Goal: Task Accomplishment & Management: Manage account settings

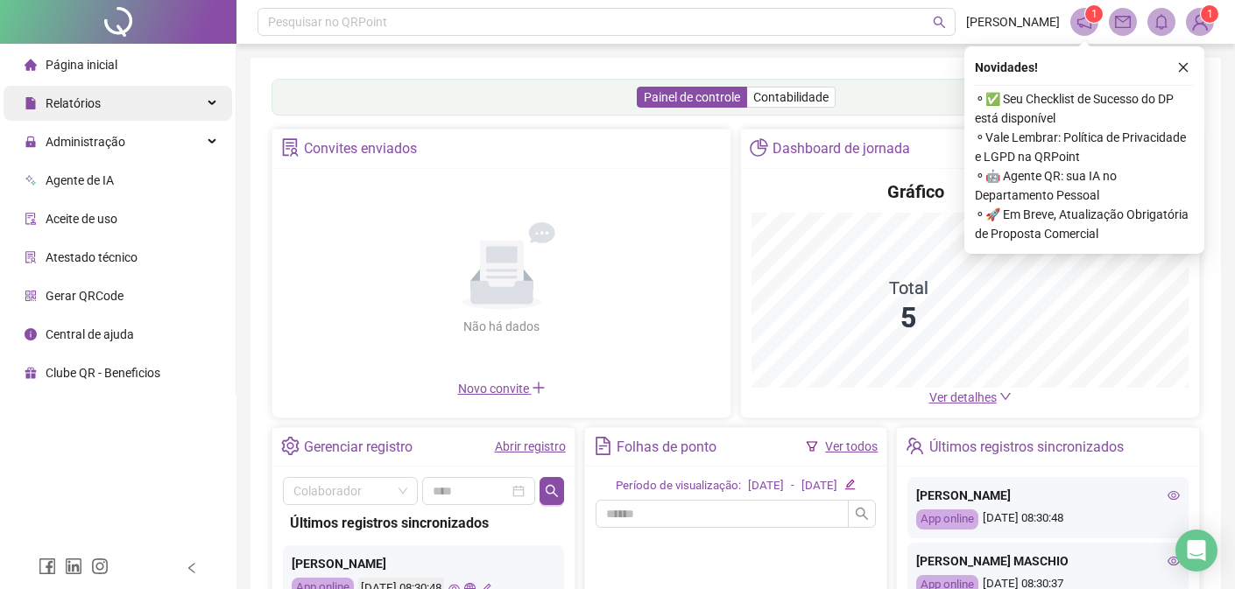
click at [88, 104] on span "Relatórios" at bounding box center [73, 103] width 55 height 14
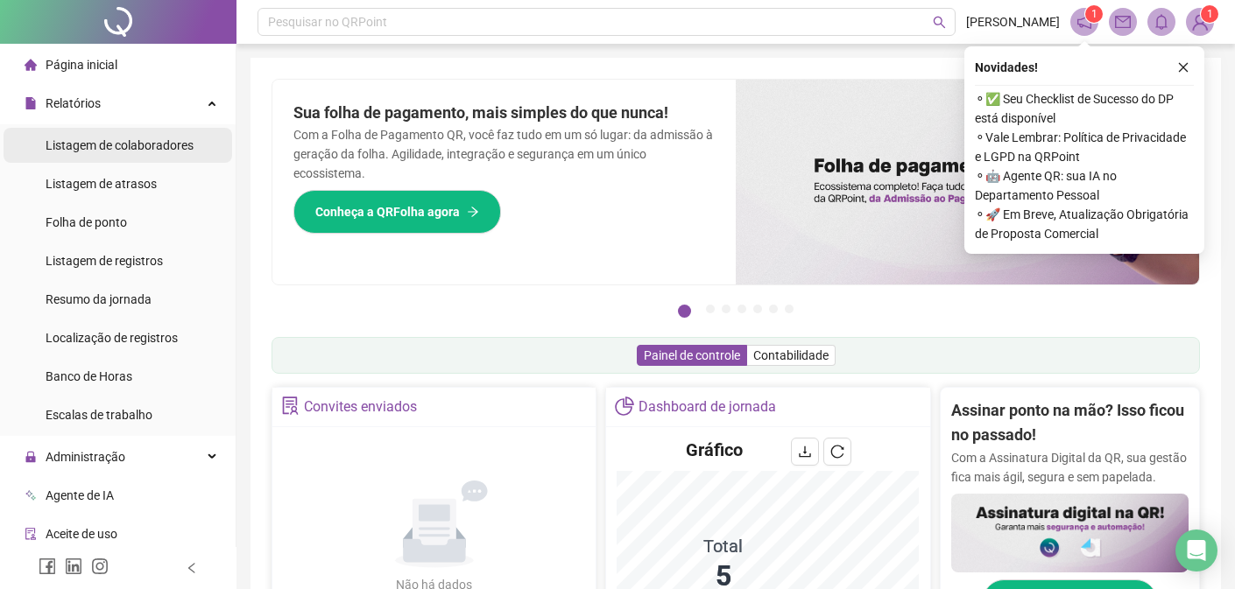
click at [115, 146] on span "Listagem de colaboradores" at bounding box center [120, 145] width 148 height 14
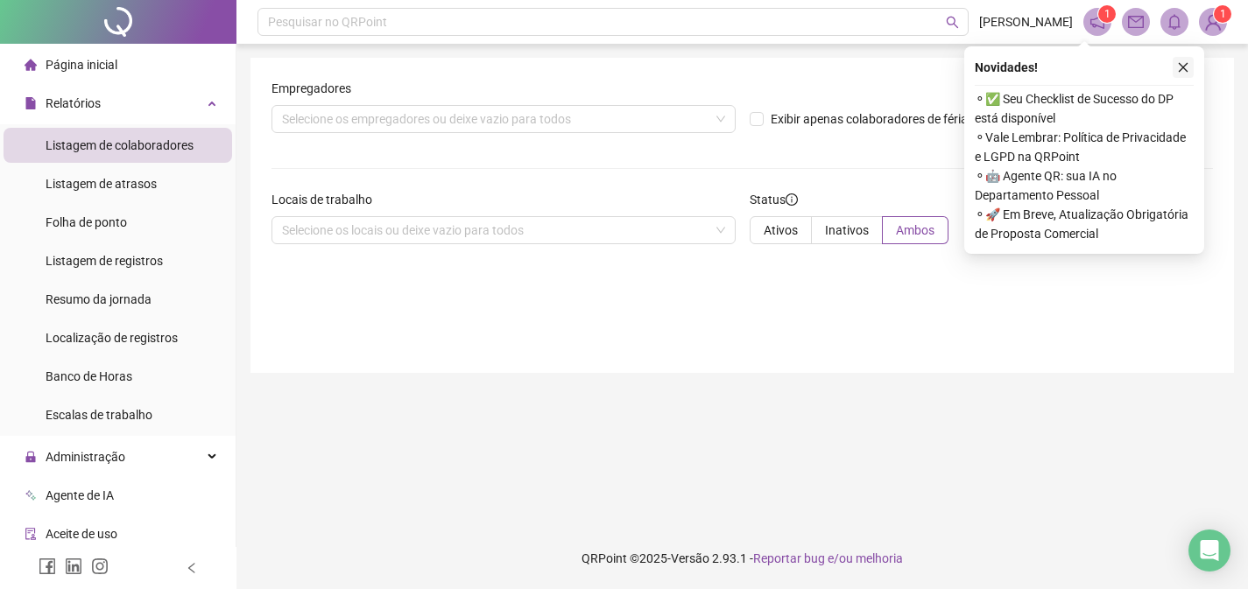
click at [1187, 66] on icon "close" at bounding box center [1183, 67] width 12 height 12
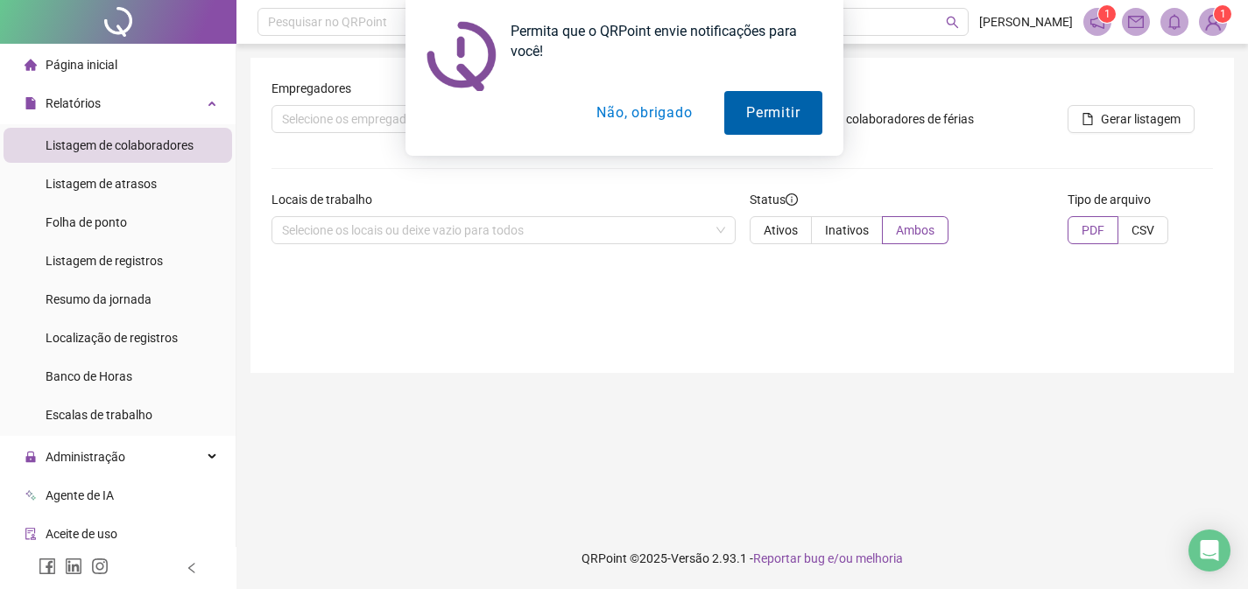
click at [776, 117] on button "Permitir" at bounding box center [772, 113] width 97 height 44
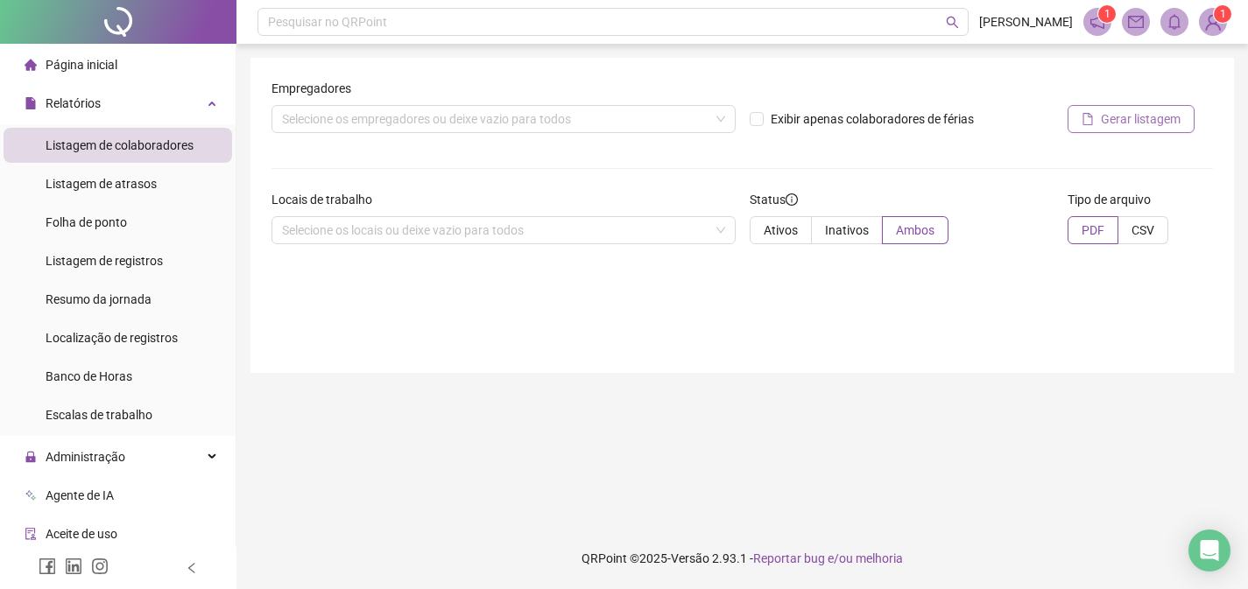
click at [1120, 124] on span "Gerar listagem" at bounding box center [1141, 118] width 80 height 19
click at [390, 304] on div "Empregadores Selecione os empregadores ou deixe vazio para todos Exibir apenas …" at bounding box center [743, 215] width 984 height 315
click at [1096, 25] on icon "notification" at bounding box center [1097, 22] width 14 height 14
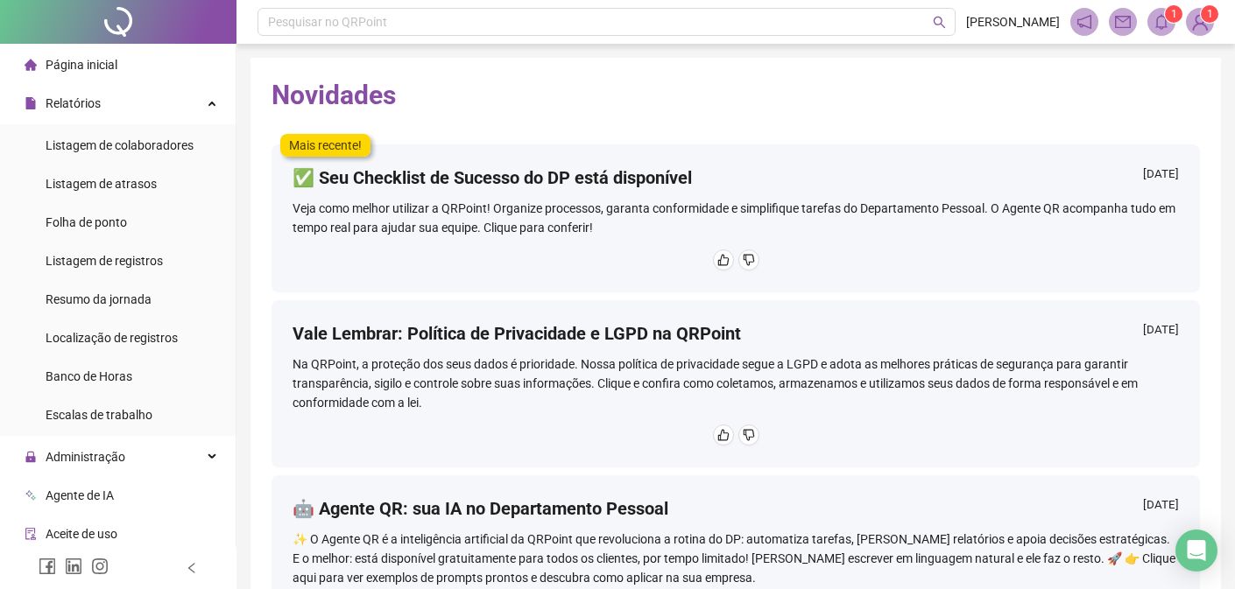
click at [1157, 22] on icon "bell" at bounding box center [1162, 22] width 16 height 16
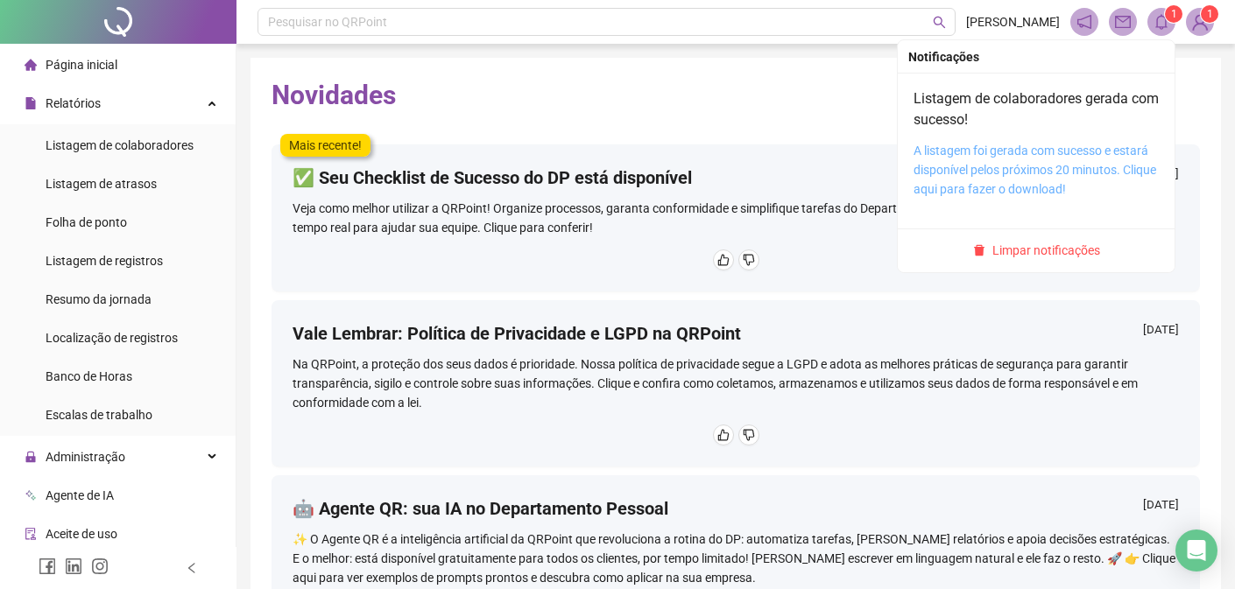
click at [987, 173] on link "A listagem foi gerada com sucesso e estará disponível pelos próximos 20 minutos…" at bounding box center [1035, 170] width 243 height 53
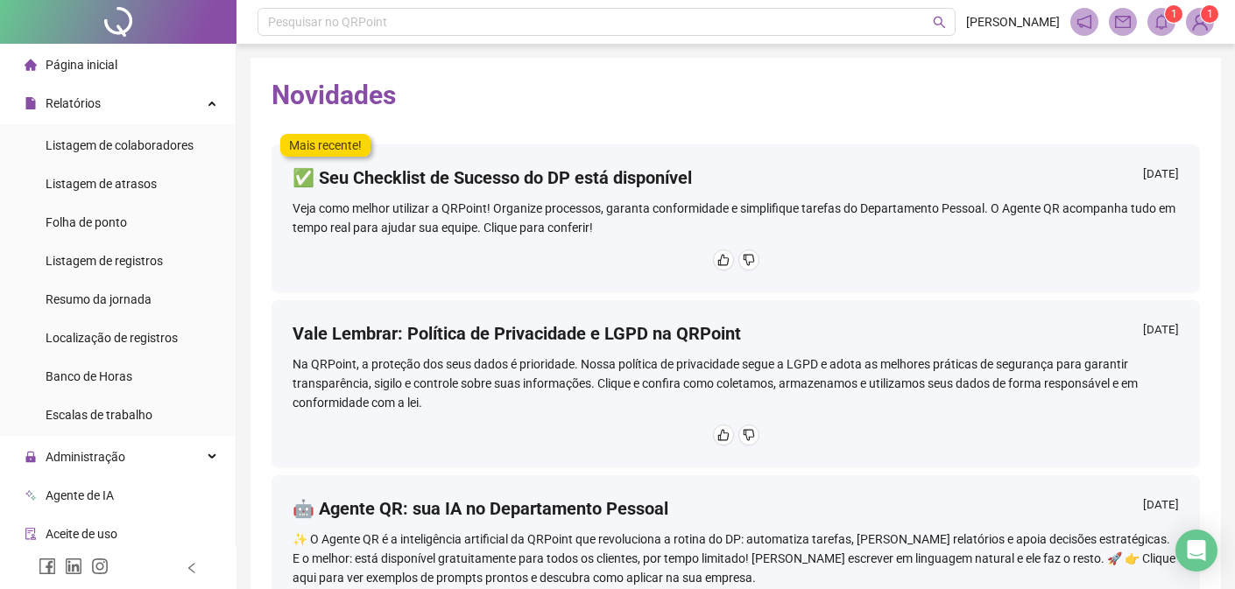
click at [1168, 18] on sup "1" at bounding box center [1174, 14] width 18 height 18
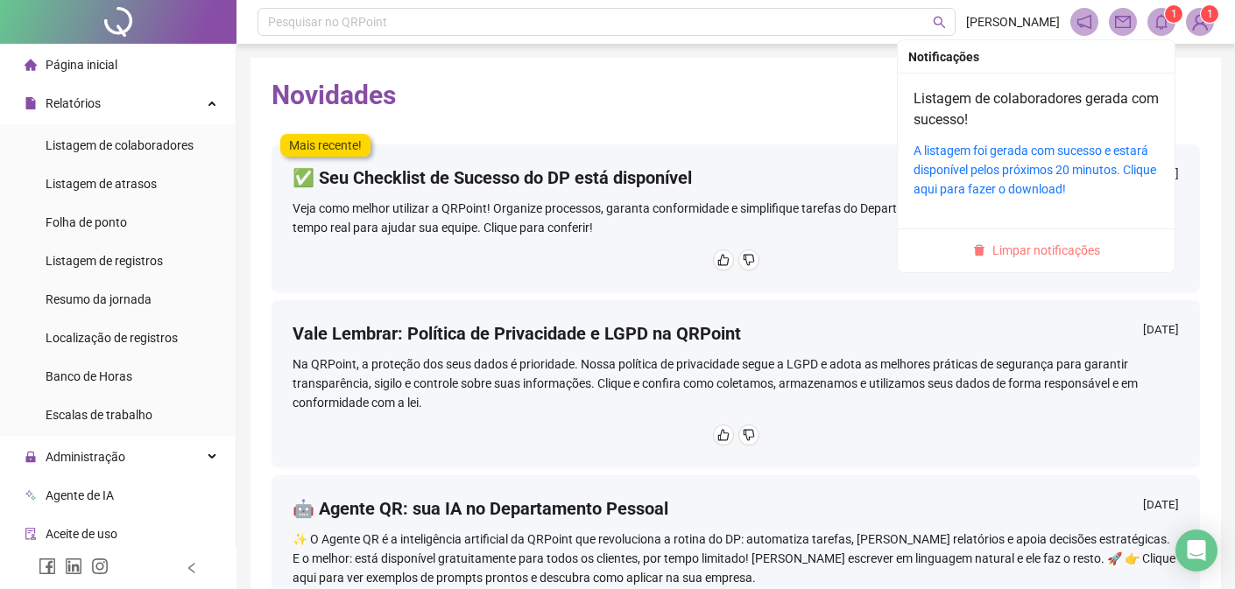
click at [1049, 260] on span "Limpar notificações" at bounding box center [1046, 250] width 108 height 19
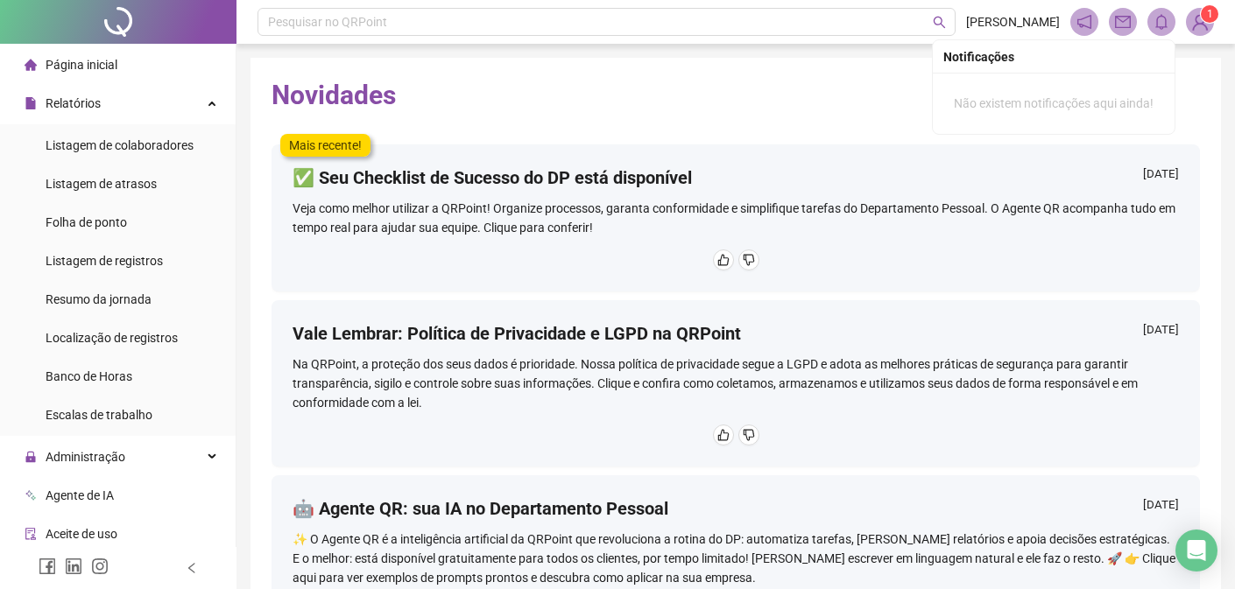
click at [1203, 32] on img at bounding box center [1200, 22] width 26 height 26
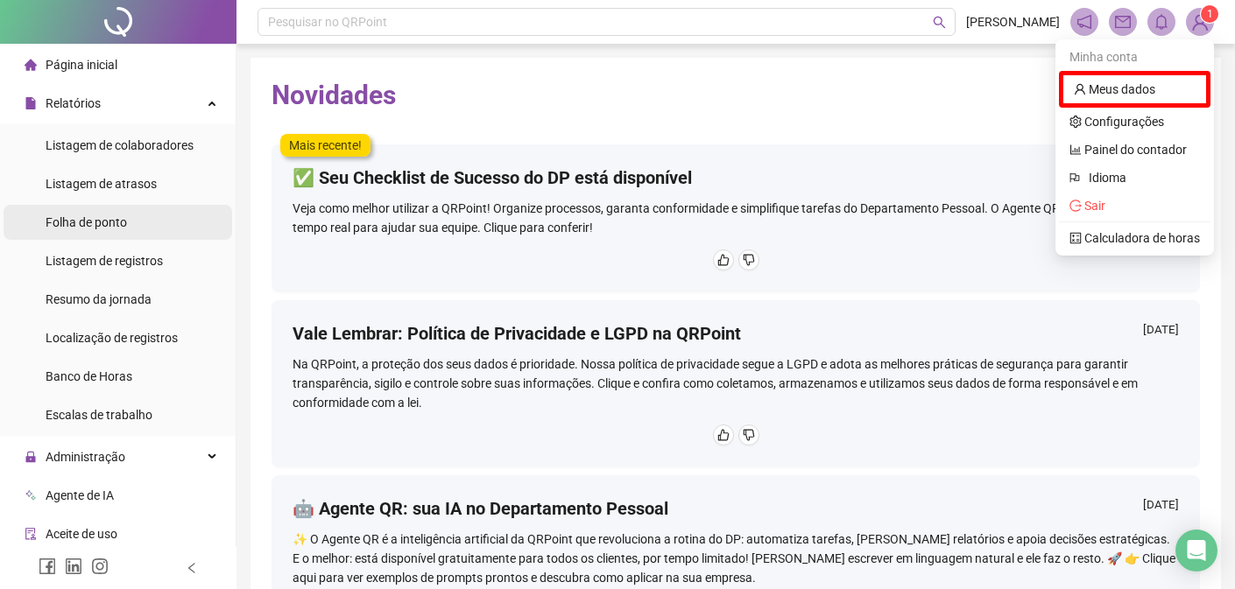
click at [93, 219] on span "Folha de ponto" at bounding box center [86, 222] width 81 height 14
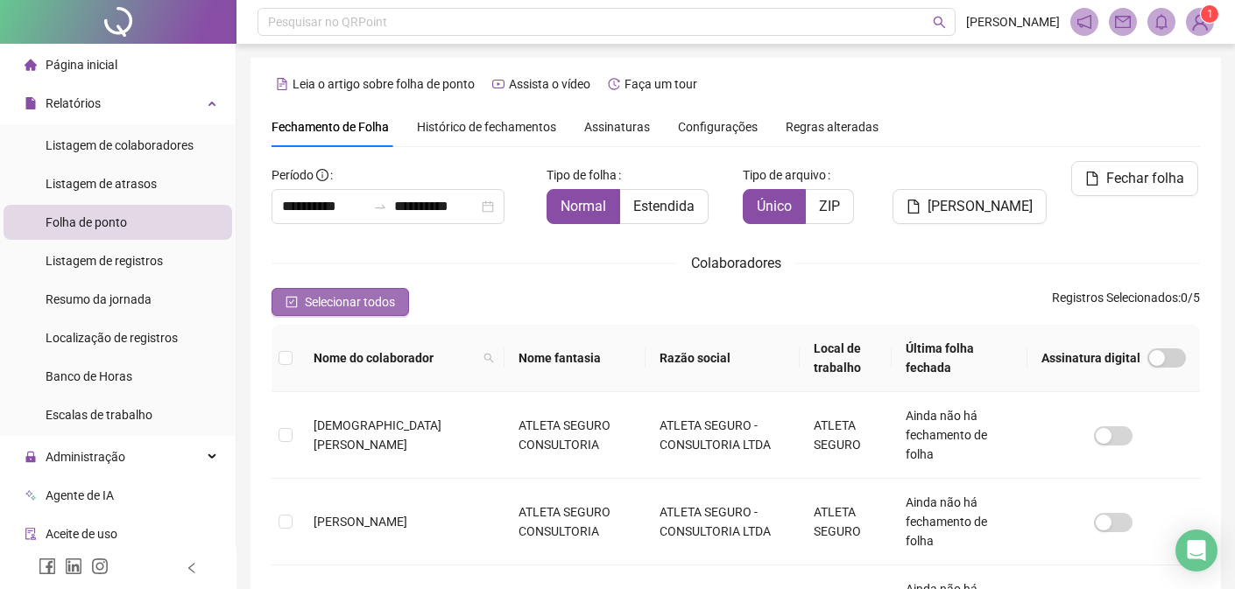
scroll to position [64, 0]
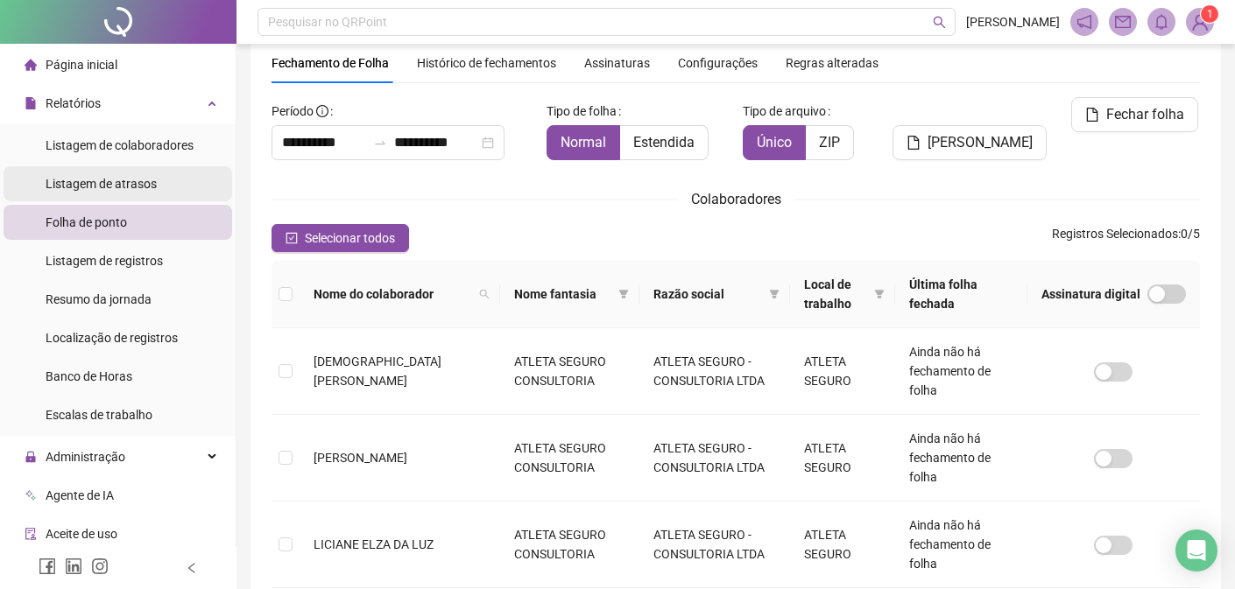
click at [117, 183] on span "Listagem de atrasos" at bounding box center [101, 184] width 111 height 14
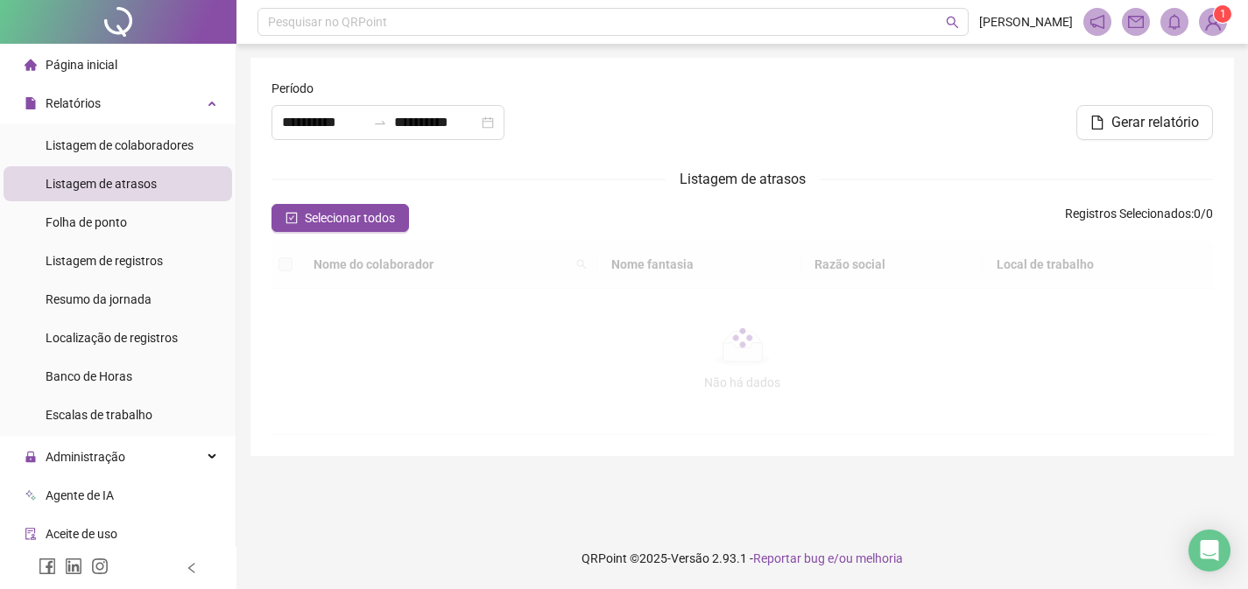
type input "**********"
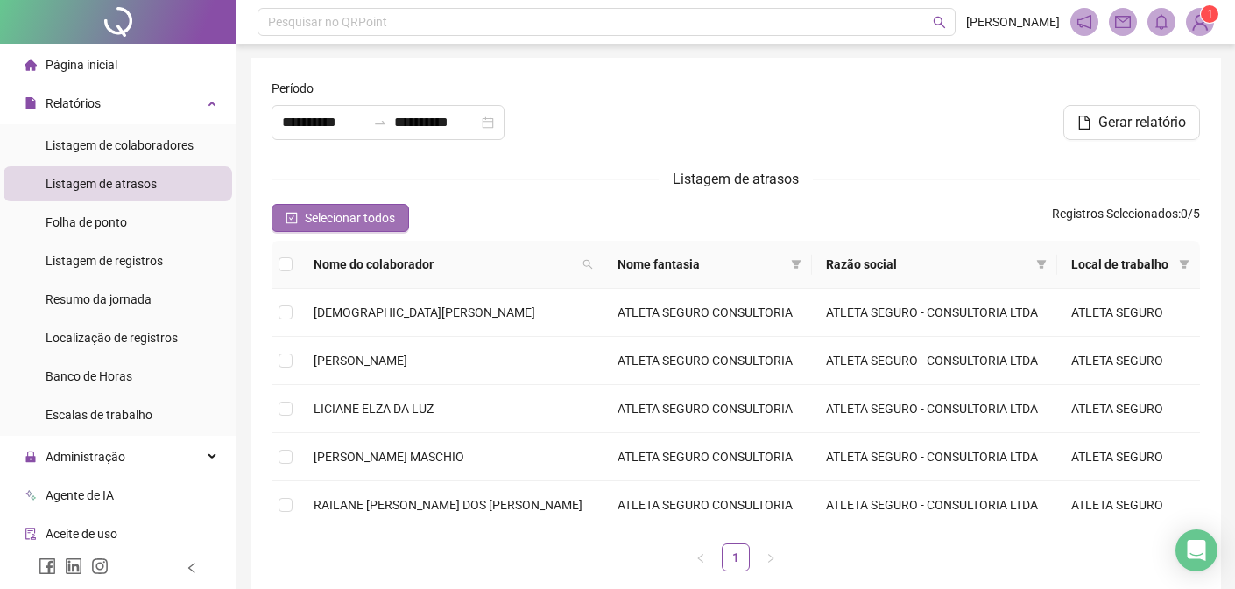
click at [325, 215] on span "Selecionar todos" at bounding box center [350, 217] width 90 height 19
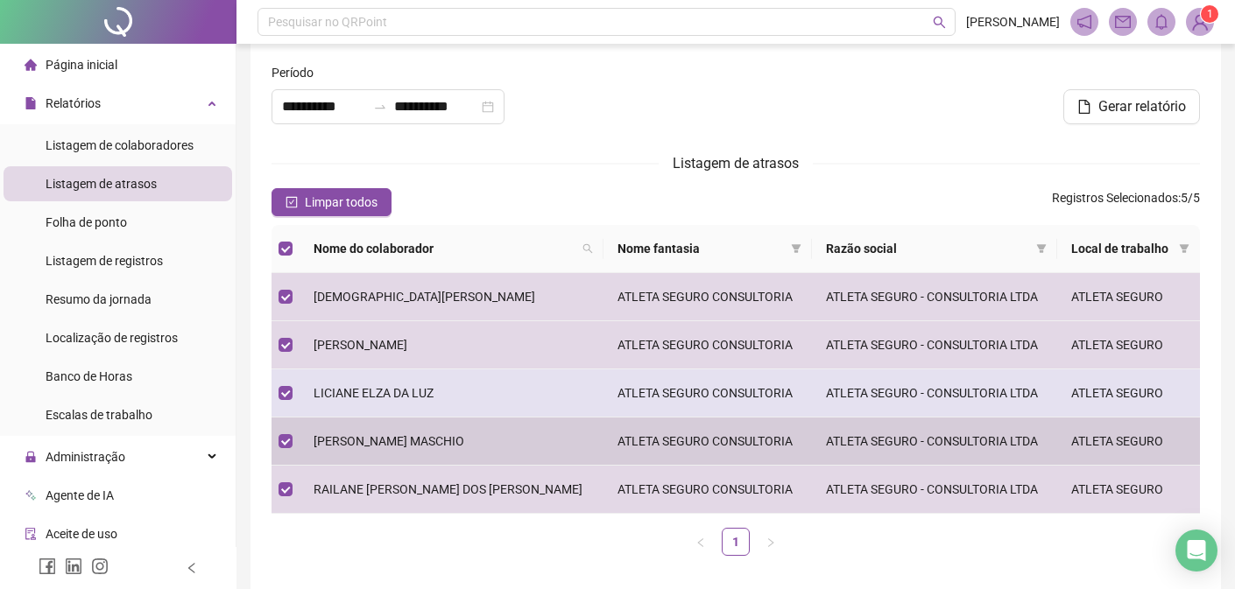
scroll to position [13, 0]
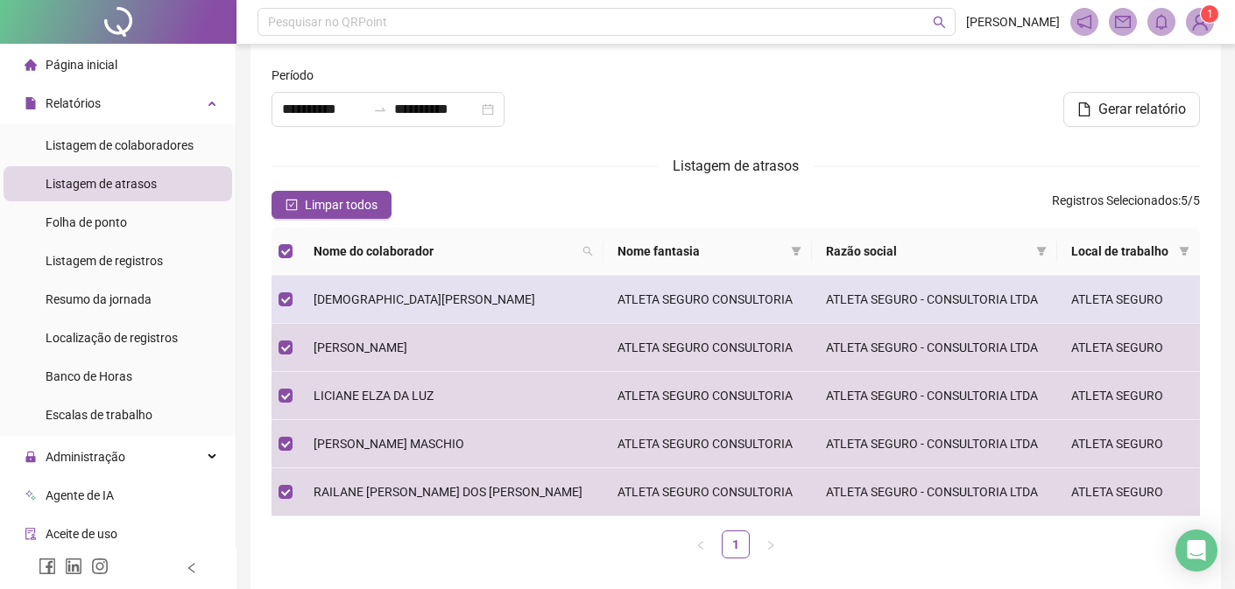
click at [392, 302] on span "[DEMOGRAPHIC_DATA][PERSON_NAME]" at bounding box center [425, 300] width 222 height 14
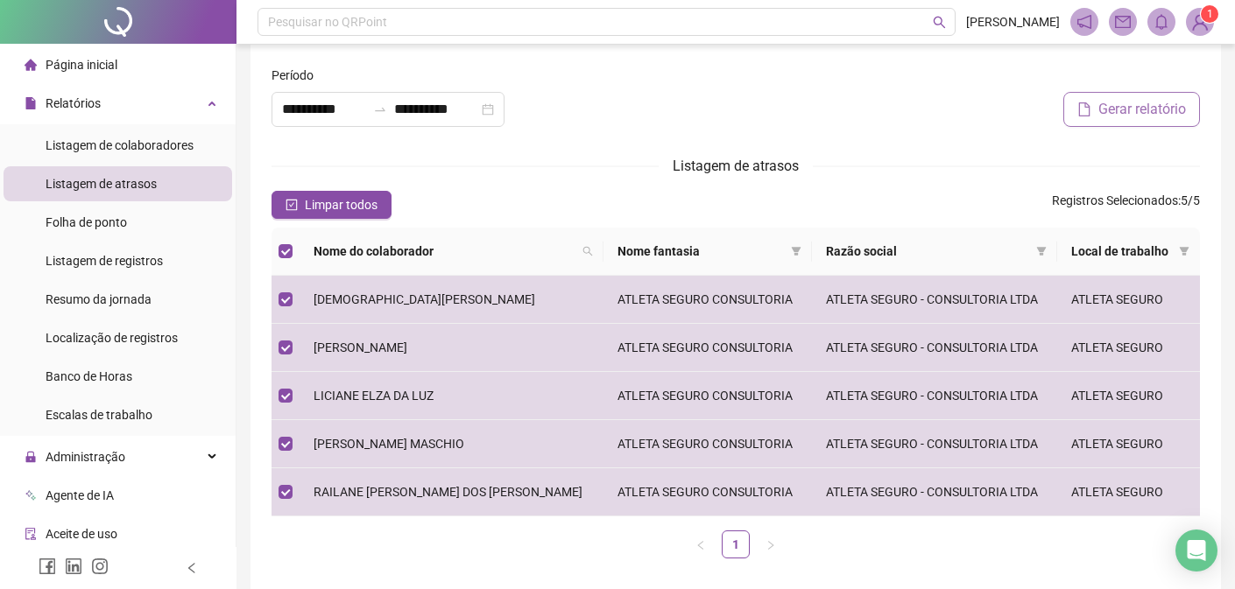
click at [1117, 114] on span "Gerar relatório" at bounding box center [1142, 109] width 88 height 21
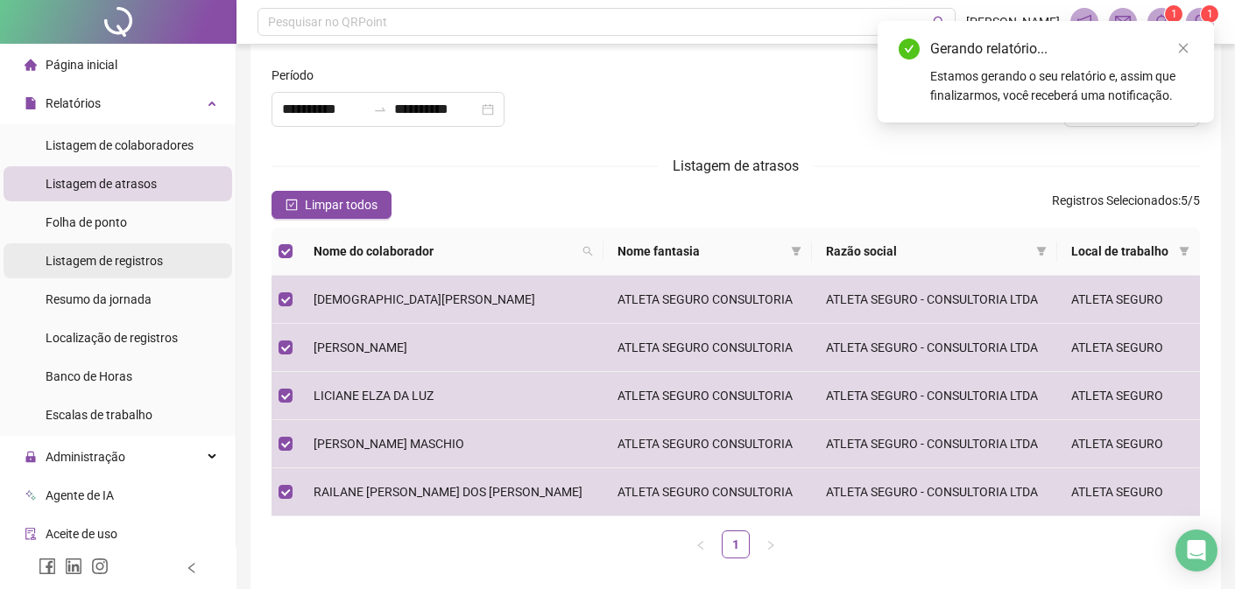
click at [144, 263] on span "Listagem de registros" at bounding box center [104, 261] width 117 height 14
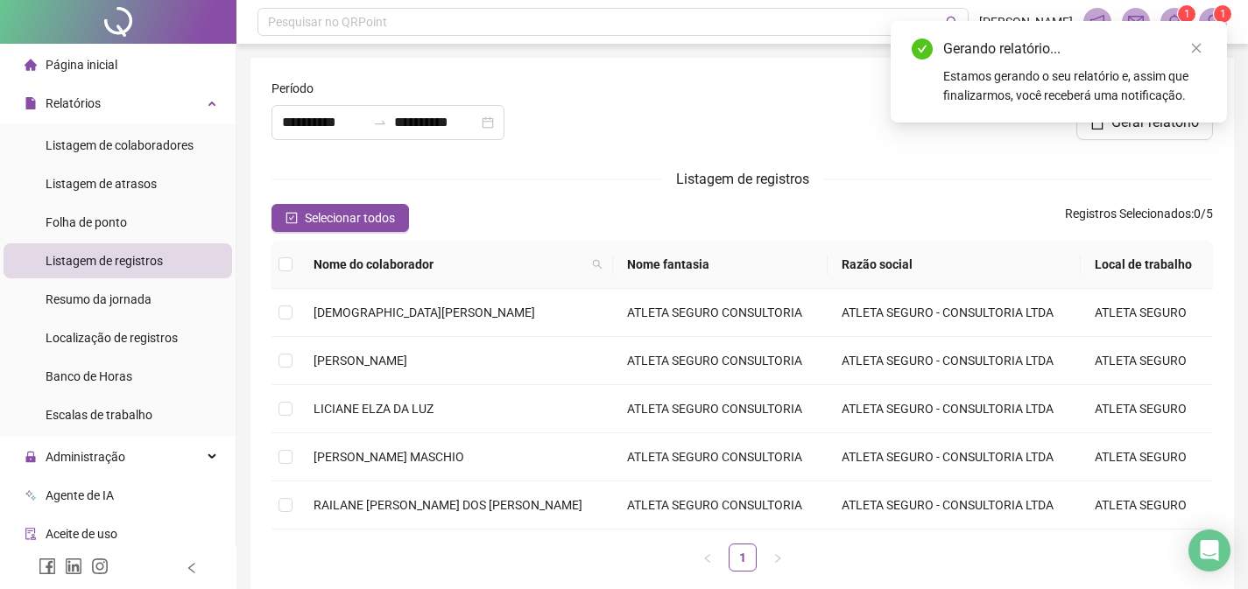
type input "**********"
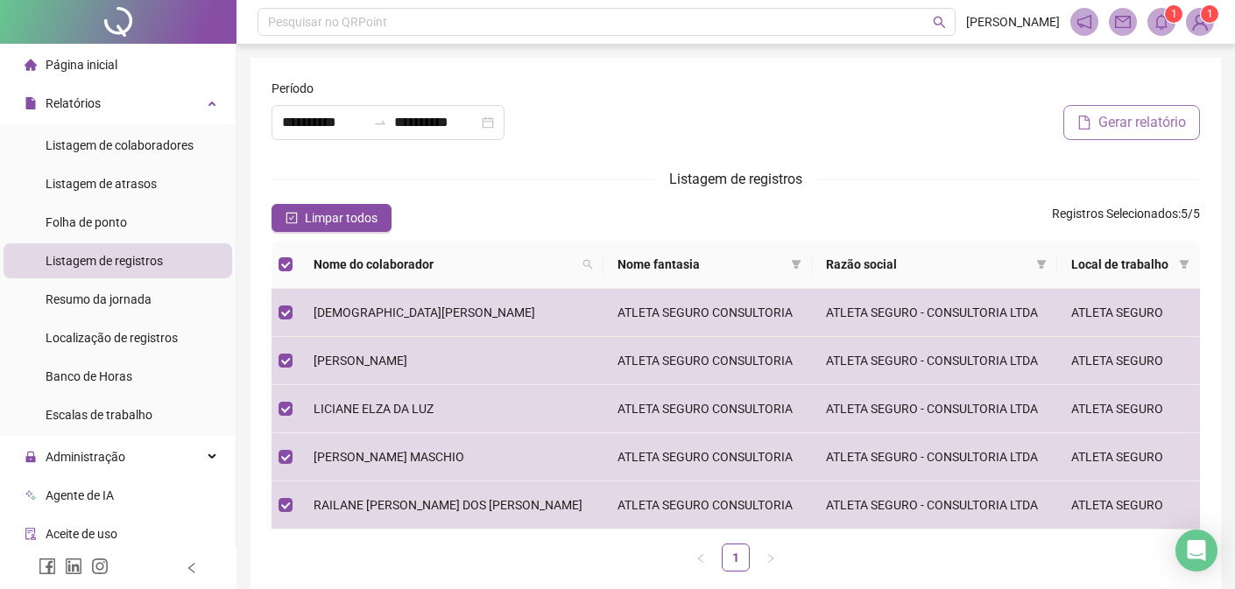
click at [1142, 126] on span "Gerar relatório" at bounding box center [1142, 122] width 88 height 21
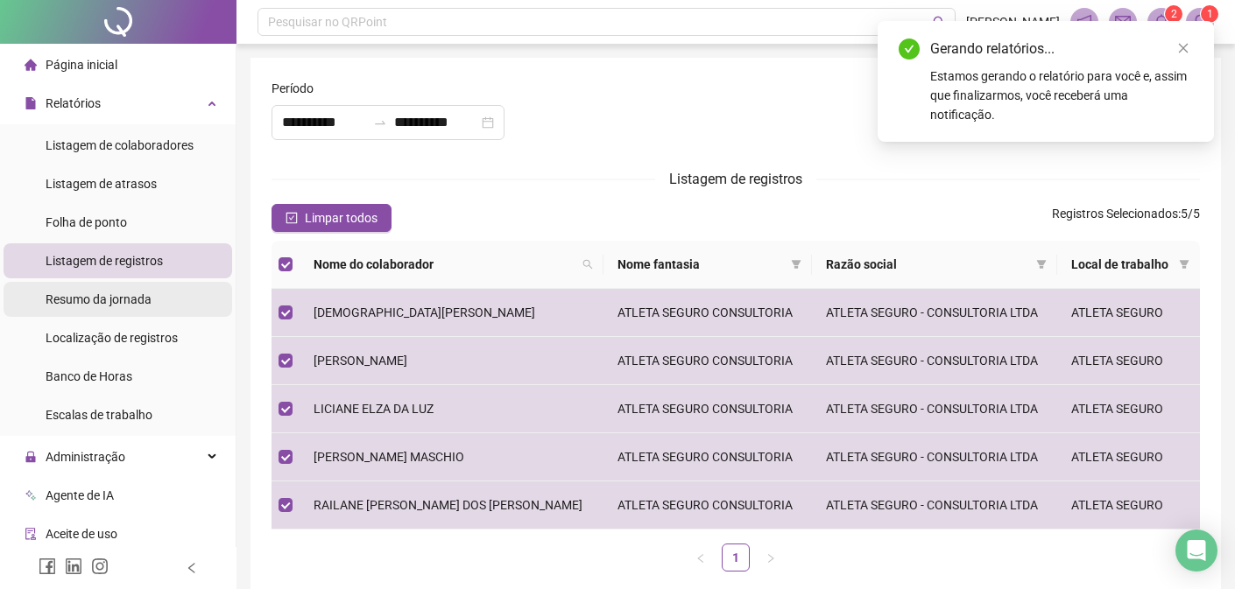
click at [117, 301] on span "Resumo da jornada" at bounding box center [99, 300] width 106 height 14
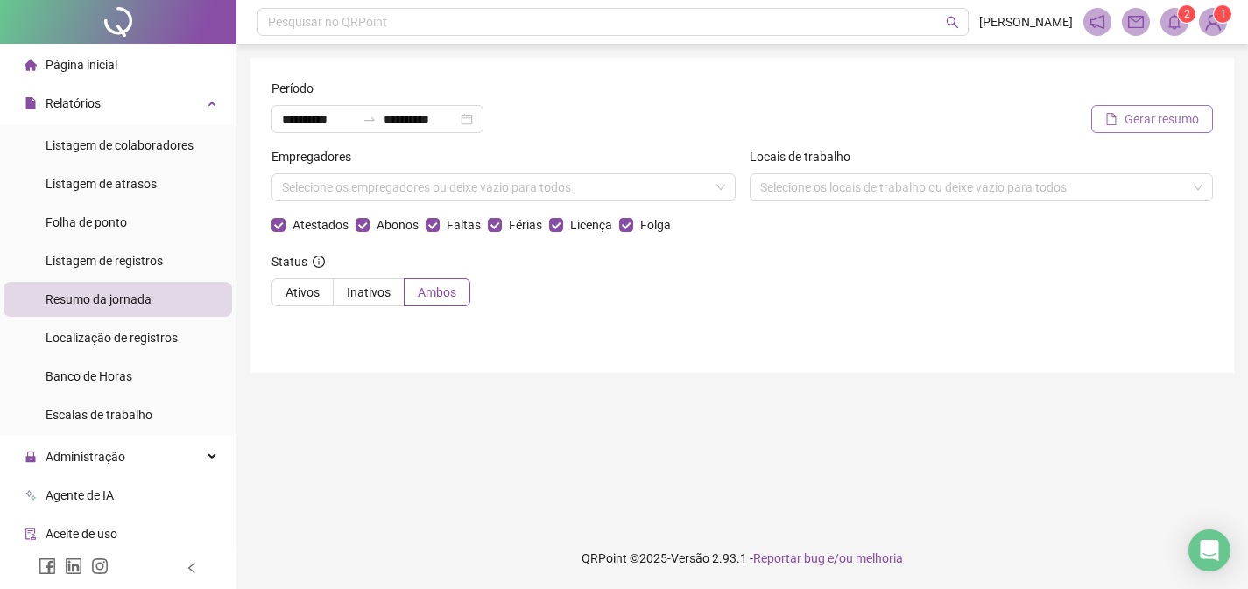
click at [1190, 130] on button "Gerar resumo" at bounding box center [1152, 119] width 122 height 28
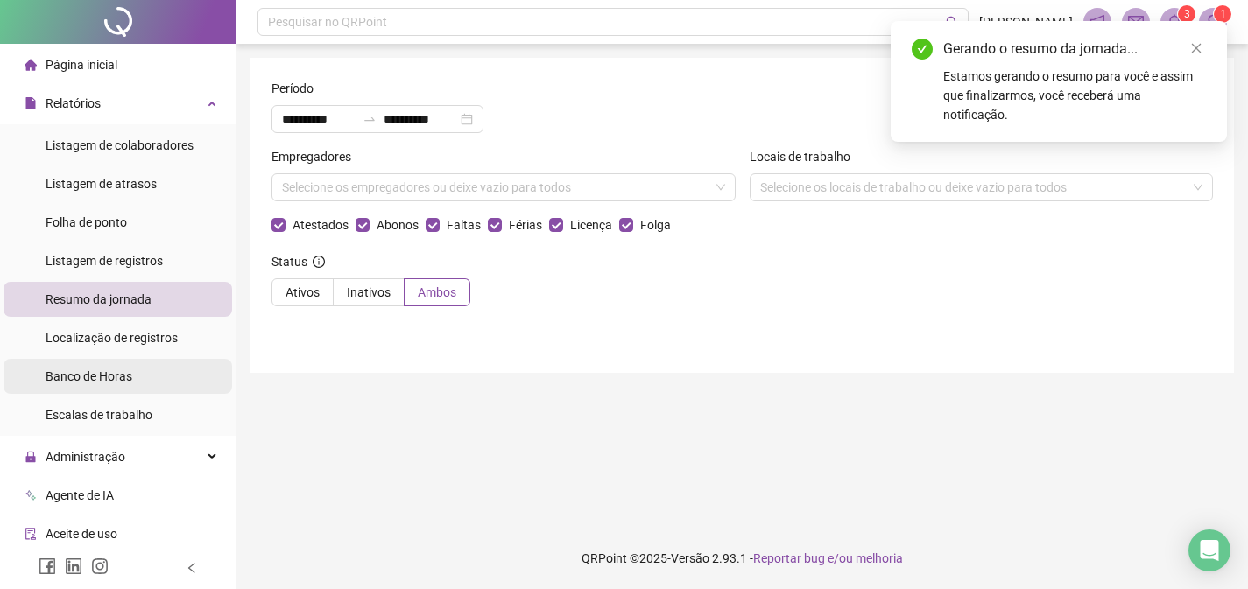
click at [121, 379] on span "Banco de Horas" at bounding box center [89, 377] width 87 height 14
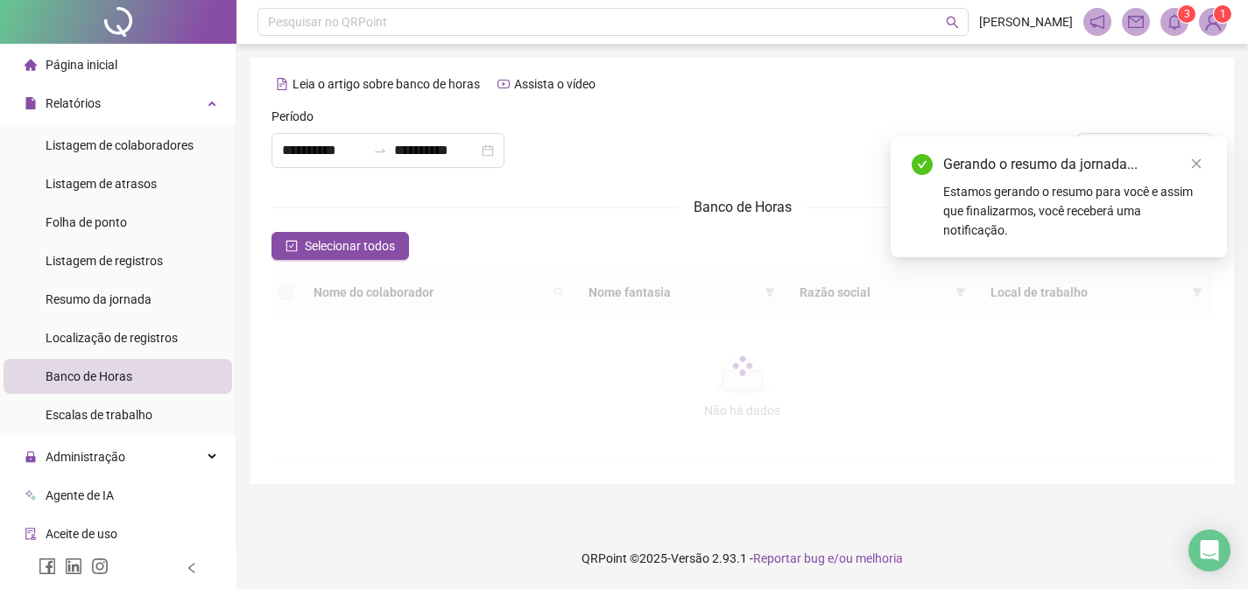
type input "**********"
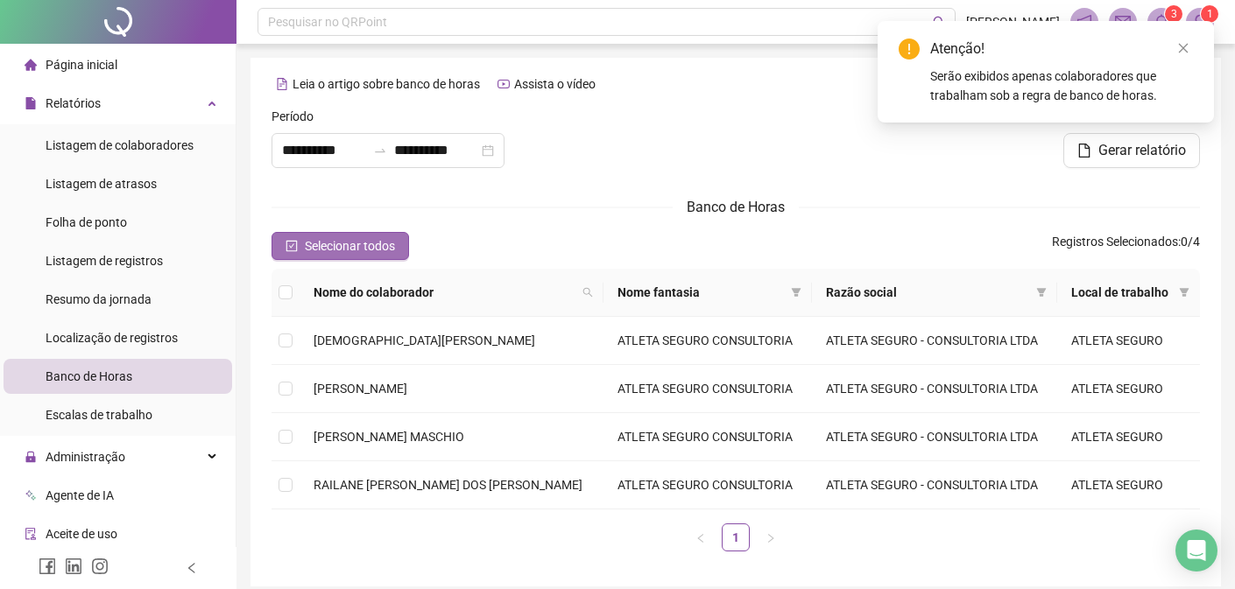
click at [293, 251] on icon "check-square" at bounding box center [291, 246] width 11 height 11
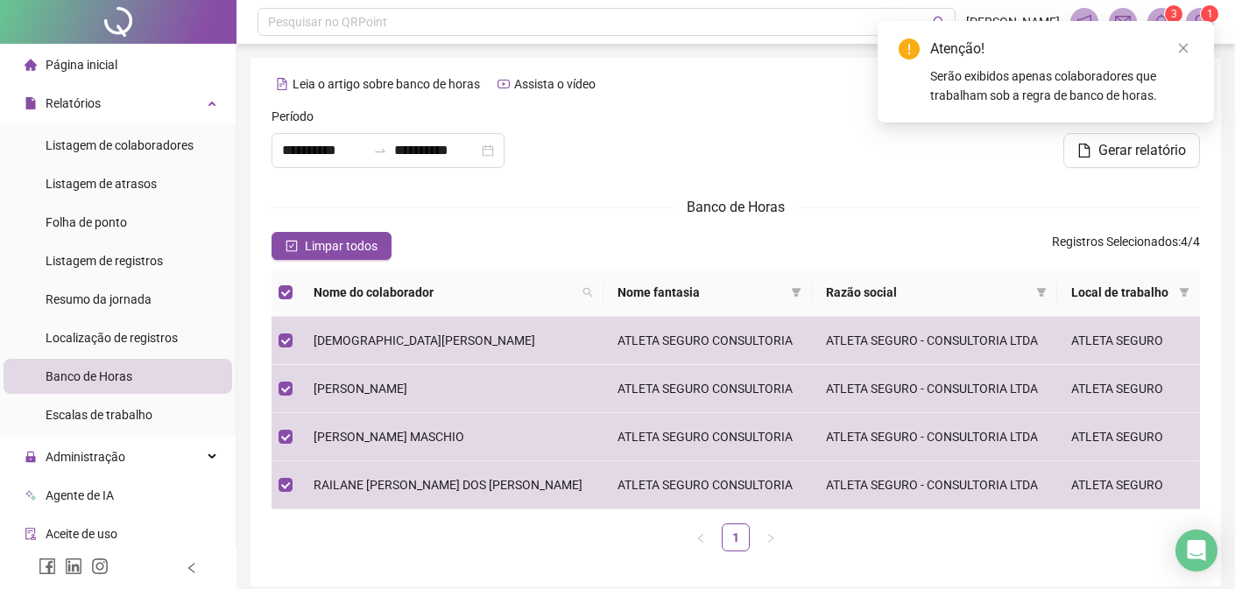
click at [848, 168] on div at bounding box center [736, 144] width 314 height 75
click at [1118, 153] on span "Gerar relatório" at bounding box center [1142, 150] width 88 height 21
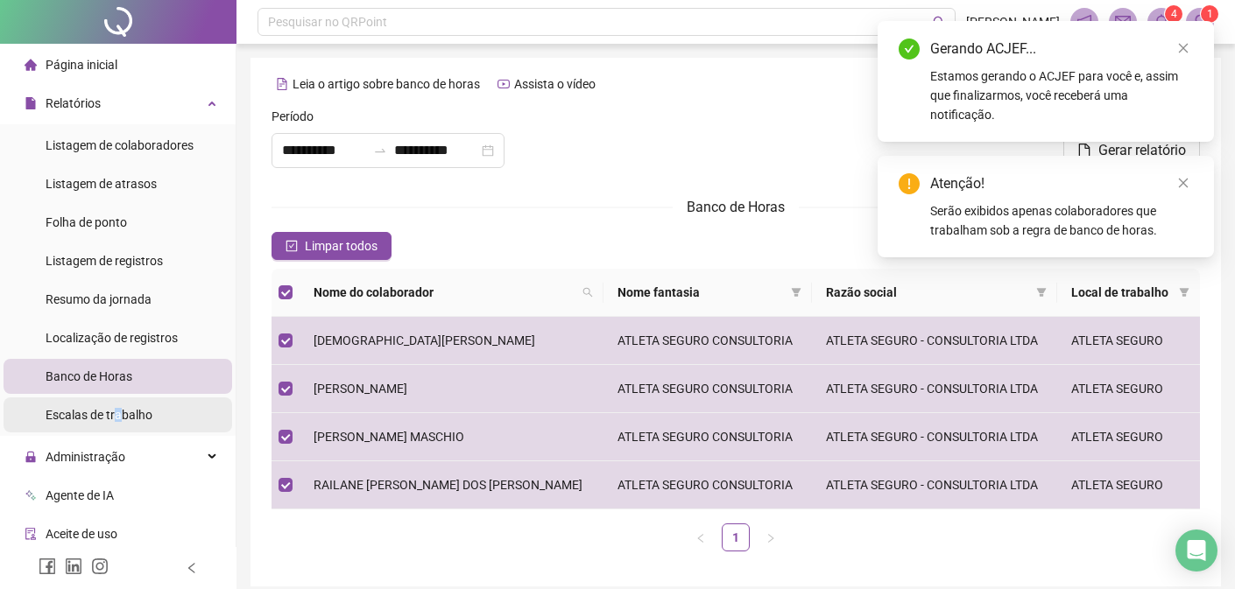
click at [122, 420] on span "Escalas de trabalho" at bounding box center [99, 415] width 107 height 14
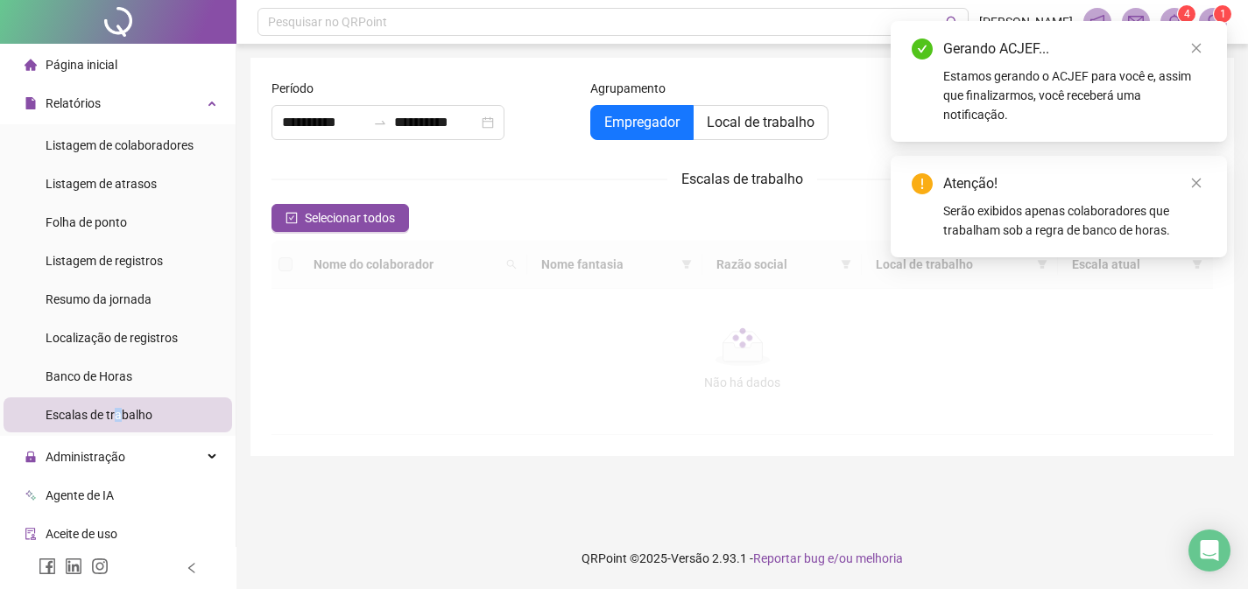
type input "**********"
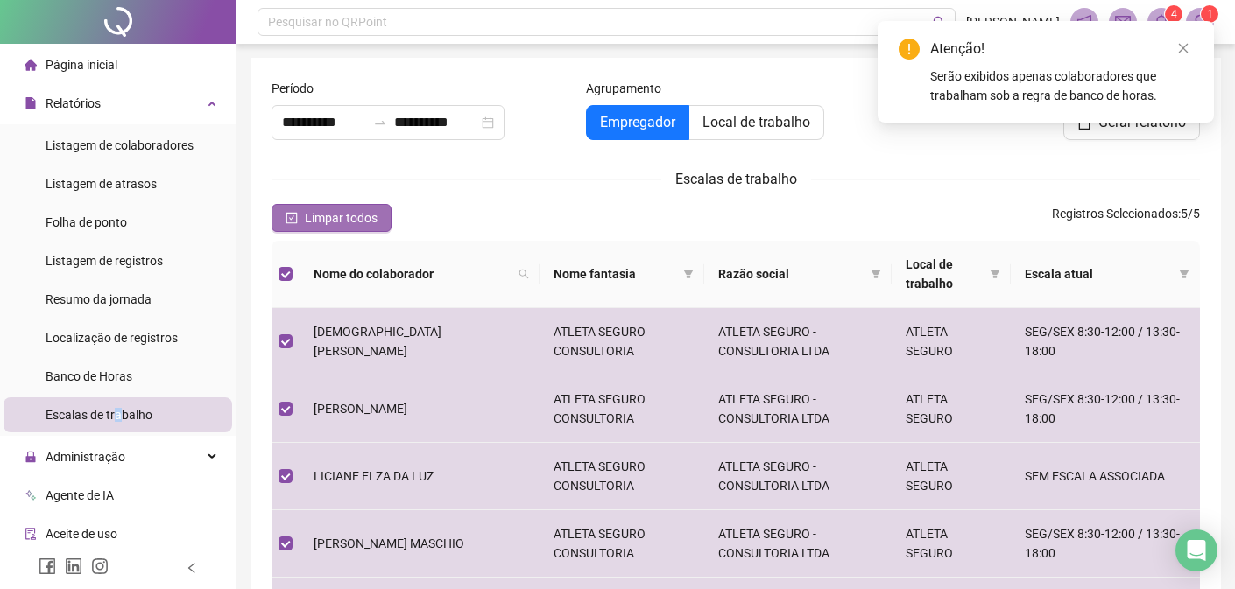
click at [330, 215] on span "Limpar todos" at bounding box center [341, 217] width 73 height 19
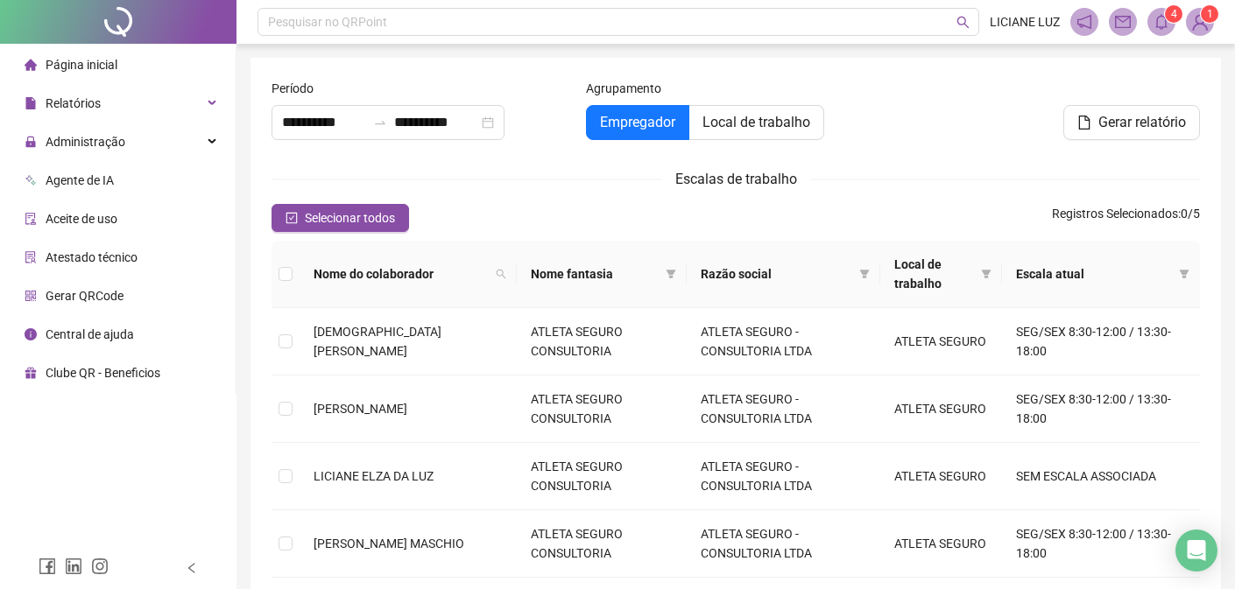
type input "**********"
click at [73, 100] on span "Relatórios" at bounding box center [73, 103] width 55 height 14
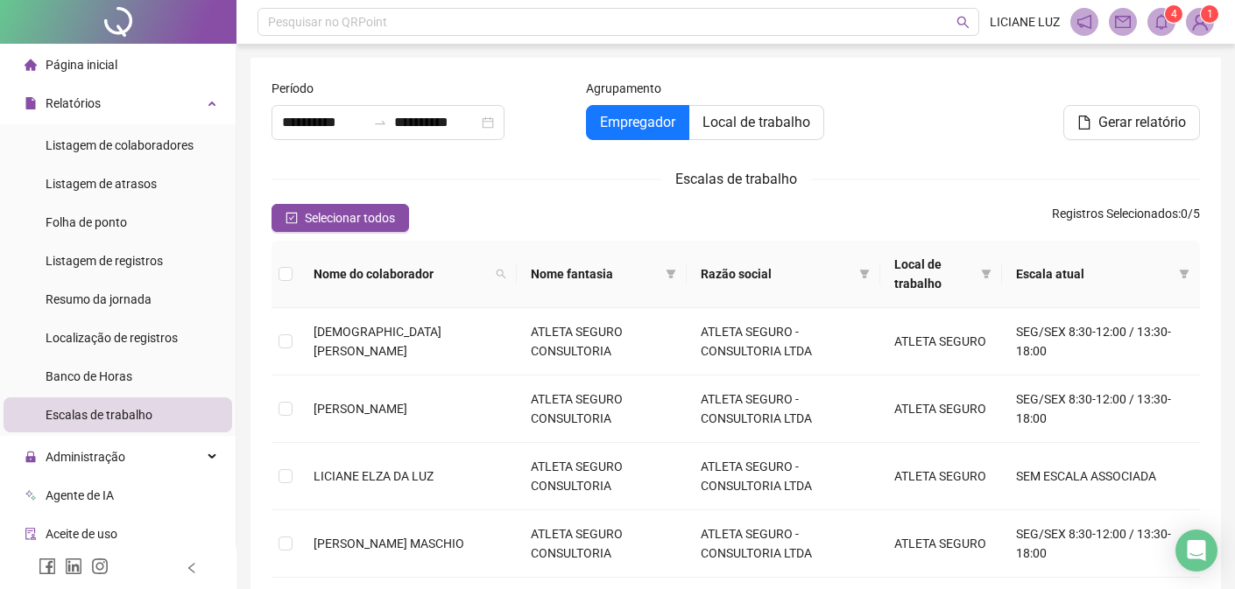
click at [122, 413] on span "Escalas de trabalho" at bounding box center [99, 415] width 107 height 14
click at [295, 216] on icon "check-square" at bounding box center [292, 218] width 12 height 12
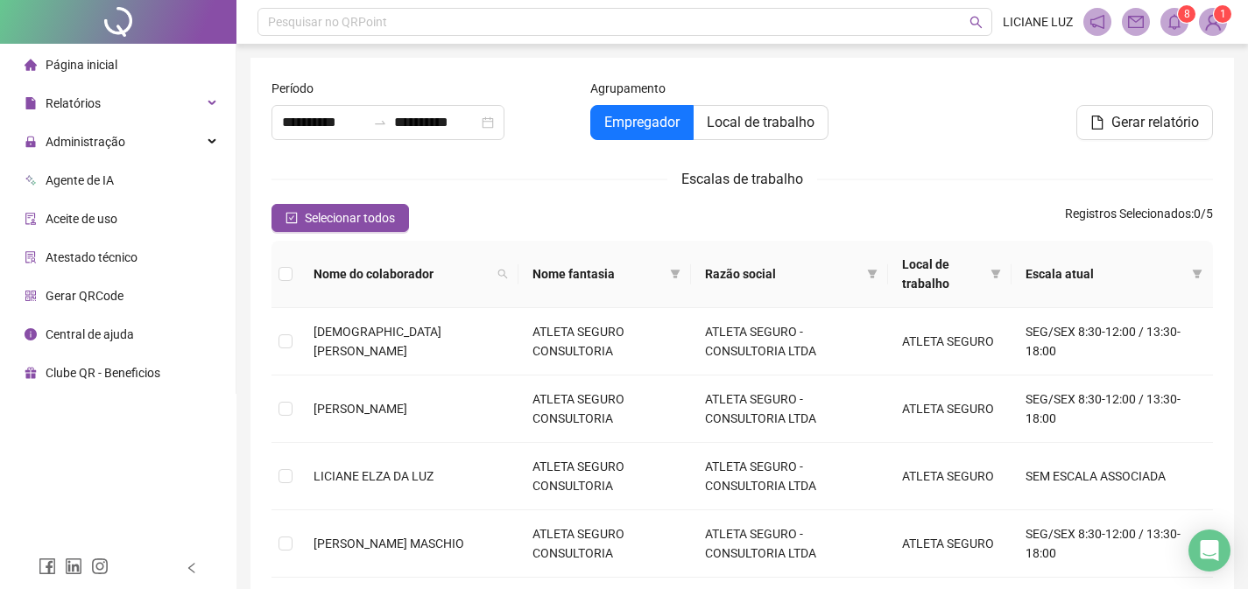
type input "**********"
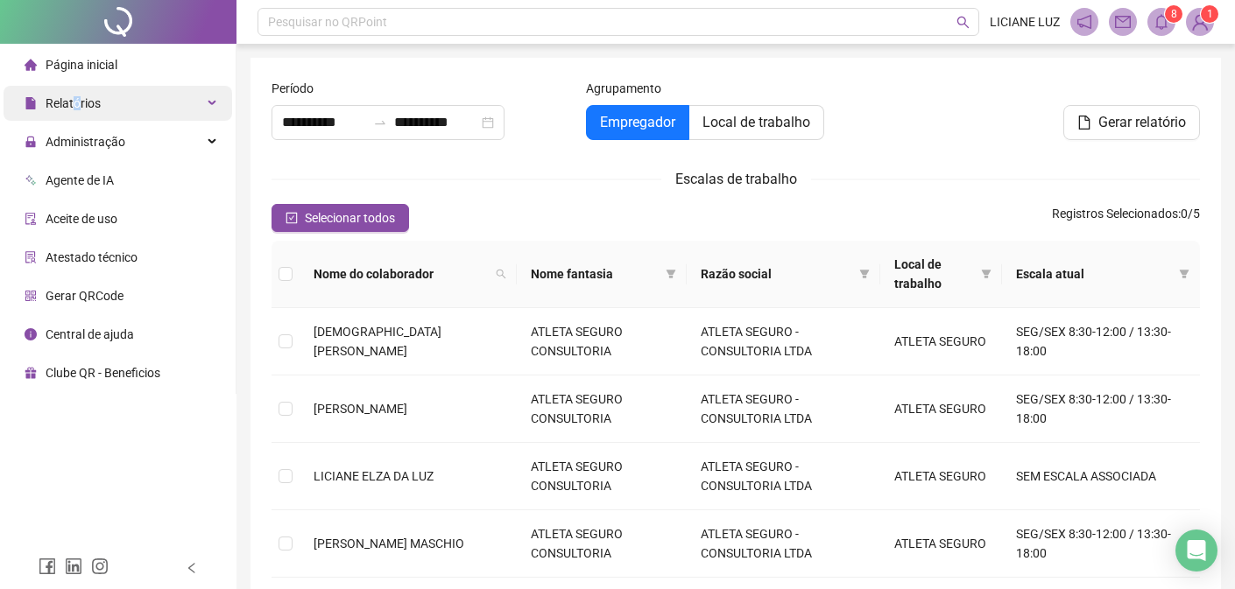
click at [78, 101] on span "Relatórios" at bounding box center [73, 103] width 55 height 14
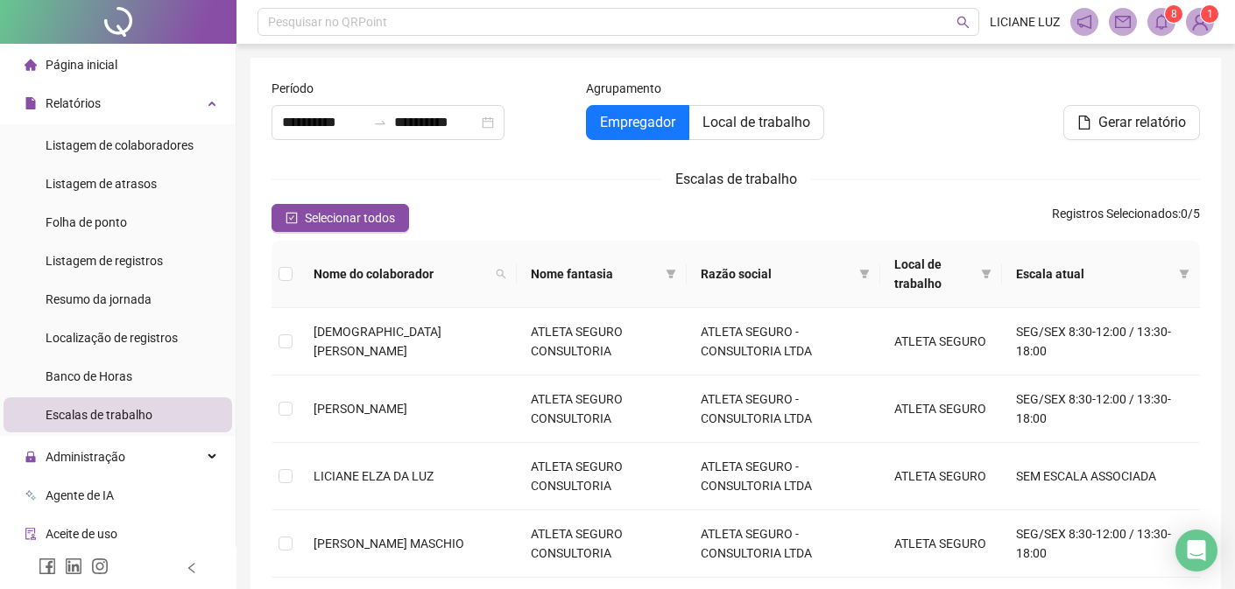
click at [108, 416] on span "Escalas de trabalho" at bounding box center [99, 415] width 107 height 14
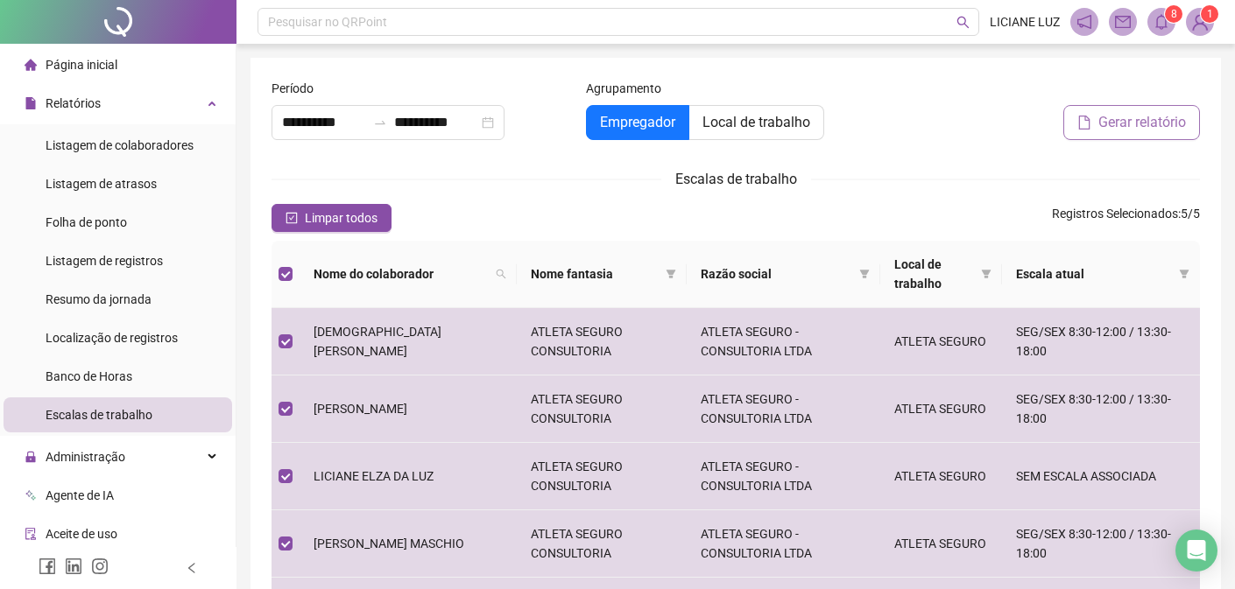
click at [1118, 127] on span "Gerar relatório" at bounding box center [1142, 122] width 88 height 21
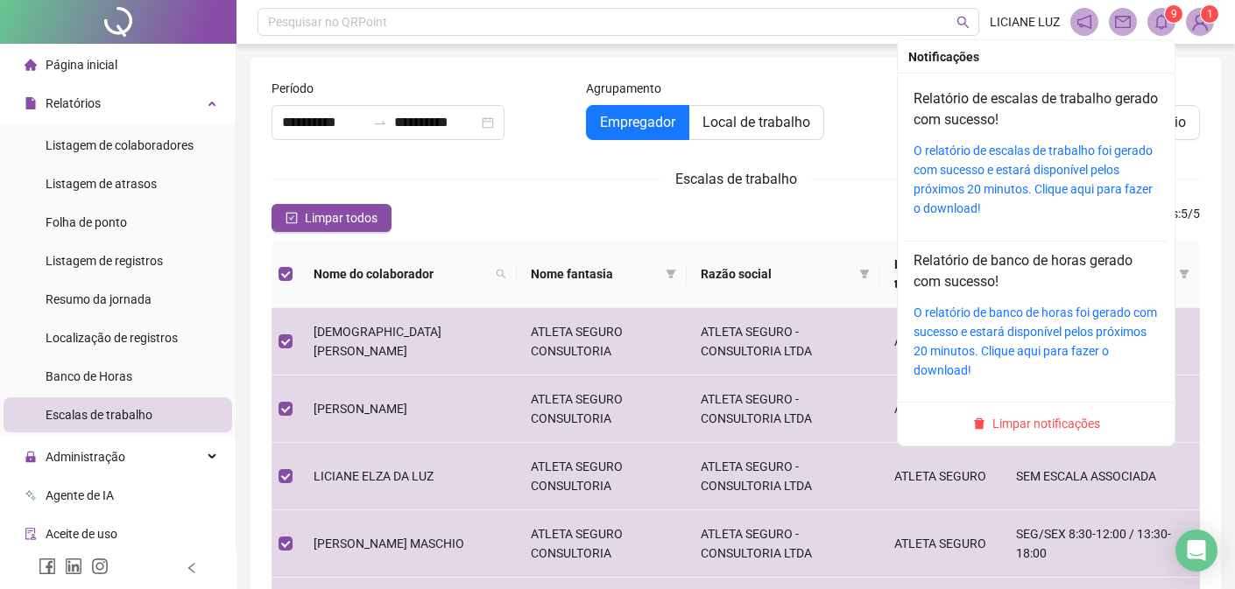
click at [1160, 18] on icon "bell" at bounding box center [1162, 22] width 16 height 16
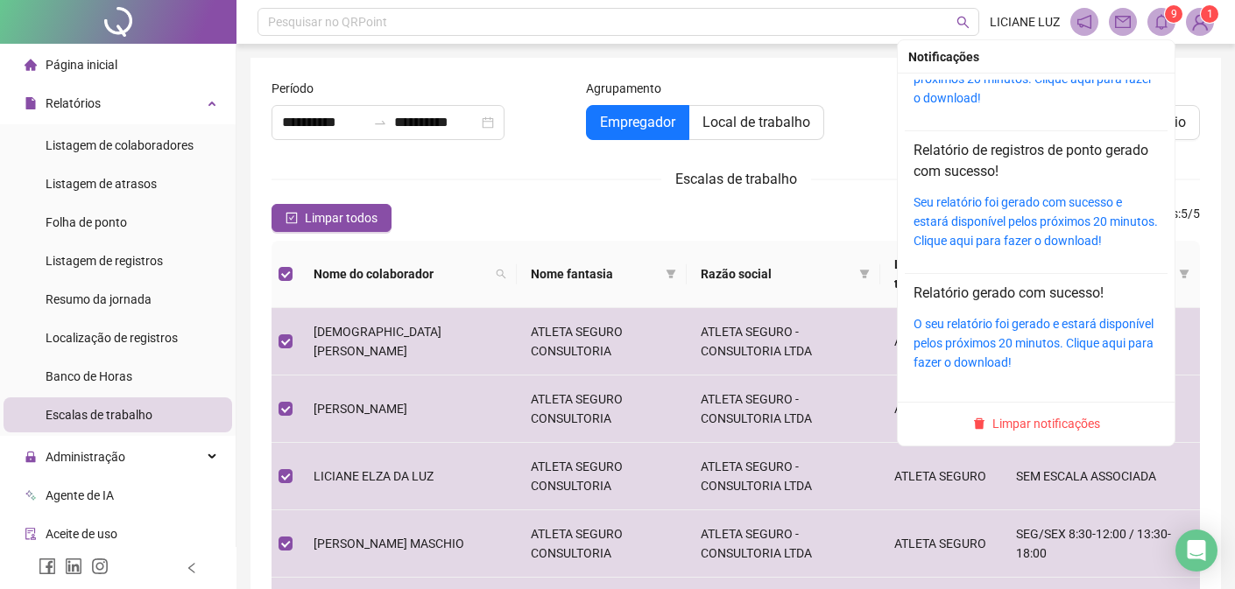
scroll to position [1023, 0]
click at [974, 332] on div "O seu relatório foi gerado e estará disponível pelos próximos 20 minutos. Cliqu…" at bounding box center [1036, 343] width 245 height 58
click at [968, 355] on link "O seu relatório foi gerado e estará disponível pelos próximos 20 minutos. Cliqu…" at bounding box center [1034, 343] width 240 height 53
click at [983, 206] on link "Seu relatório foi gerado com sucesso e estará disponível pelos próximos 20 minu…" at bounding box center [1036, 221] width 244 height 53
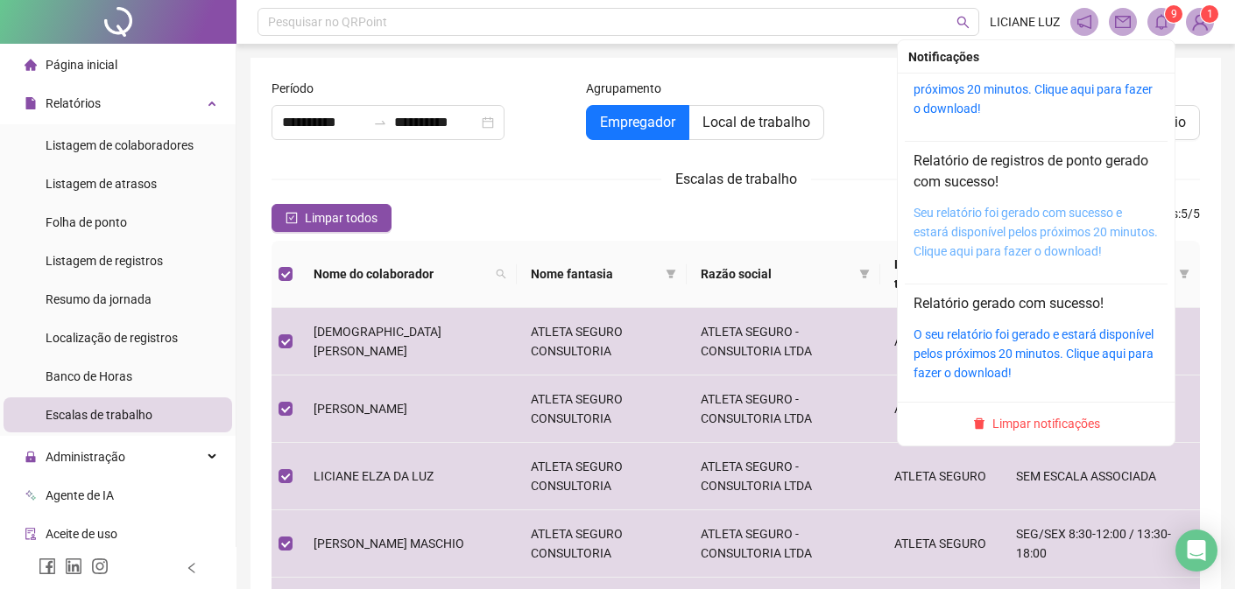
scroll to position [970, 0]
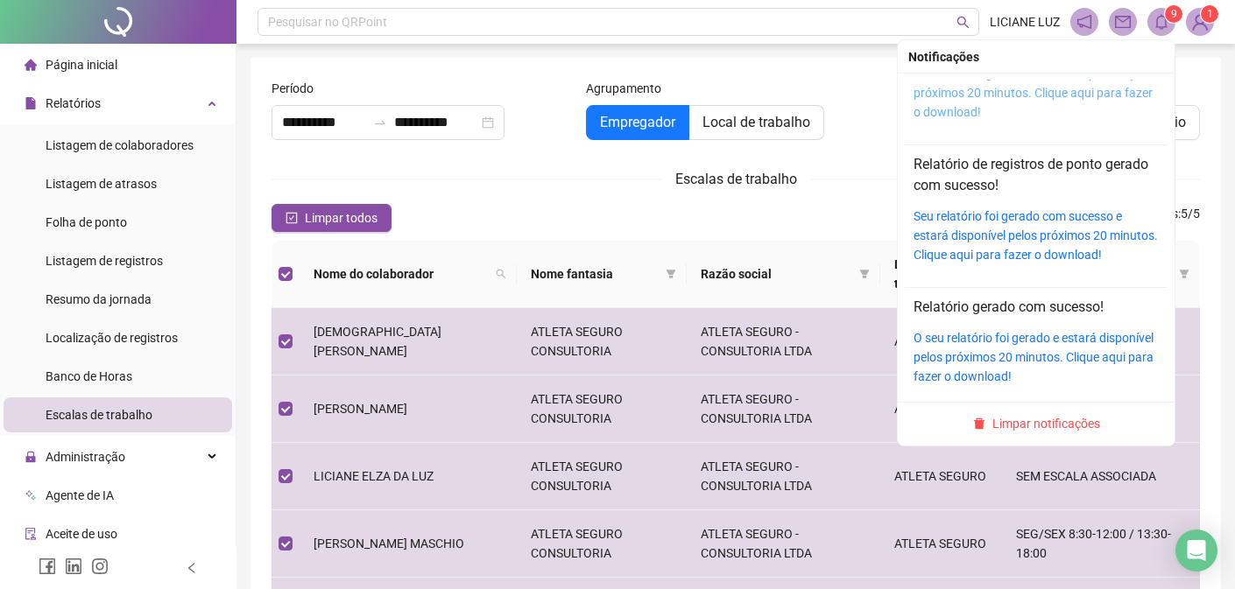
click at [960, 119] on link "O resumo foi gerado e estará disponível pelos próximos 20 minutos. Clique aqui …" at bounding box center [1036, 93] width 245 height 53
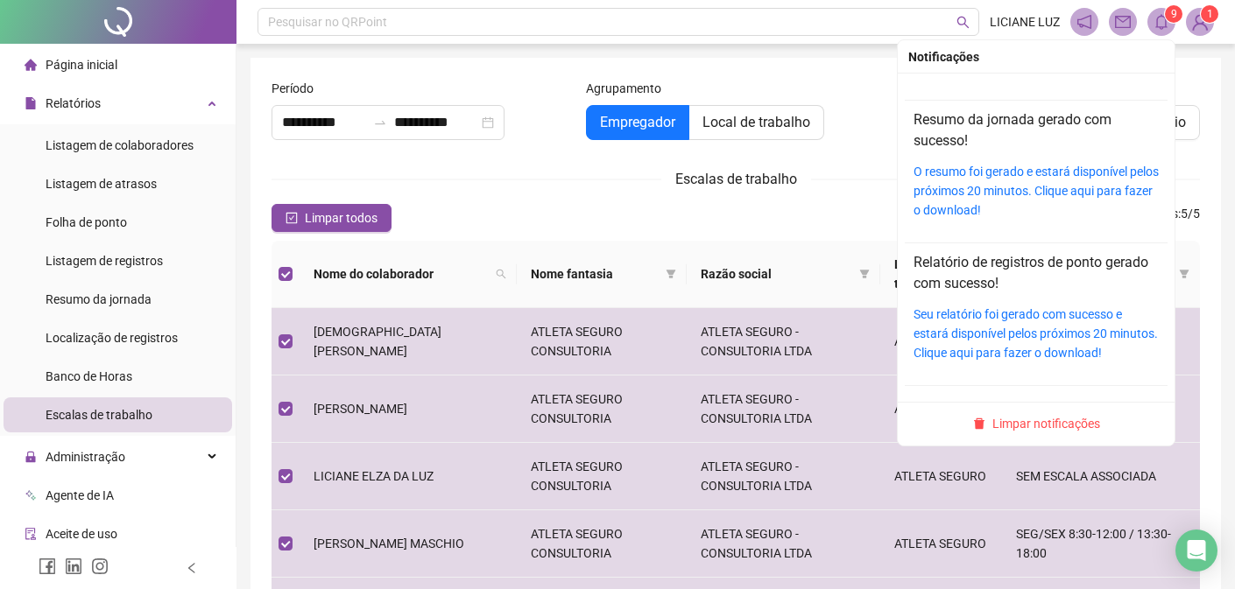
scroll to position [721, 0]
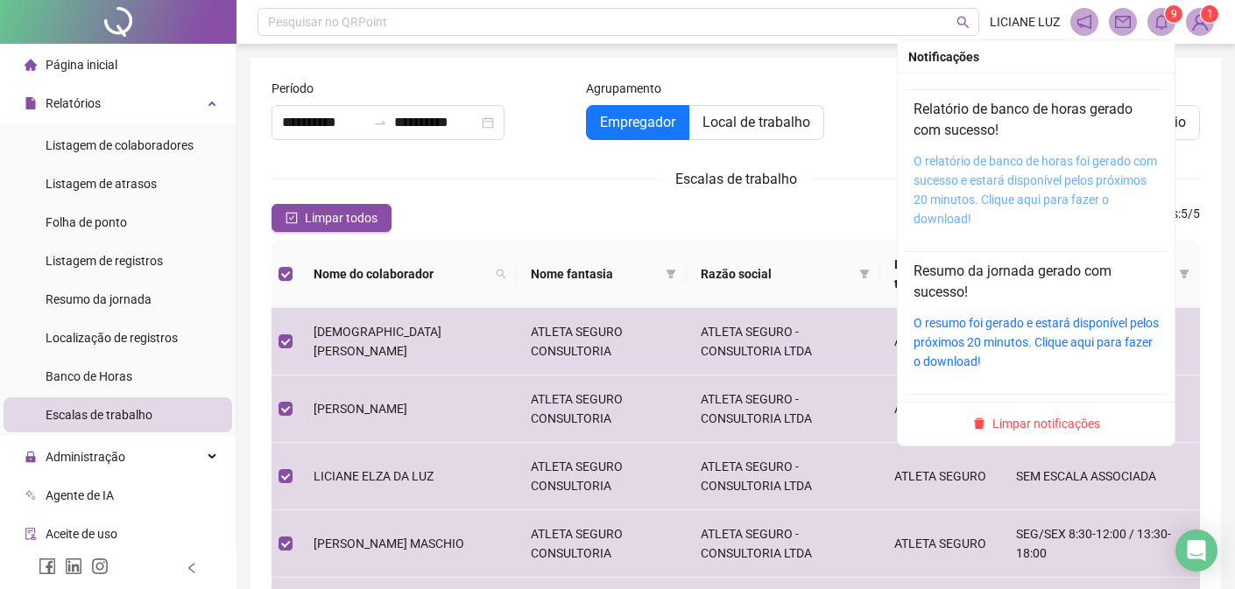
click at [982, 197] on link "O relatório de banco de horas foi gerado com sucesso e estará disponível pelos …" at bounding box center [1035, 190] width 243 height 72
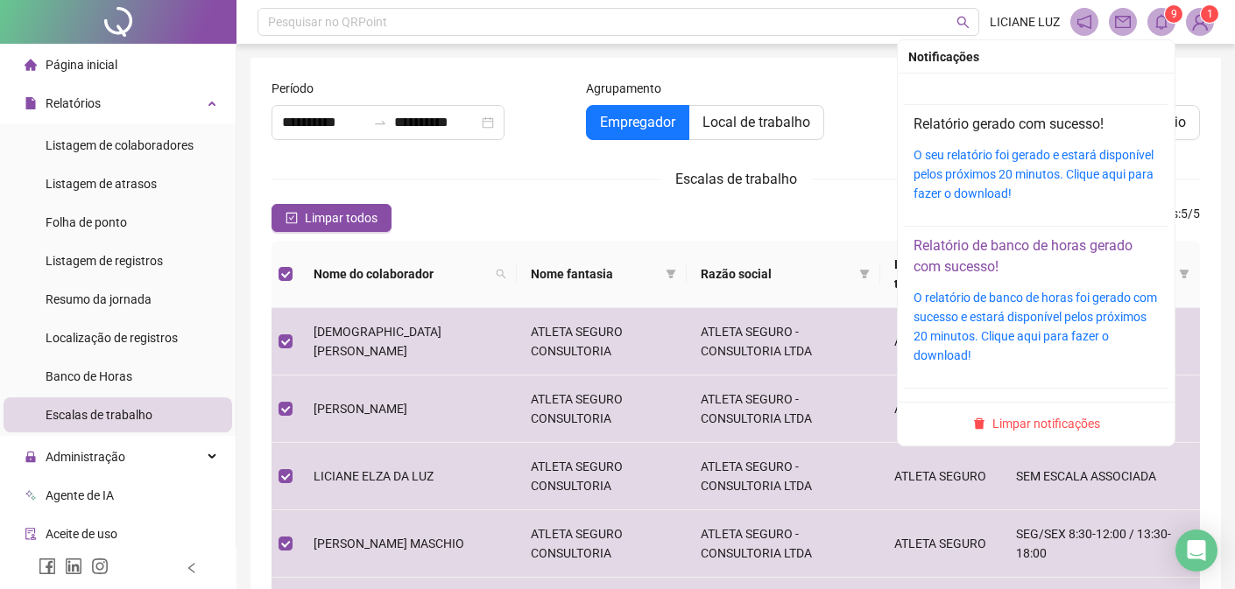
scroll to position [583, 0]
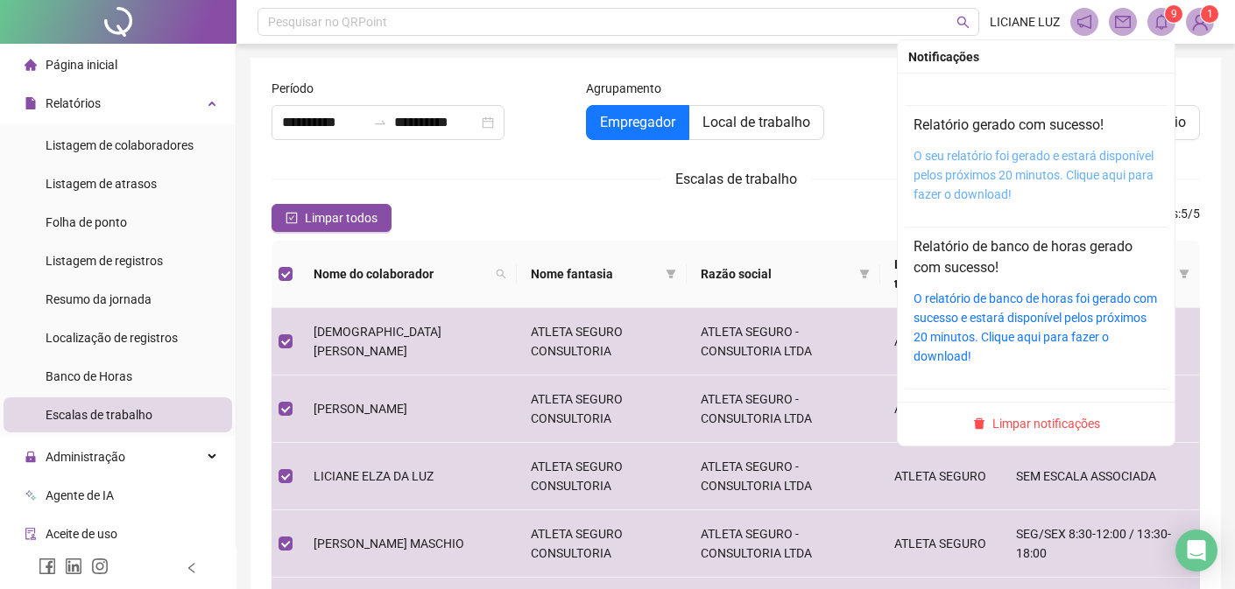
click at [938, 201] on link "O seu relatório foi gerado e estará disponível pelos próximos 20 minutos. Cliqu…" at bounding box center [1034, 175] width 240 height 53
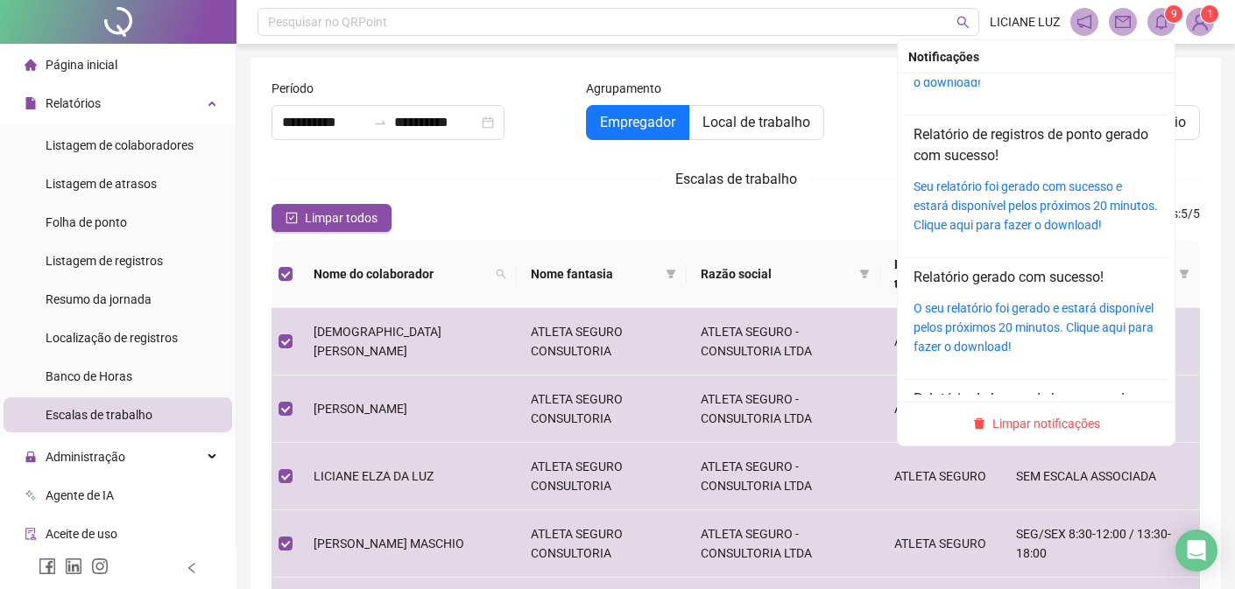
scroll to position [488, 0]
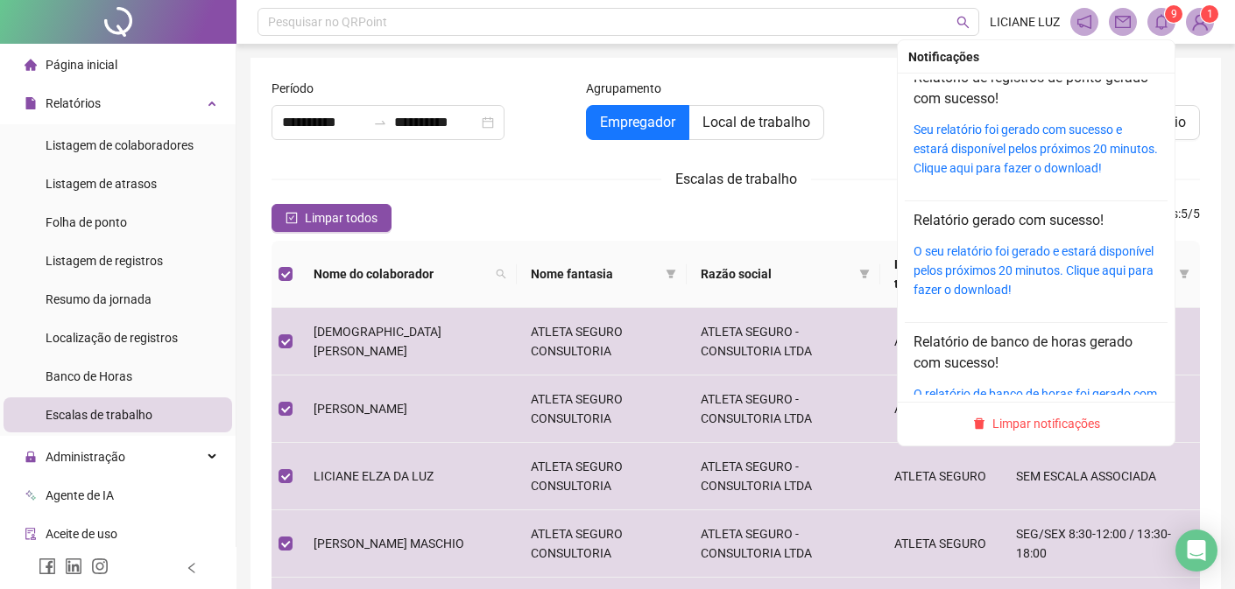
click at [949, 299] on div "O seu relatório foi gerado e estará disponível pelos próximos 20 minutos. Cliqu…" at bounding box center [1036, 271] width 245 height 58
click at [986, 297] on div "O seu relatório foi gerado e estará disponível pelos próximos 20 minutos. Cliqu…" at bounding box center [1036, 271] width 245 height 58
click at [978, 292] on link "O seu relatório foi gerado e estará disponível pelos próximos 20 minutos. Cliqu…" at bounding box center [1034, 270] width 240 height 53
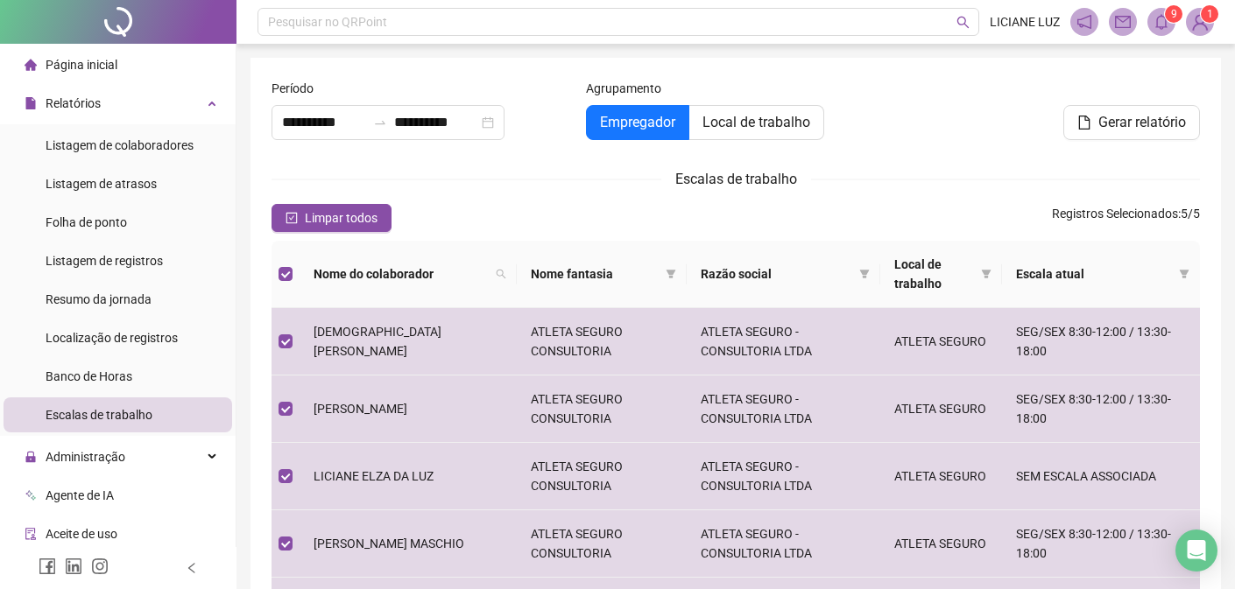
click at [850, 125] on div "Empregador Local de trabalho" at bounding box center [736, 122] width 300 height 35
click at [1166, 30] on span at bounding box center [1161, 22] width 28 height 28
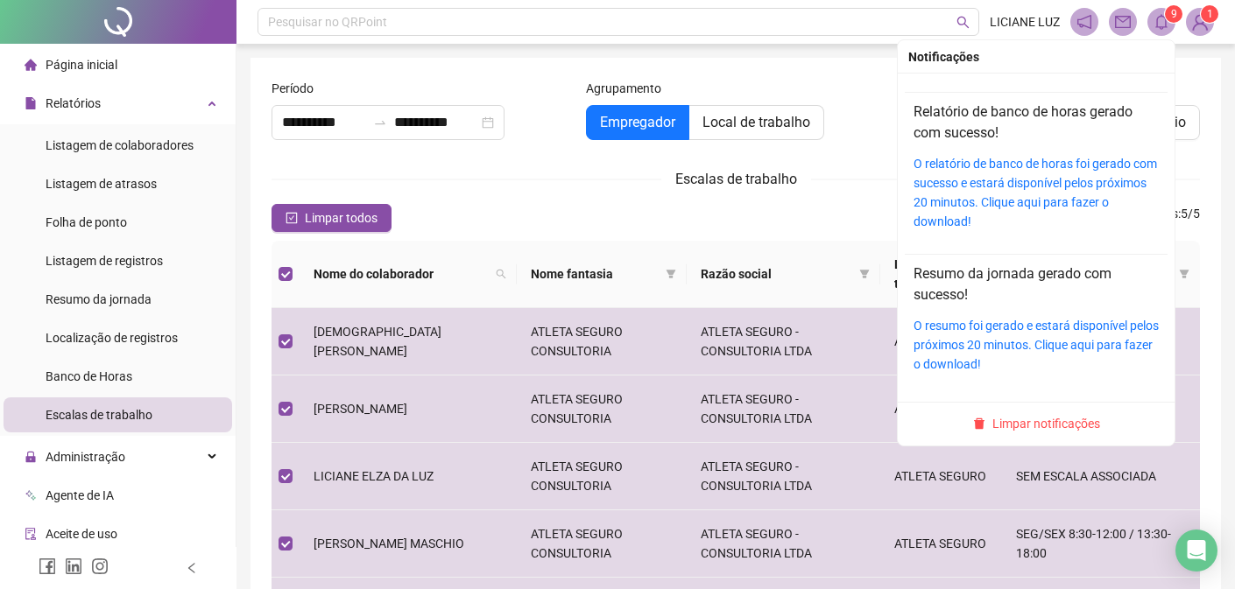
scroll to position [152, 0]
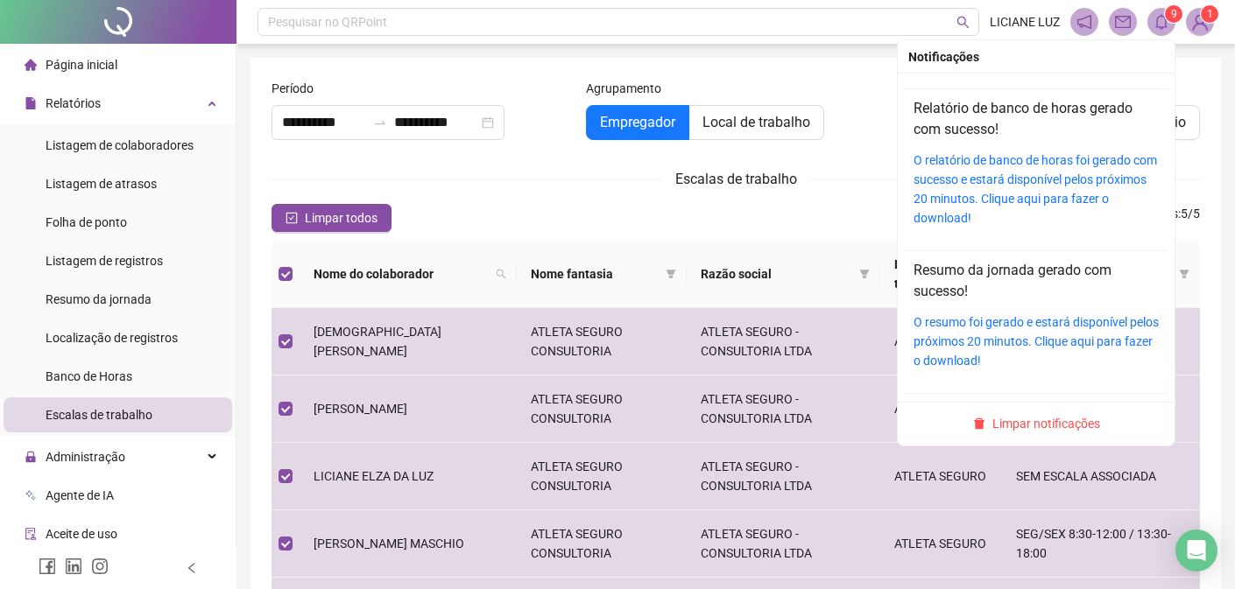
click at [1169, 26] on span at bounding box center [1161, 22] width 28 height 28
click at [1156, 22] on icon "bell" at bounding box center [1161, 22] width 12 height 16
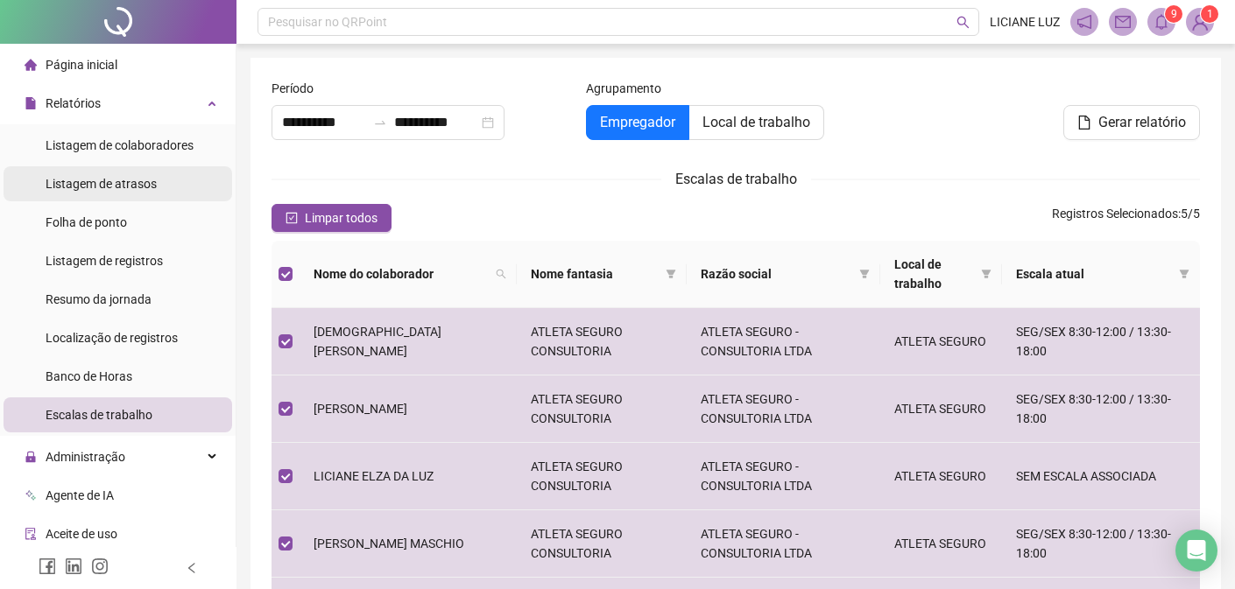
click at [120, 185] on span "Listagem de atrasos" at bounding box center [101, 184] width 111 height 14
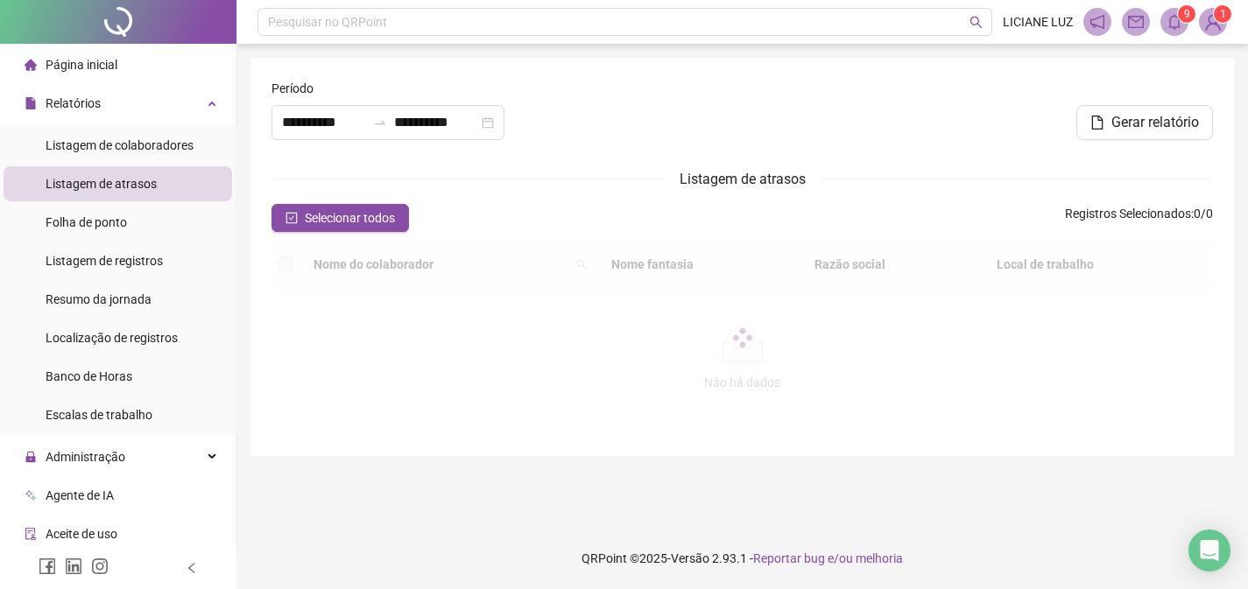
type input "**********"
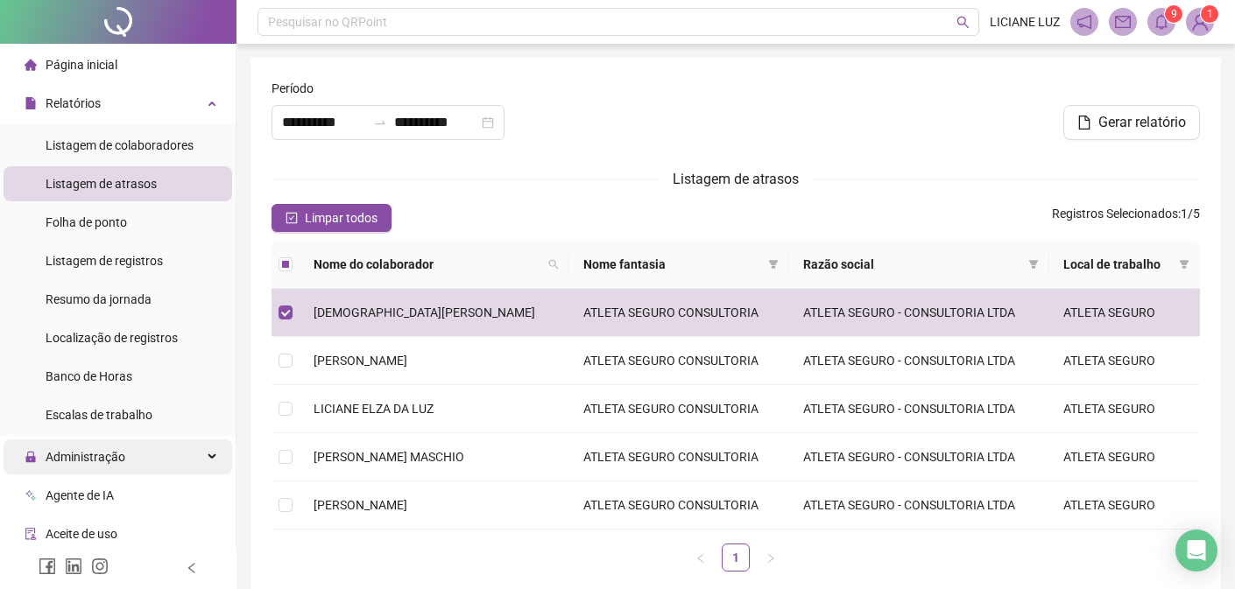
click at [132, 451] on div "Administração" at bounding box center [118, 457] width 229 height 35
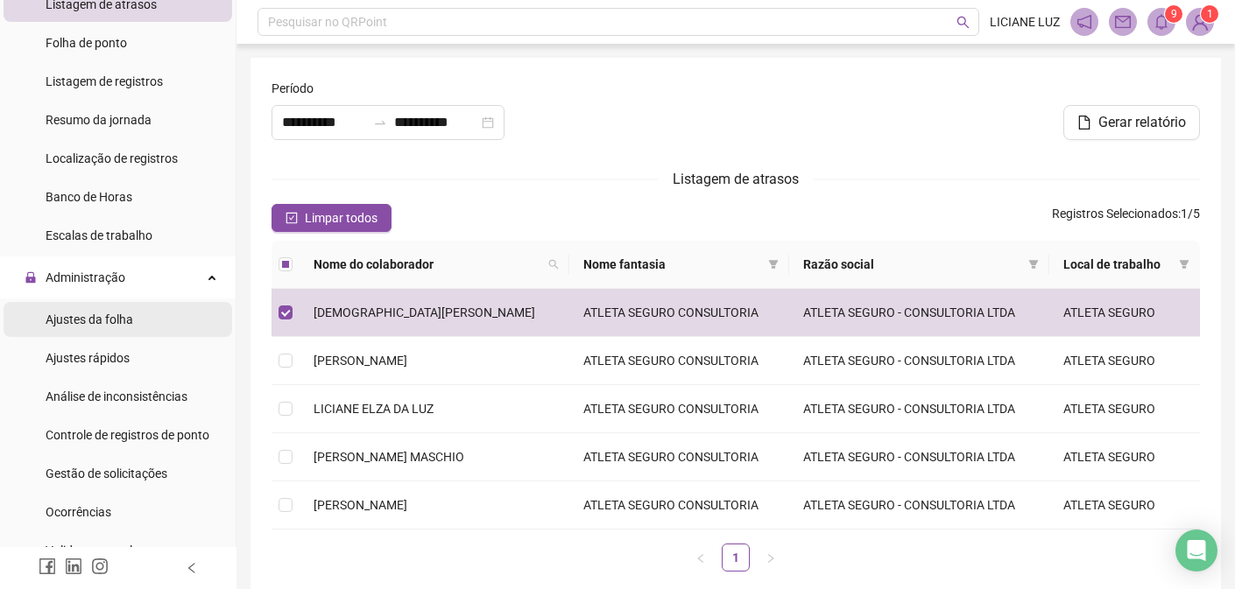
click at [102, 325] on span "Ajustes da folha" at bounding box center [90, 320] width 88 height 14
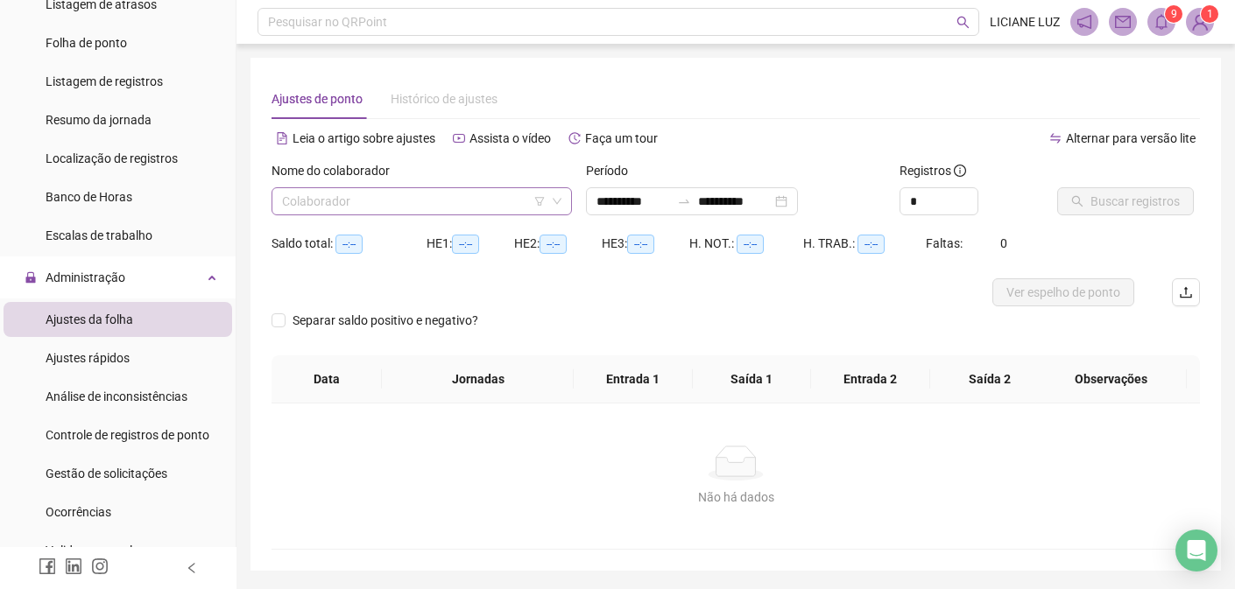
type input "**********"
click at [408, 193] on input "search" at bounding box center [414, 201] width 264 height 26
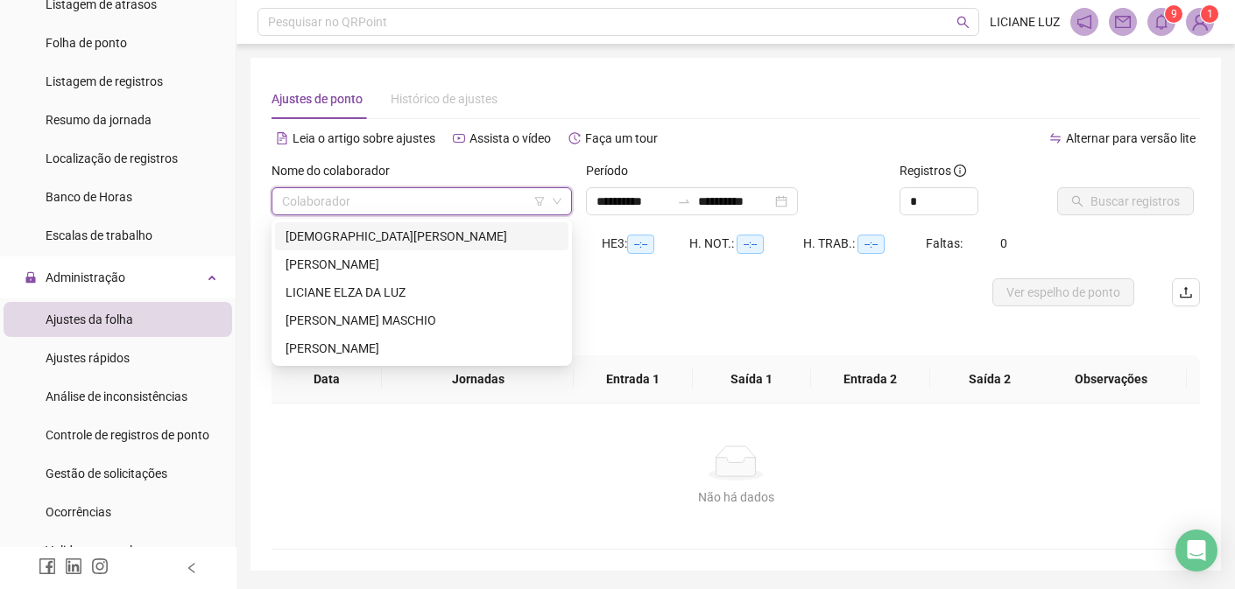
click at [374, 236] on div "[DEMOGRAPHIC_DATA][PERSON_NAME]" at bounding box center [422, 236] width 272 height 19
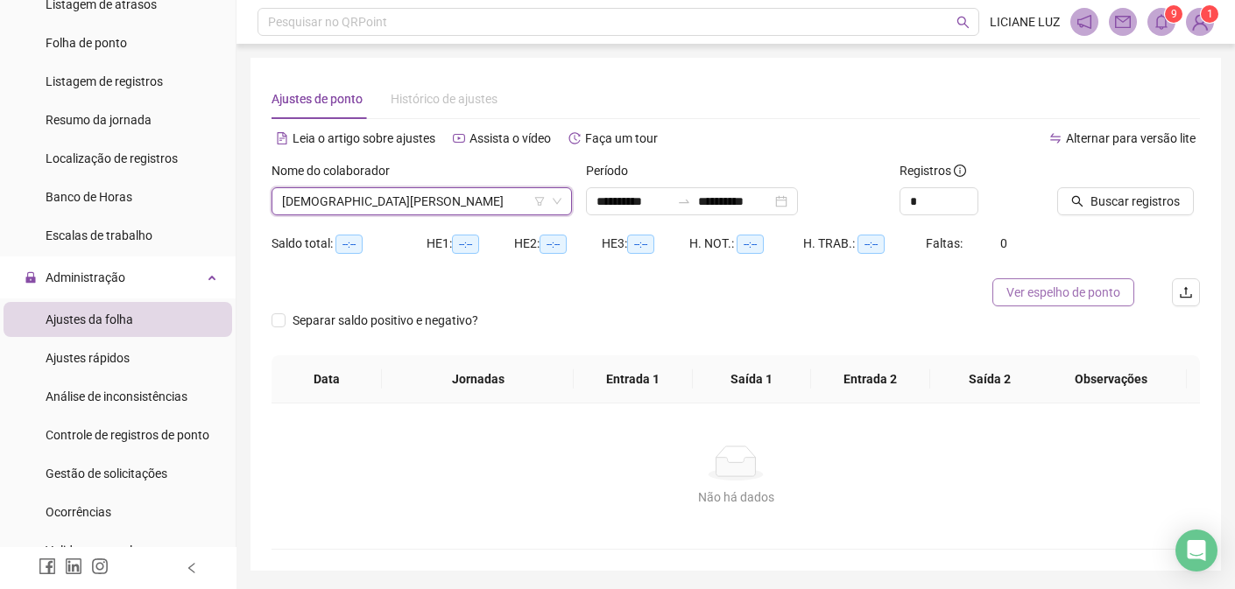
click at [1085, 300] on span "Ver espelho de ponto" at bounding box center [1063, 292] width 114 height 19
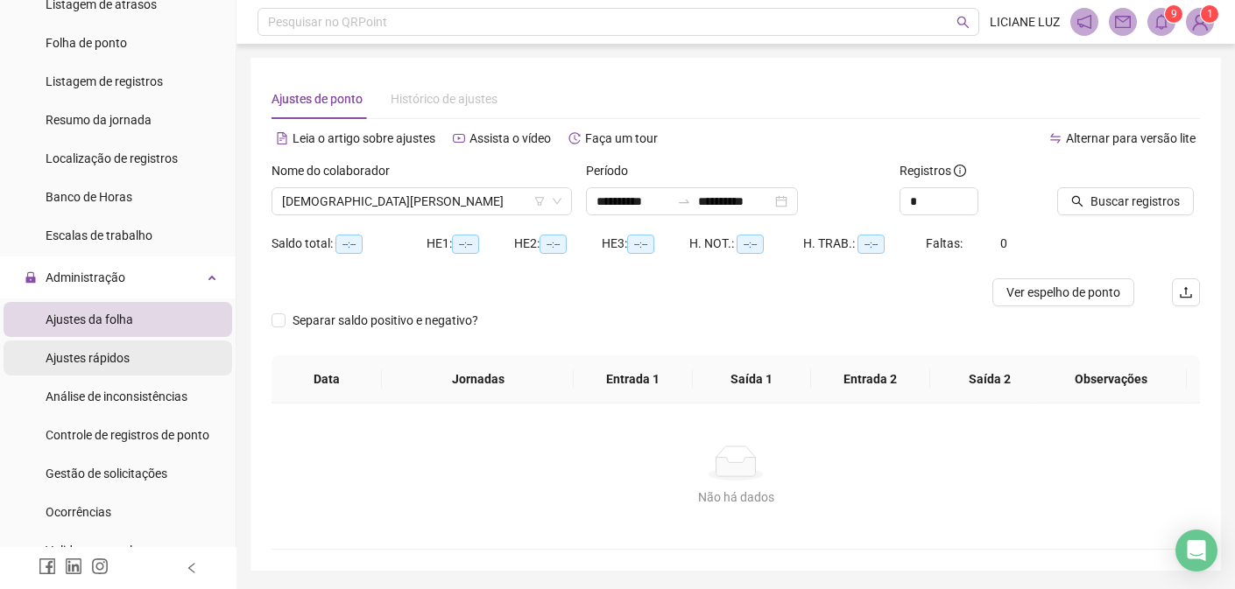
click at [133, 364] on li "Ajustes rápidos" at bounding box center [118, 358] width 229 height 35
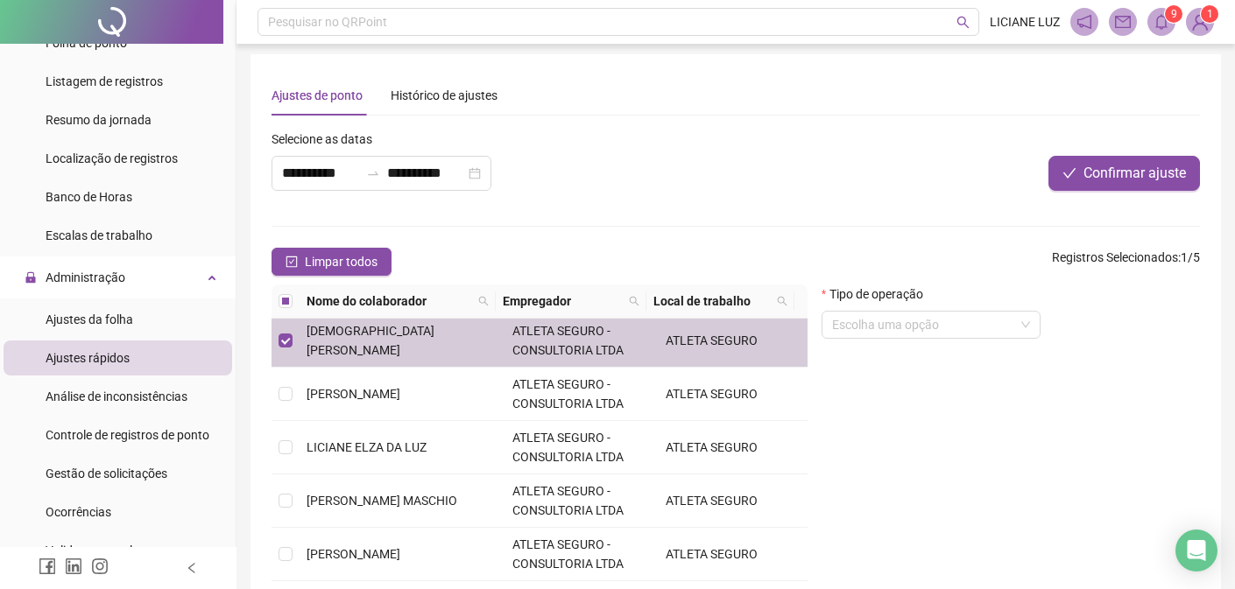
scroll to position [7, 0]
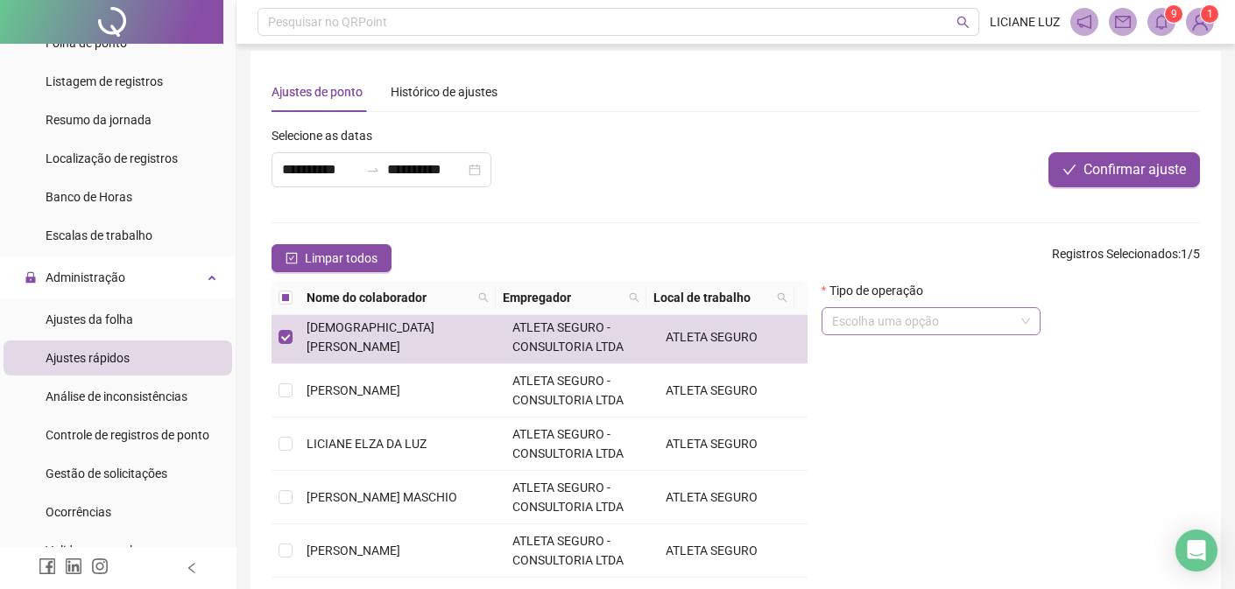
click at [914, 321] on input "search" at bounding box center [923, 321] width 182 height 26
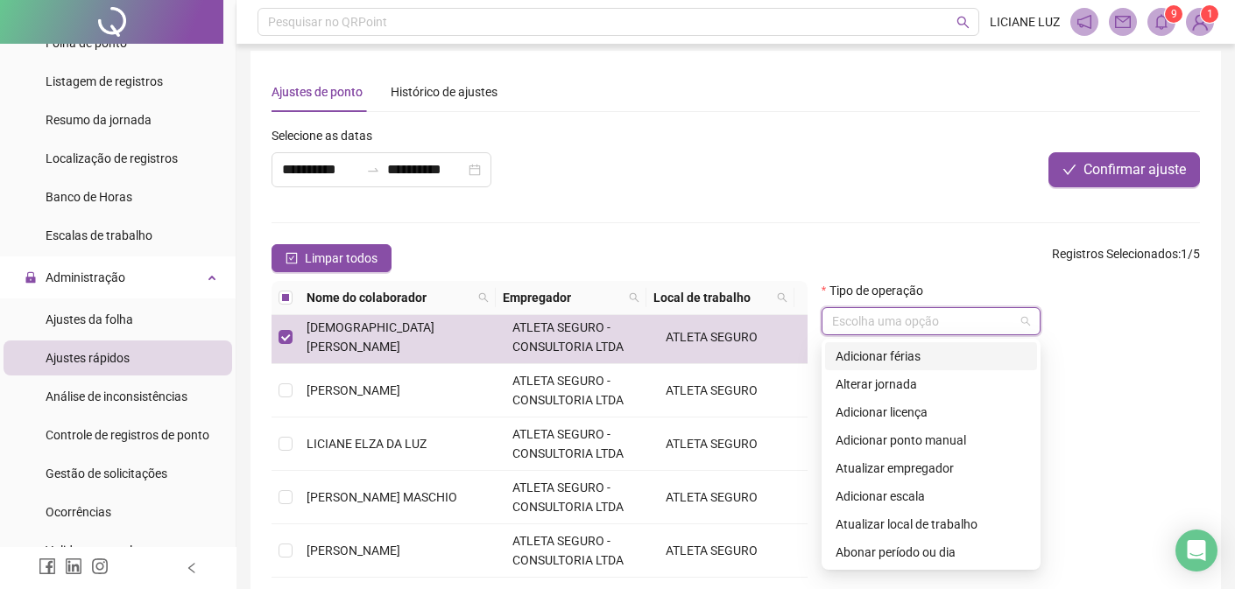
click at [681, 177] on div "**********" at bounding box center [542, 163] width 552 height 75
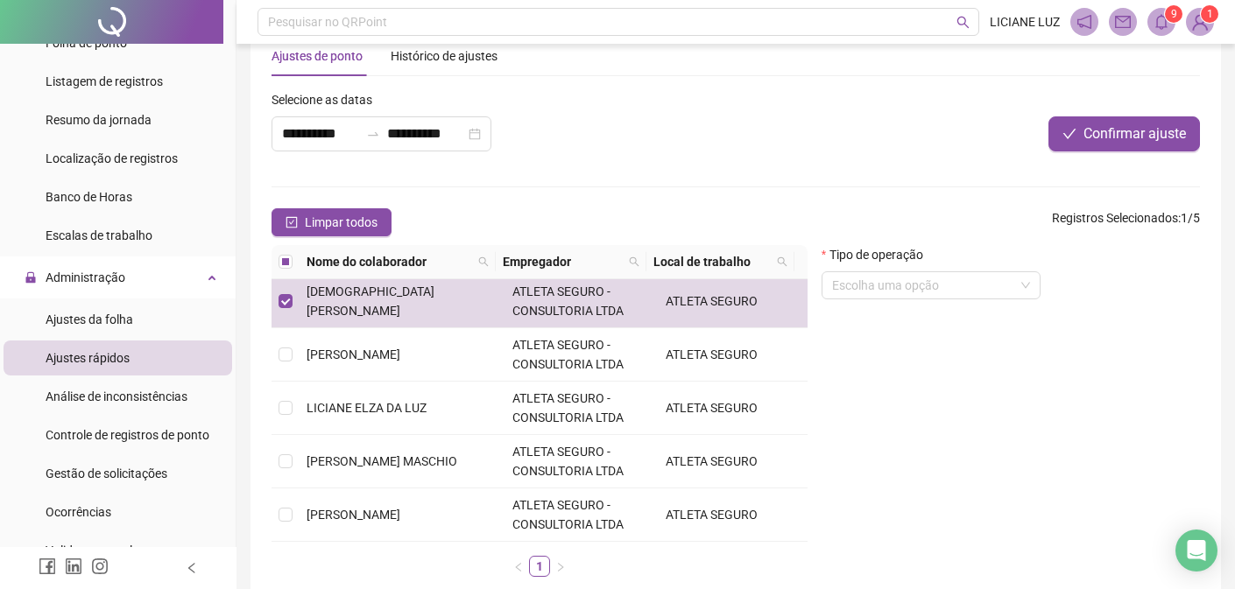
scroll to position [46, 0]
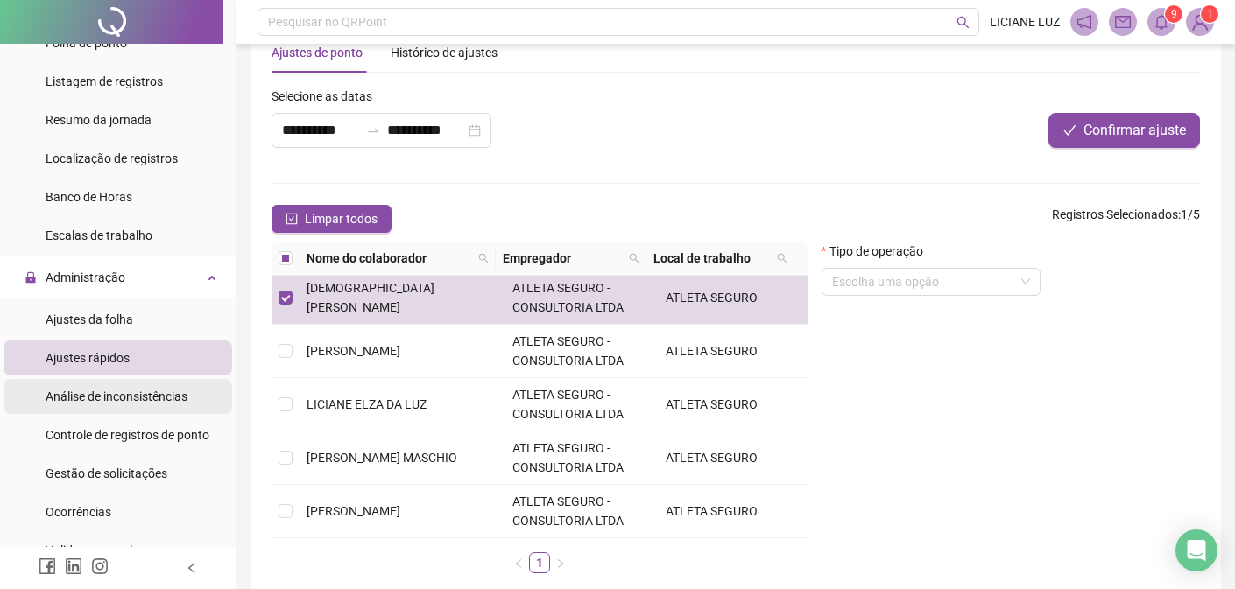
click at [160, 396] on span "Análise de inconsistências" at bounding box center [117, 397] width 142 height 14
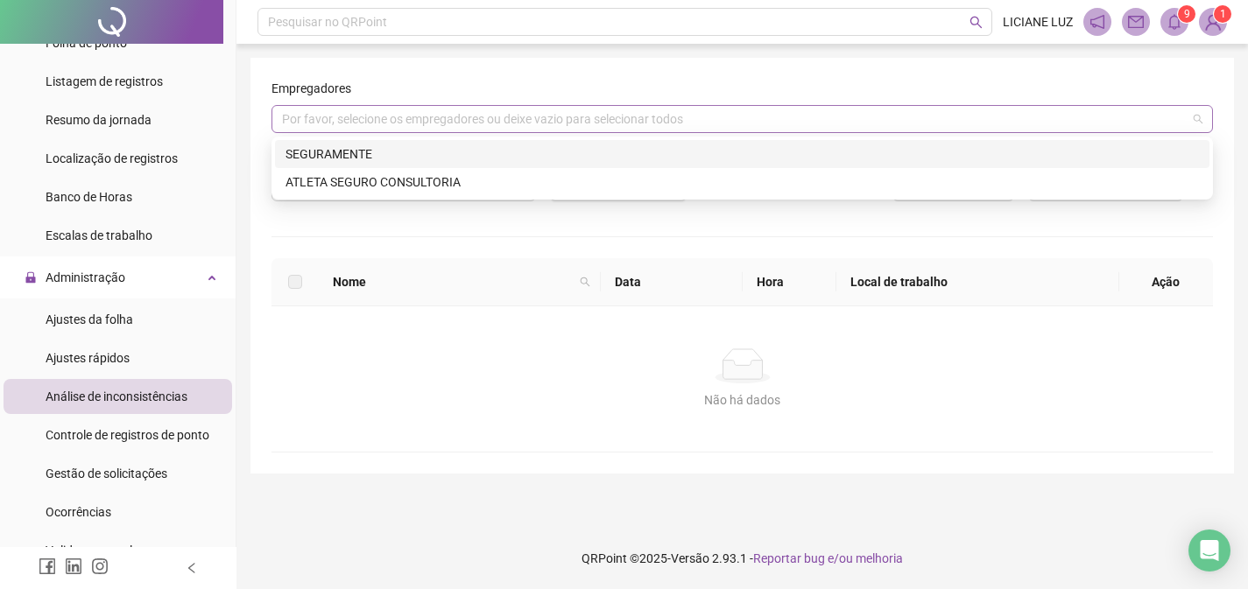
click at [552, 125] on div "Por favor, selecione os empregadores ou deixe vazio para selecionar todos" at bounding box center [743, 119] width 942 height 28
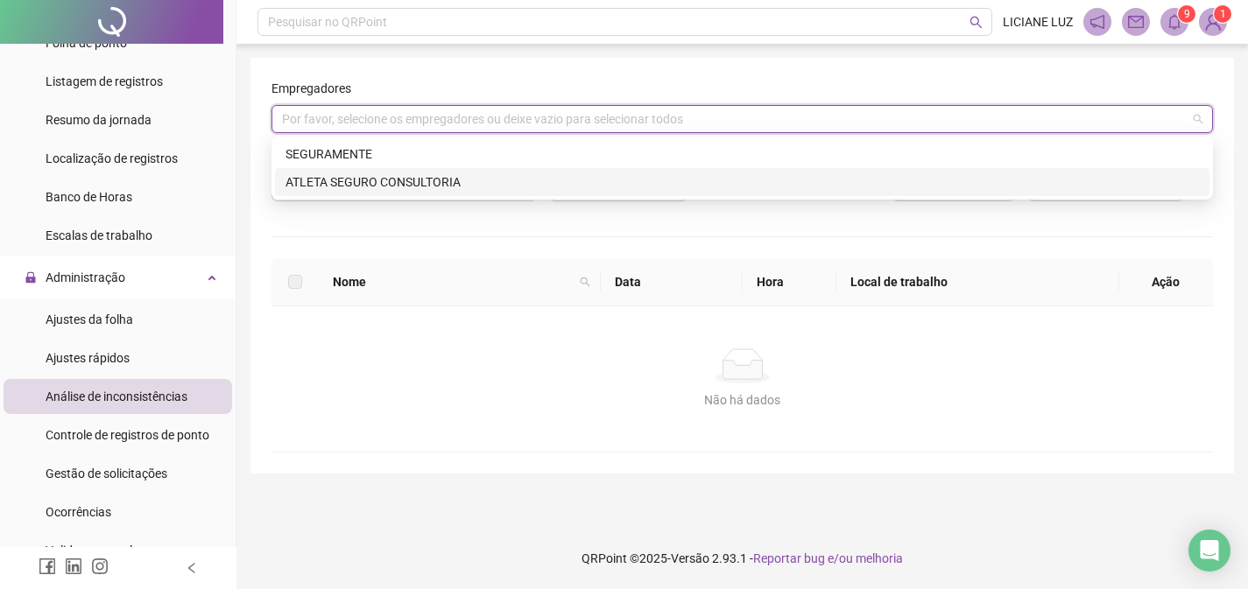
click at [368, 185] on div "ATLETA SEGURO CONSULTORIA" at bounding box center [743, 182] width 914 height 19
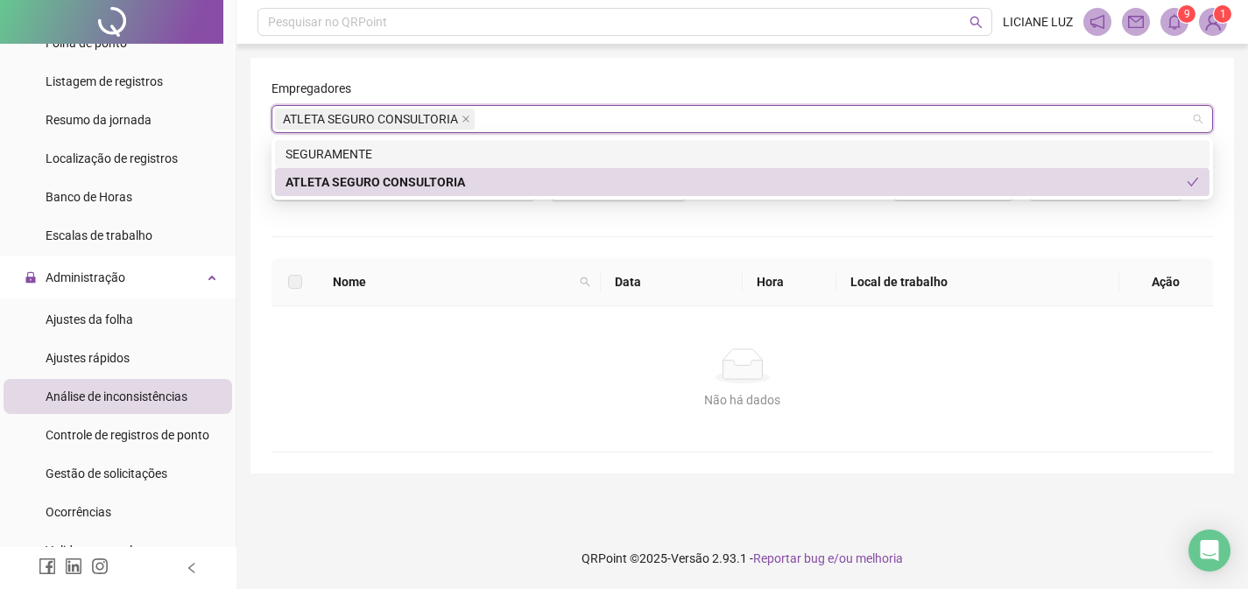
click at [561, 154] on div "SEGURAMENTE" at bounding box center [743, 154] width 914 height 19
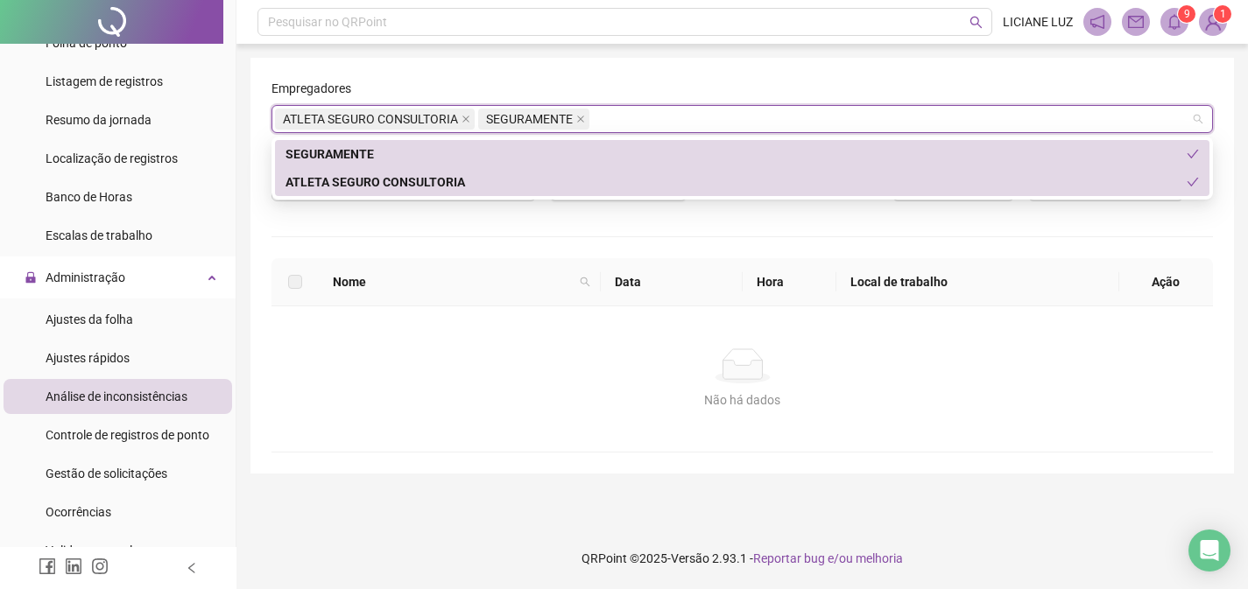
click at [371, 154] on div "SEGURAMENTE" at bounding box center [736, 154] width 901 height 19
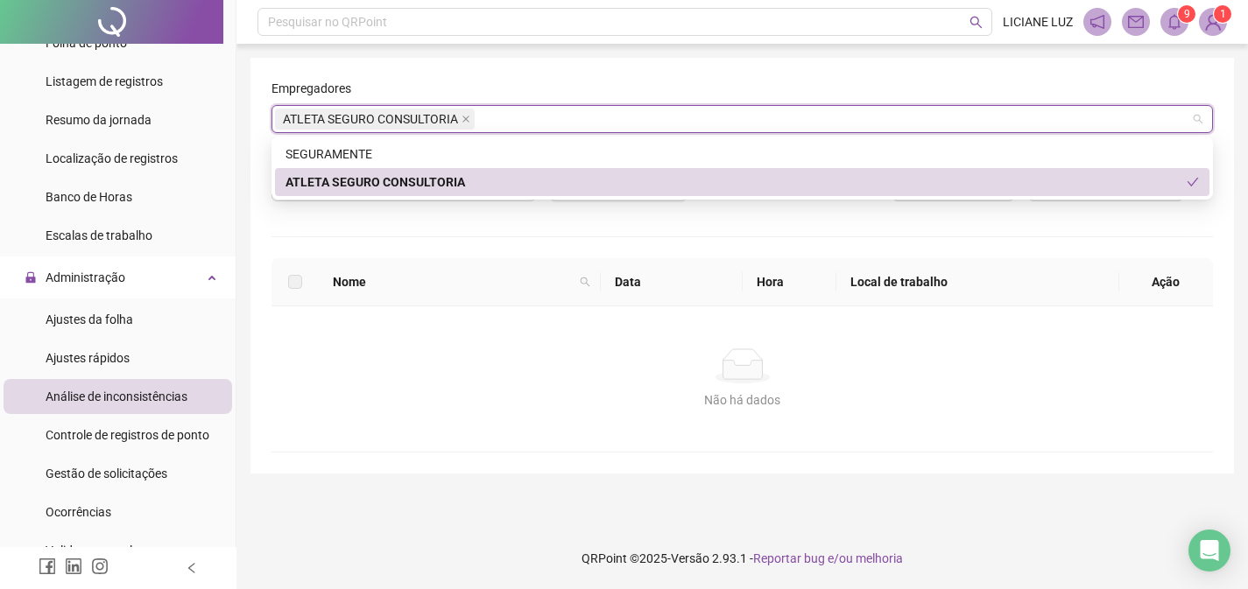
click at [421, 214] on div "**********" at bounding box center [404, 181] width 279 height 68
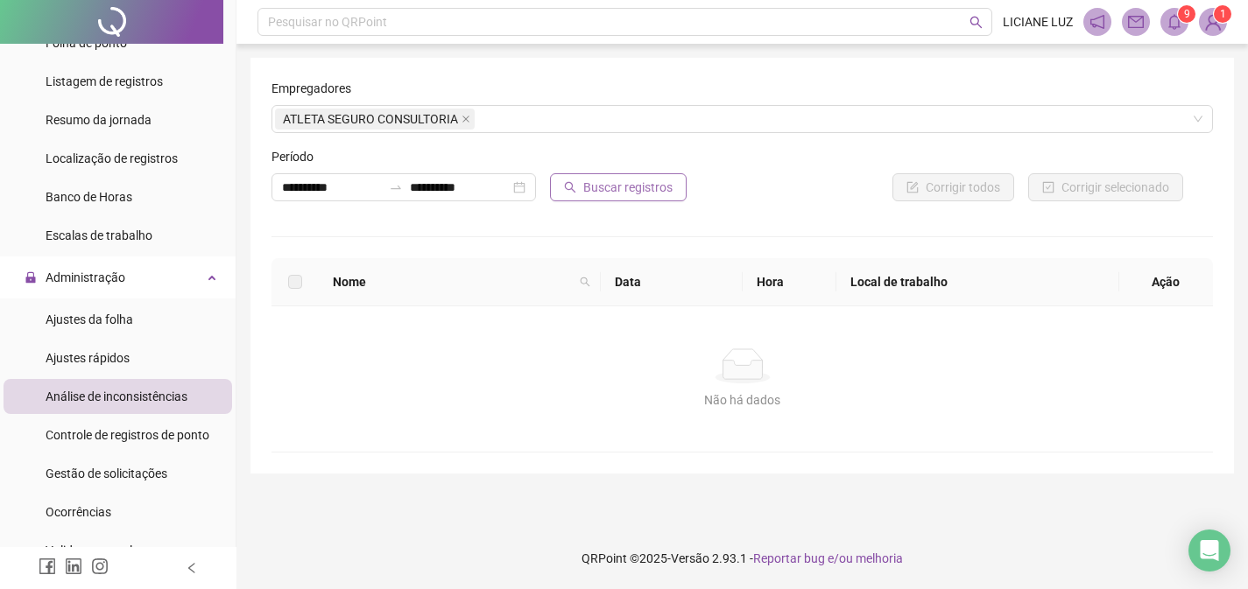
click at [619, 191] on span "Buscar registros" at bounding box center [627, 187] width 89 height 19
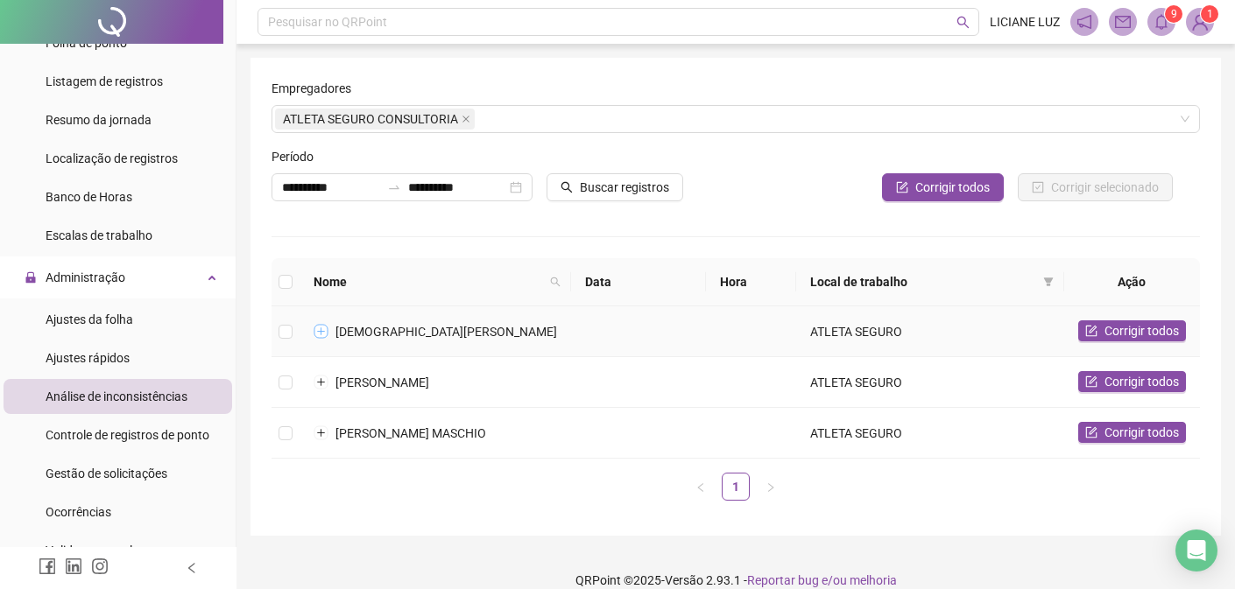
click at [322, 331] on button "Expandir linha" at bounding box center [321, 332] width 14 height 14
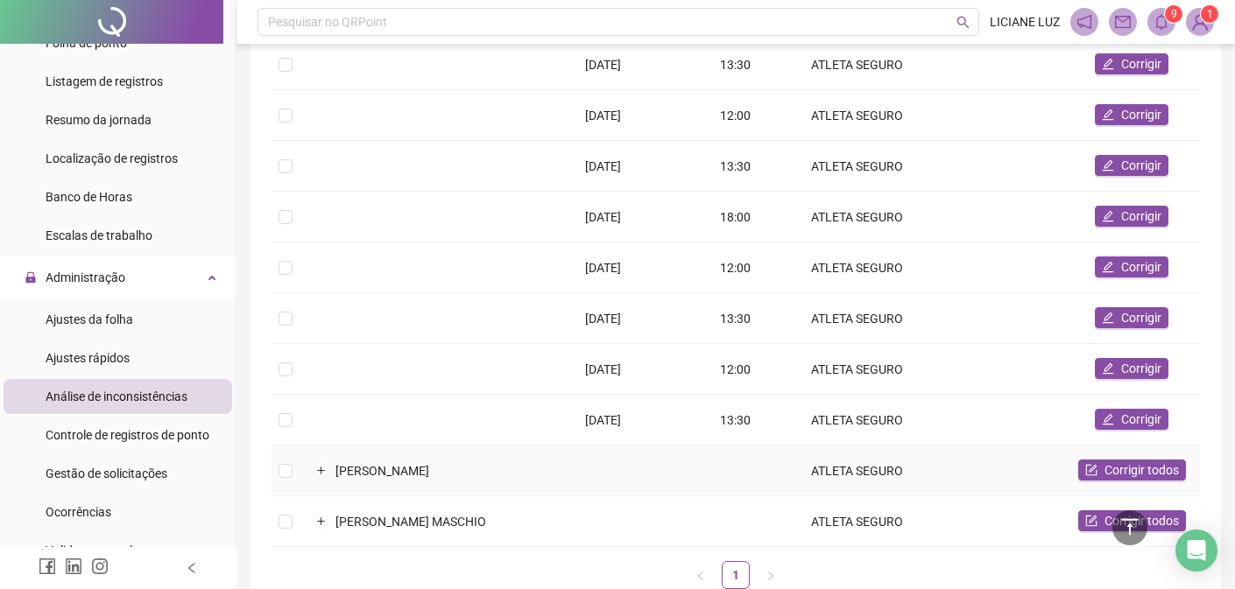
scroll to position [477, 0]
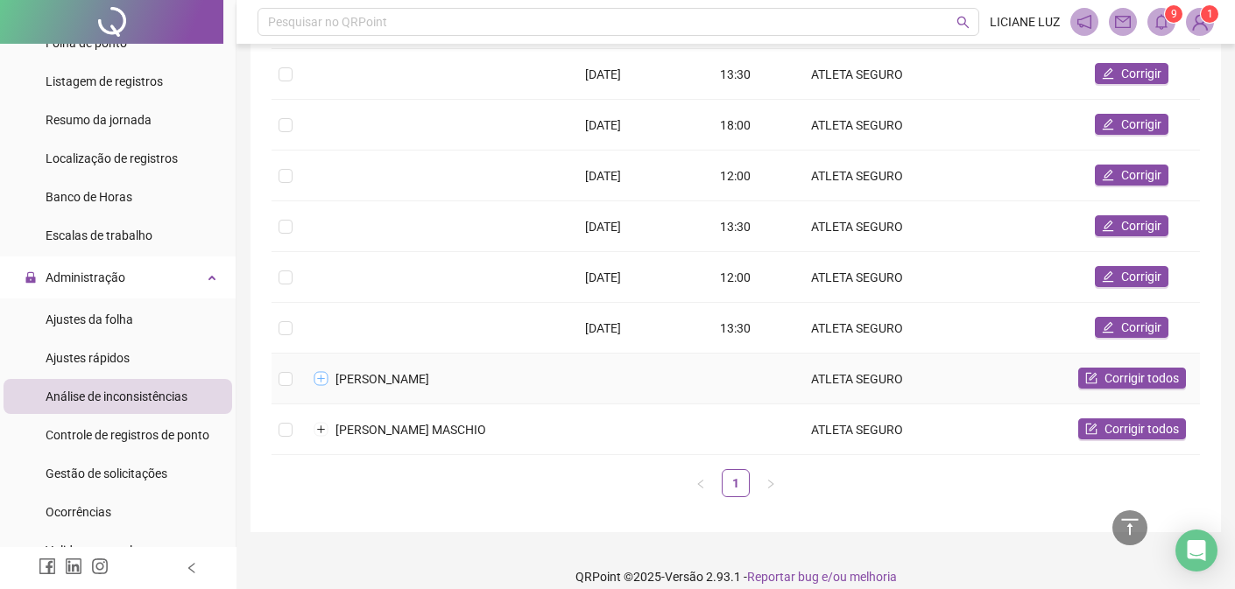
click at [321, 372] on button "Expandir linha" at bounding box center [321, 379] width 14 height 14
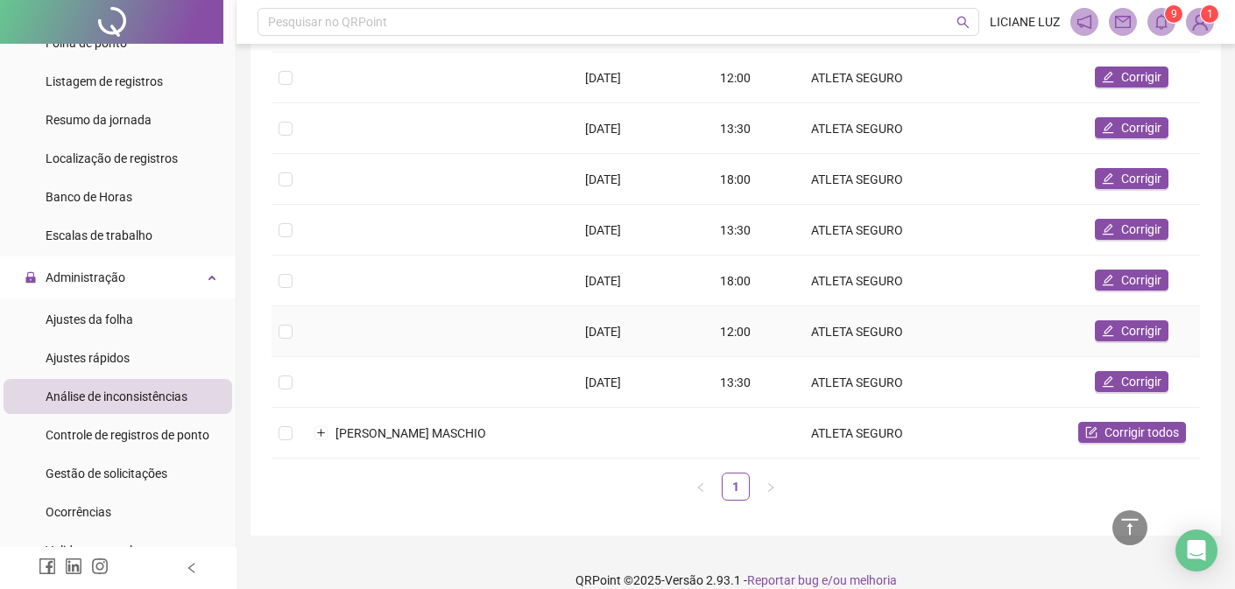
scroll to position [936, 0]
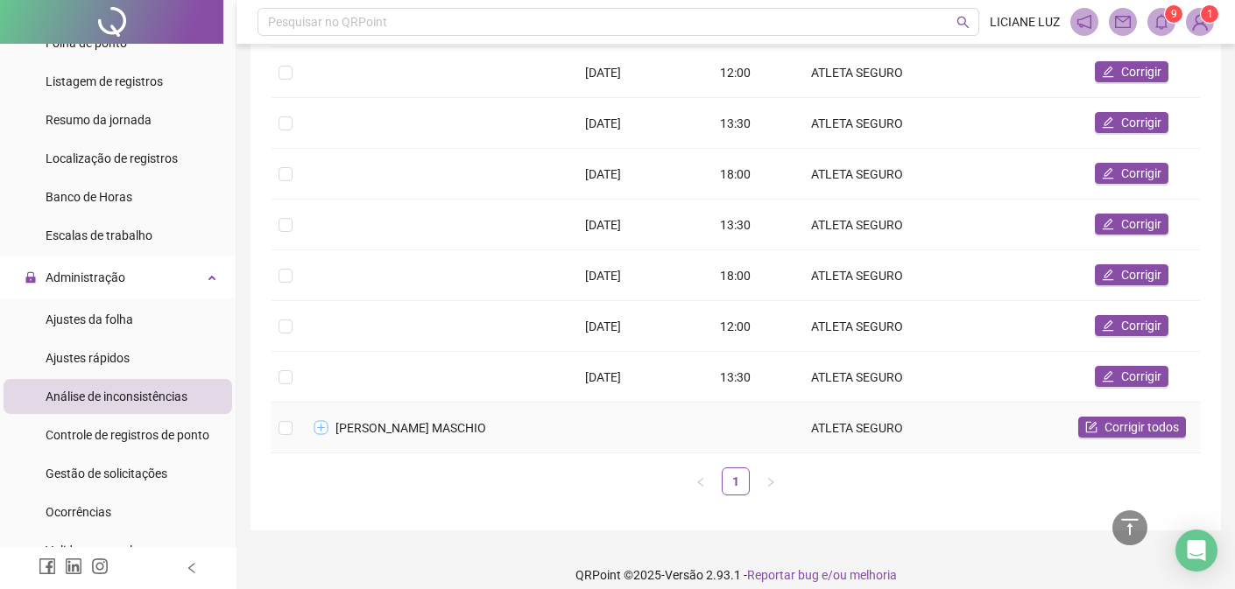
click at [320, 421] on button "Expandir linha" at bounding box center [321, 428] width 14 height 14
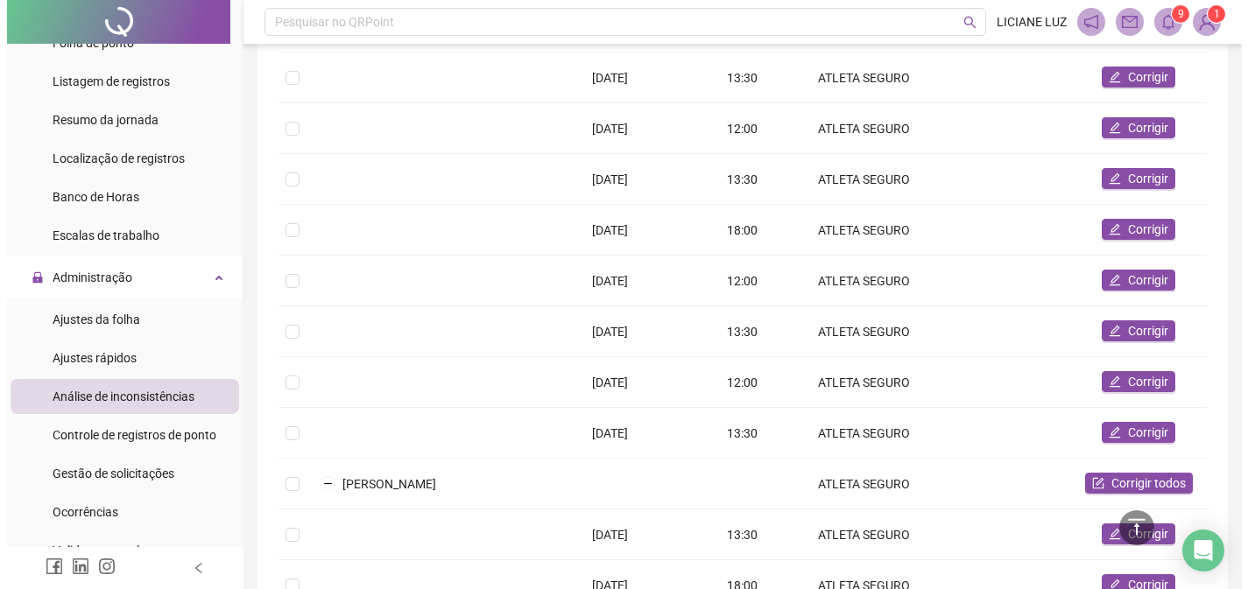
scroll to position [0, 0]
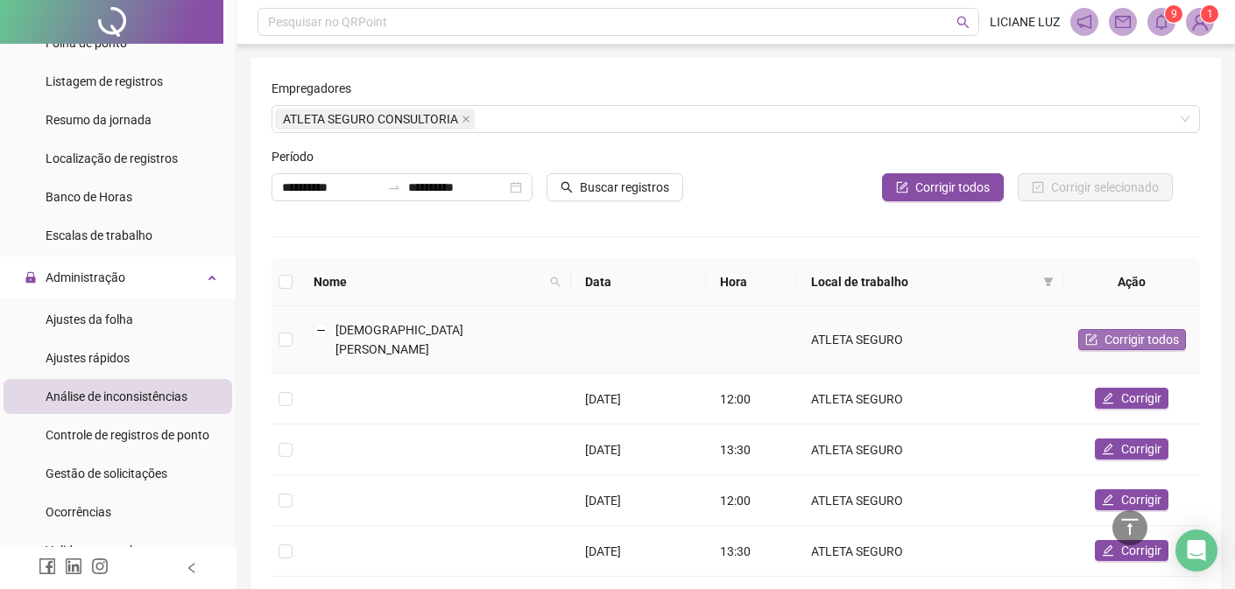
click at [1131, 330] on span "Corrigir todos" at bounding box center [1142, 339] width 74 height 19
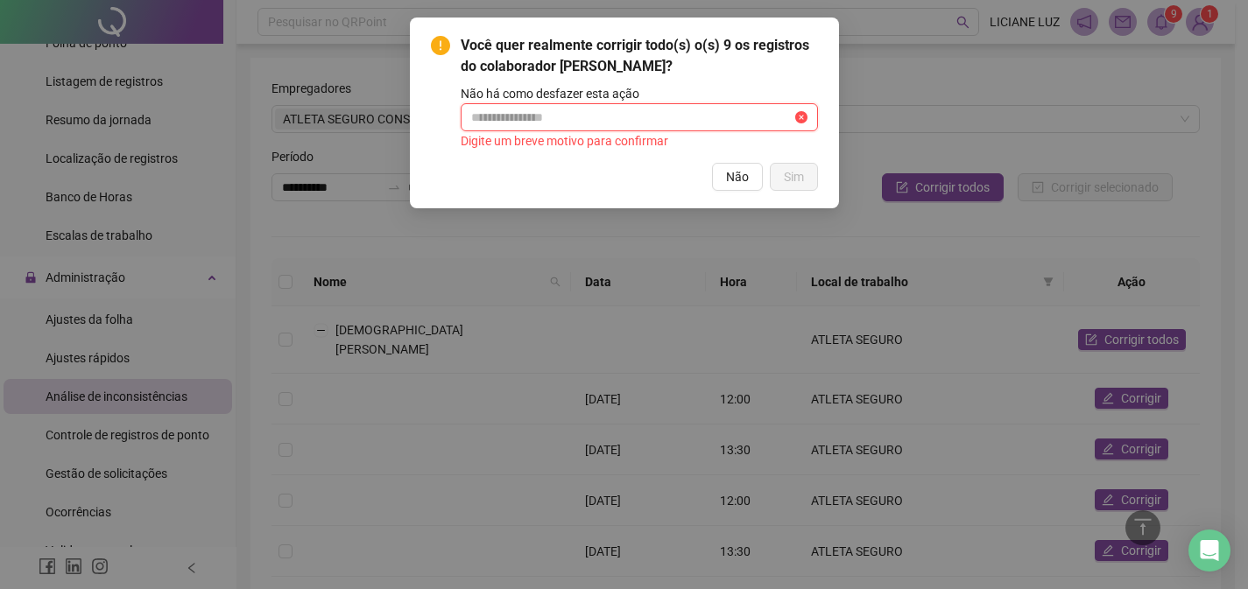
click at [614, 118] on input "text" at bounding box center [631, 117] width 321 height 19
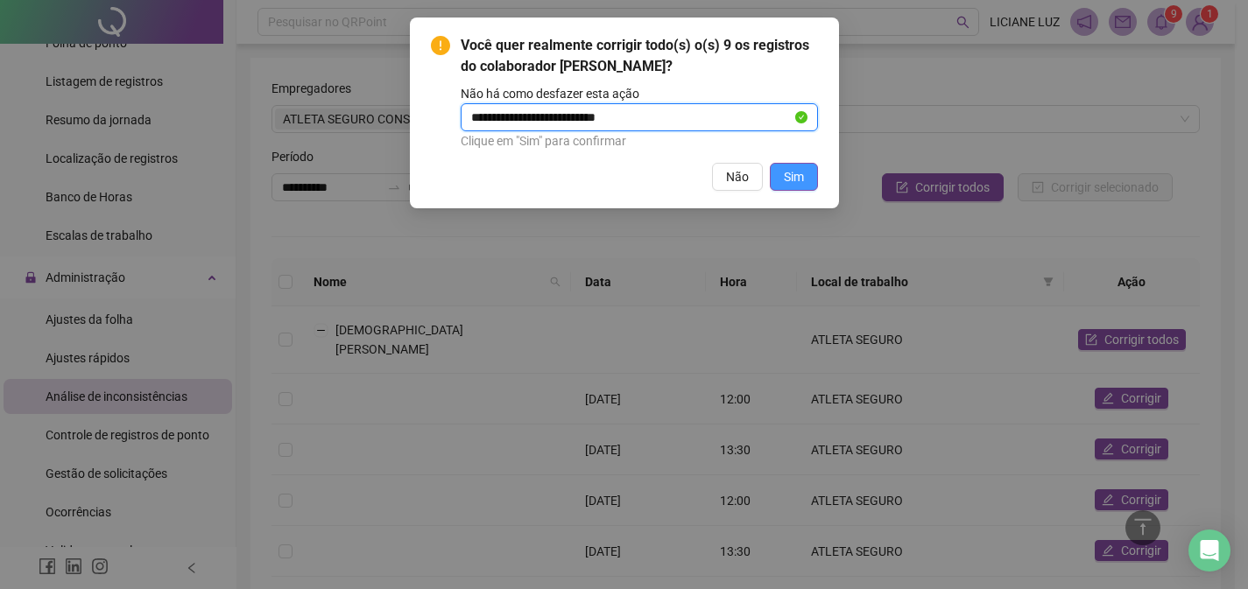
type input "**********"
click at [792, 180] on span "Sim" at bounding box center [794, 176] width 20 height 19
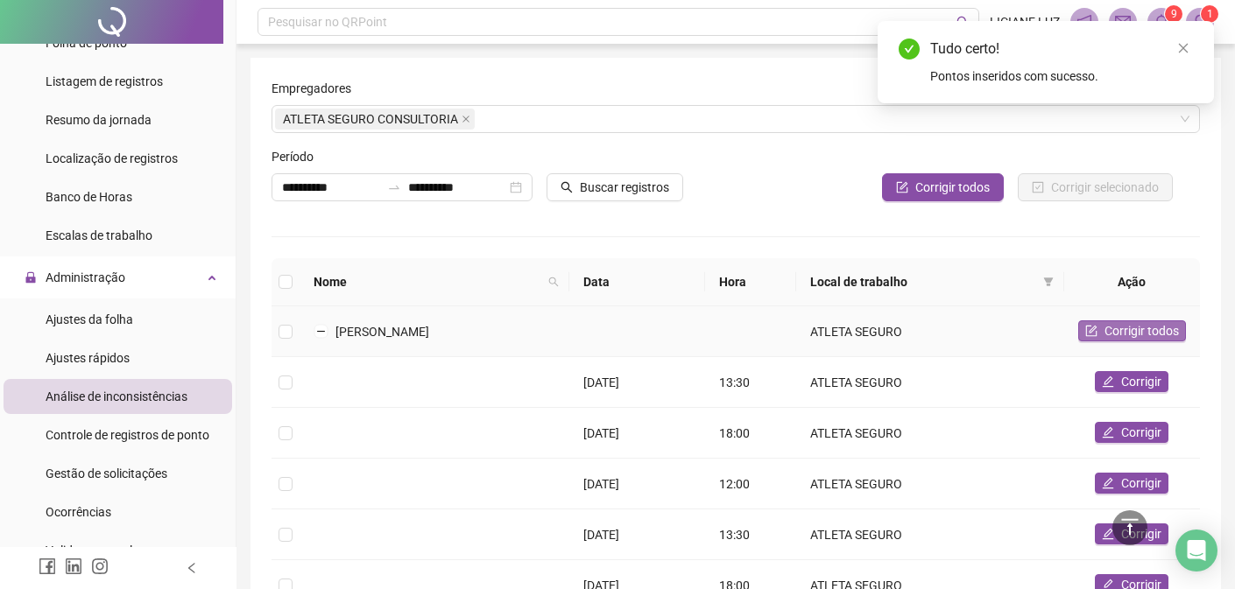
click at [1133, 337] on span "Corrigir todos" at bounding box center [1142, 330] width 74 height 19
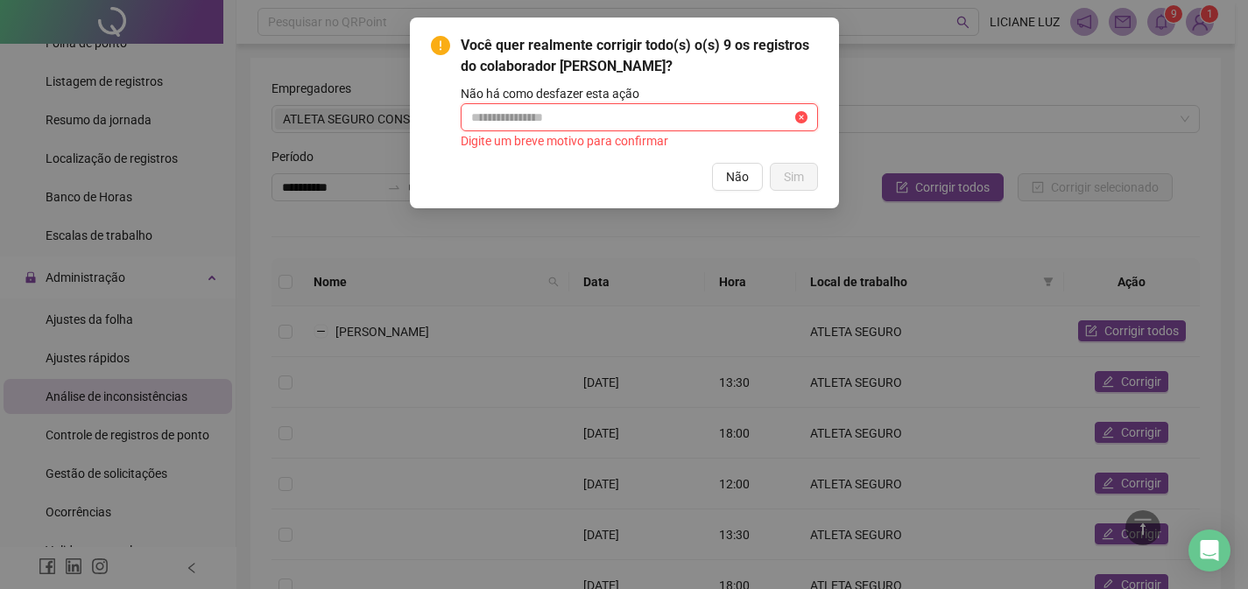
click at [603, 127] on input "text" at bounding box center [631, 117] width 321 height 19
click at [693, 127] on input "**********" at bounding box center [631, 117] width 321 height 19
click at [547, 127] on input "**********" at bounding box center [631, 117] width 321 height 19
click at [702, 127] on input "**********" at bounding box center [631, 117] width 321 height 19
type input "**********"
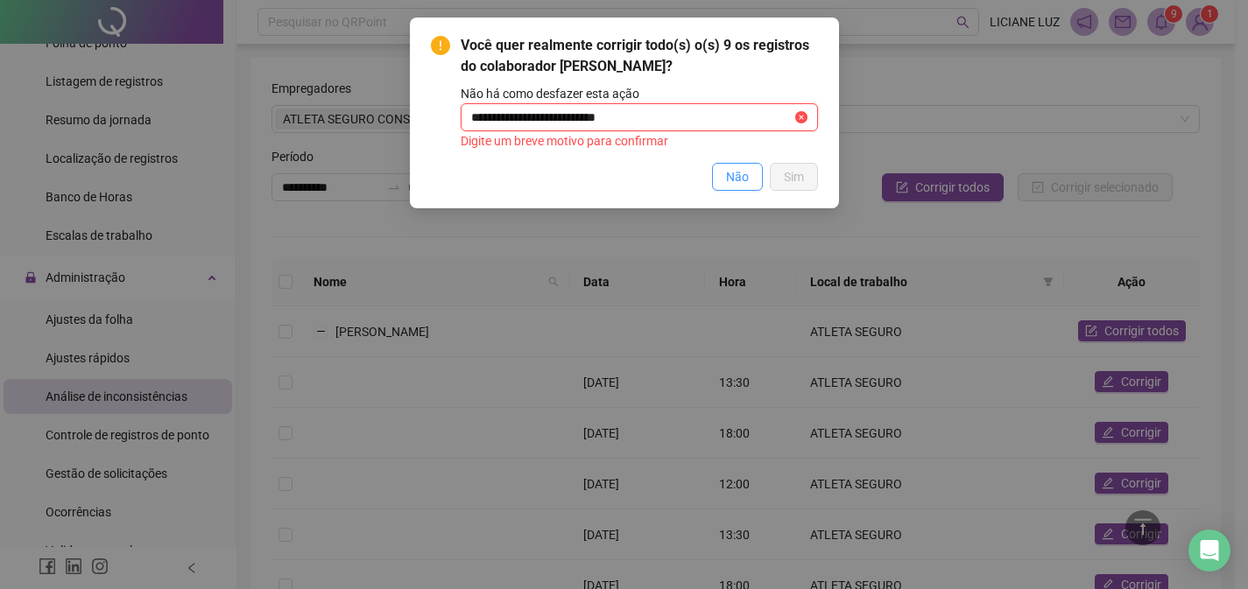
click at [738, 187] on span "Não" at bounding box center [737, 176] width 23 height 19
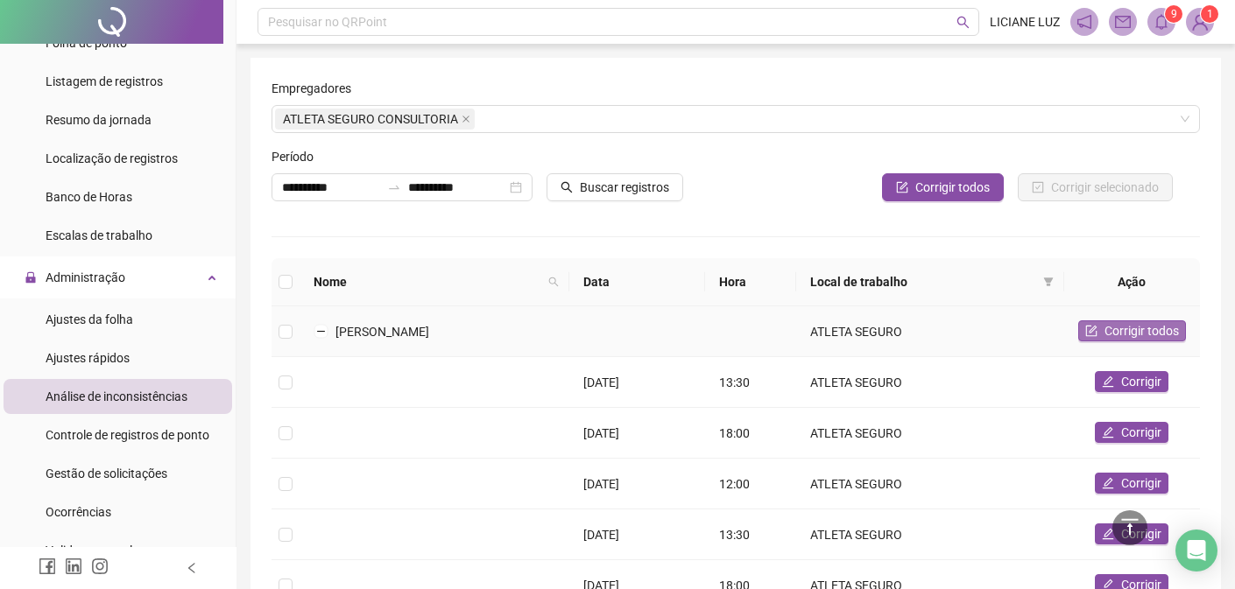
click at [1154, 327] on span "Corrigir todos" at bounding box center [1142, 330] width 74 height 19
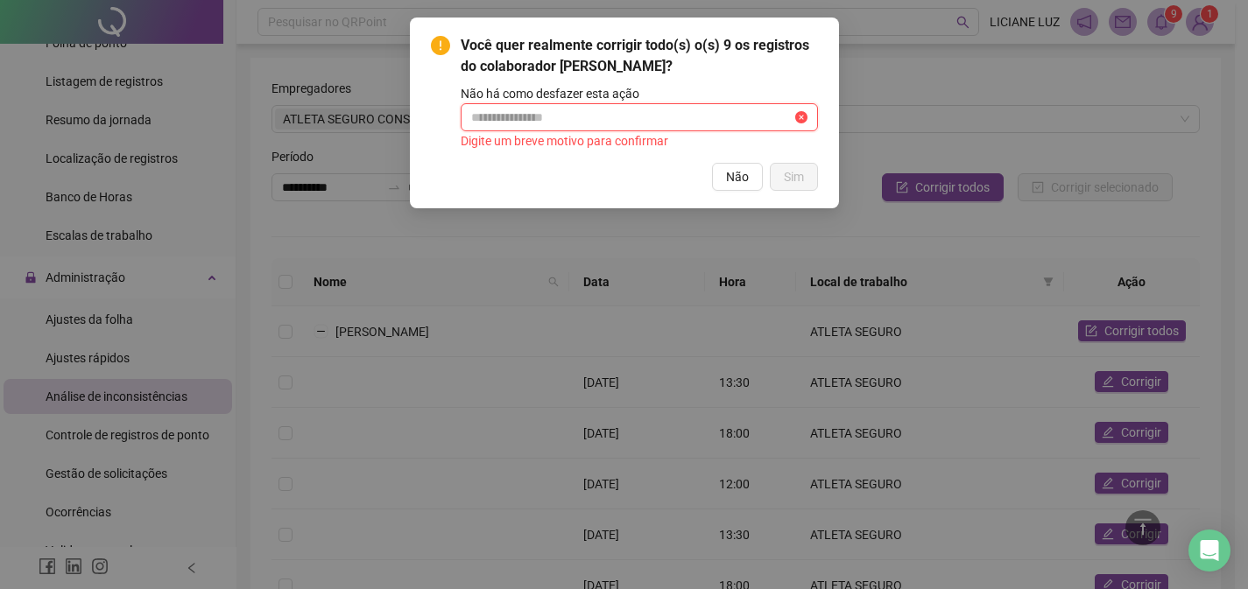
click at [726, 127] on input "text" at bounding box center [631, 117] width 321 height 19
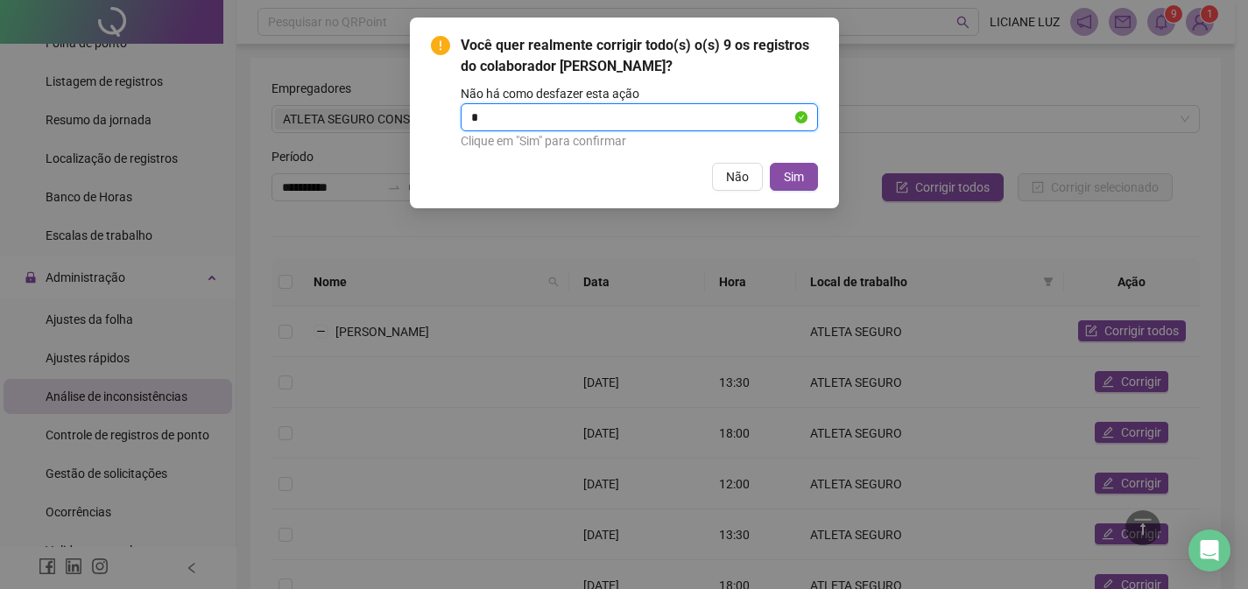
type input "**********"
click at [793, 187] on span "Sim" at bounding box center [794, 176] width 20 height 19
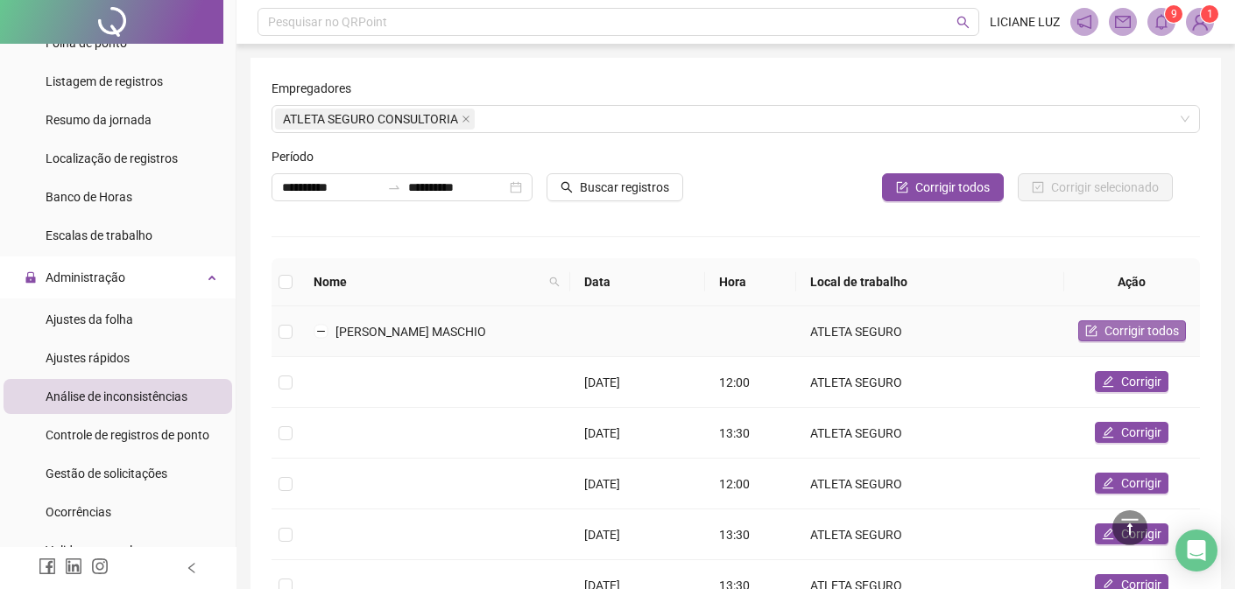
click at [1108, 331] on span "Corrigir todos" at bounding box center [1142, 330] width 74 height 19
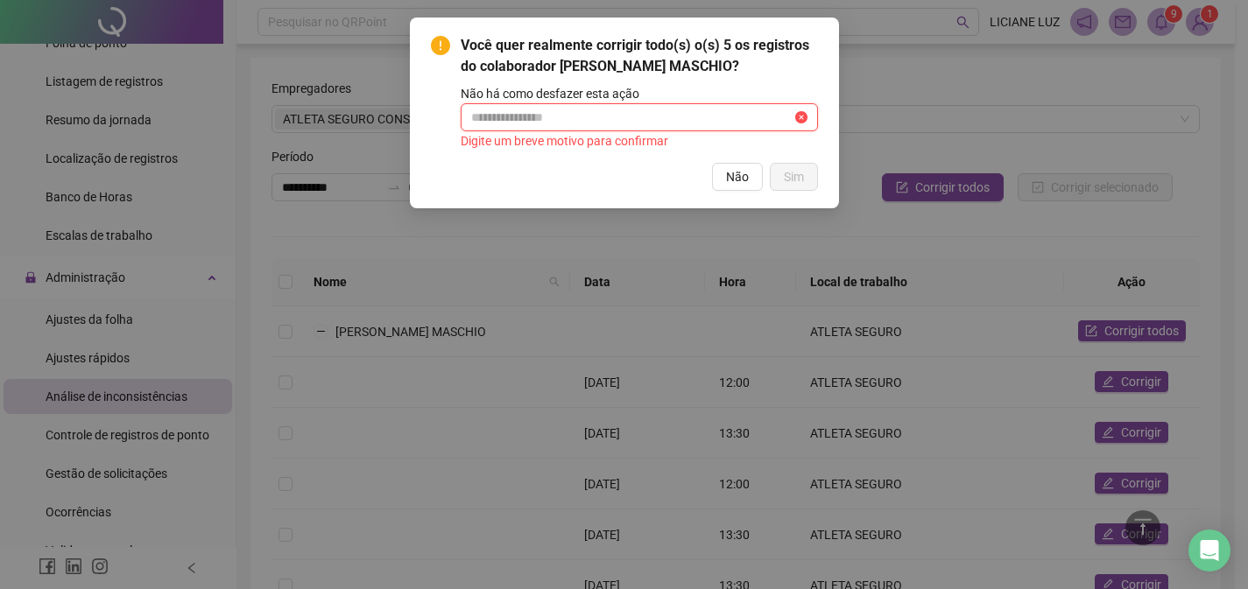
click at [569, 116] on input "text" at bounding box center [631, 117] width 321 height 19
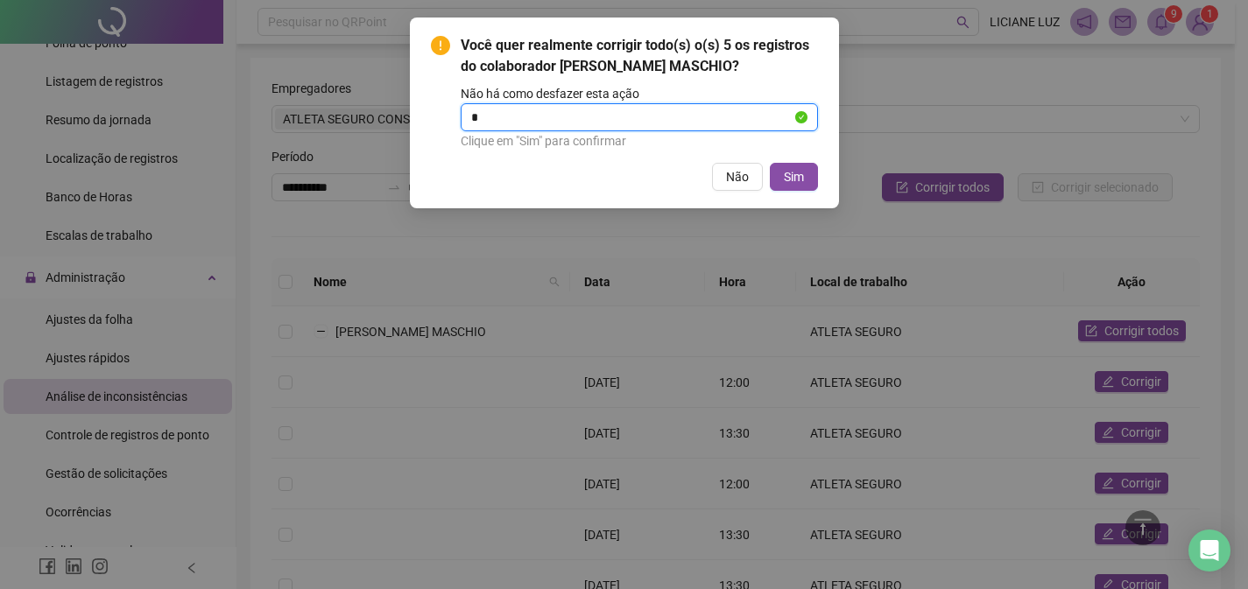
type input "**********"
click at [798, 169] on span "Sim" at bounding box center [794, 176] width 20 height 19
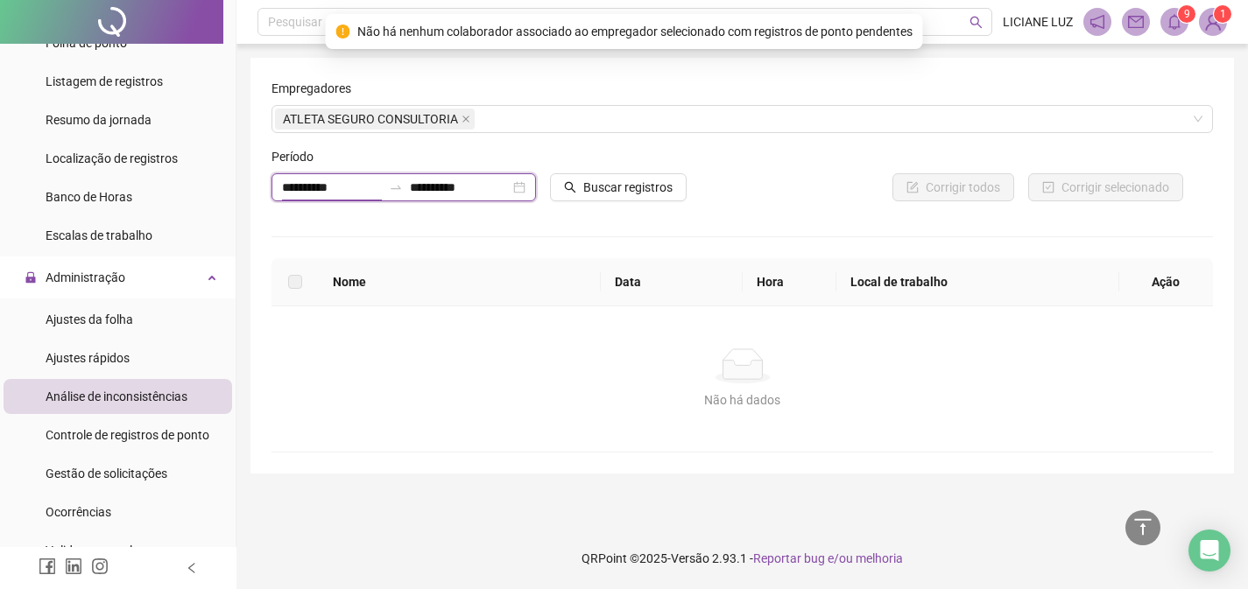
drag, startPoint x: 368, startPoint y: 194, endPoint x: 221, endPoint y: 180, distance: 147.8
click at [221, 180] on div "**********" at bounding box center [624, 294] width 1248 height 589
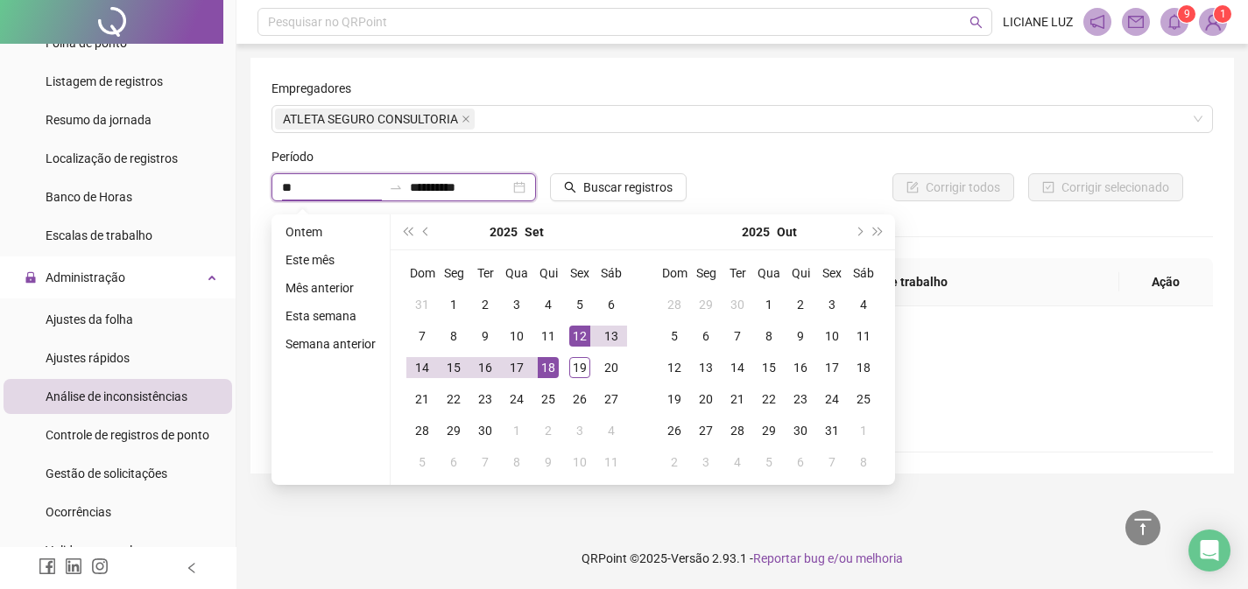
type input "**********"
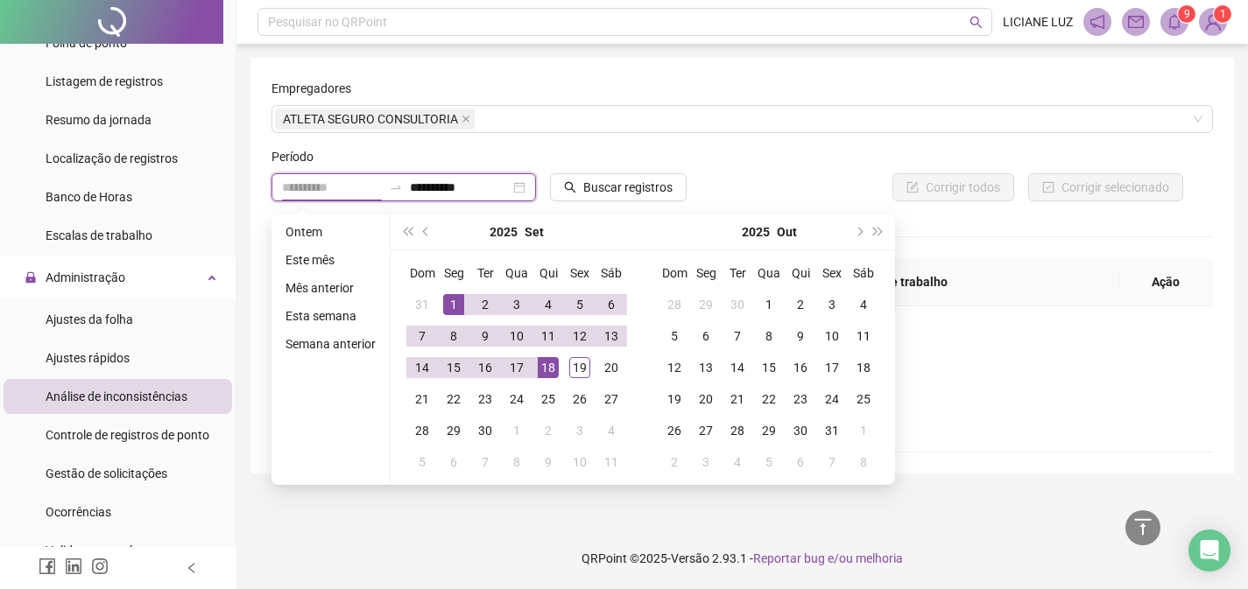
type input "**********"
click at [455, 308] on div "1" at bounding box center [453, 304] width 21 height 21
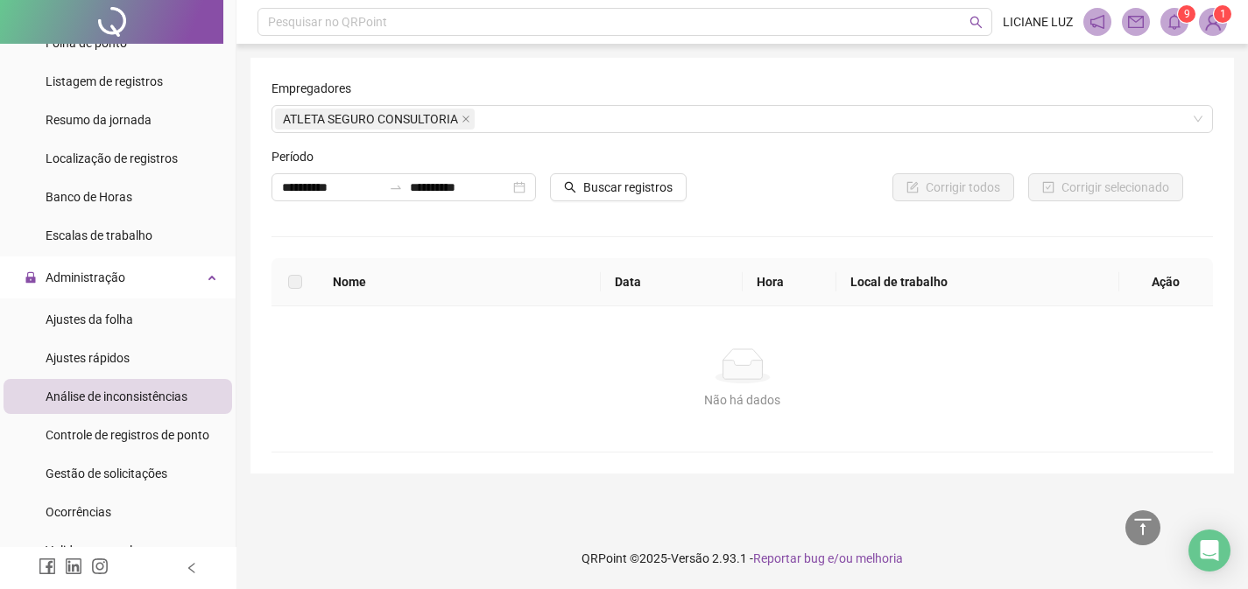
click at [508, 155] on div "Período" at bounding box center [404, 160] width 265 height 26
click at [652, 191] on span "Buscar registros" at bounding box center [627, 187] width 89 height 19
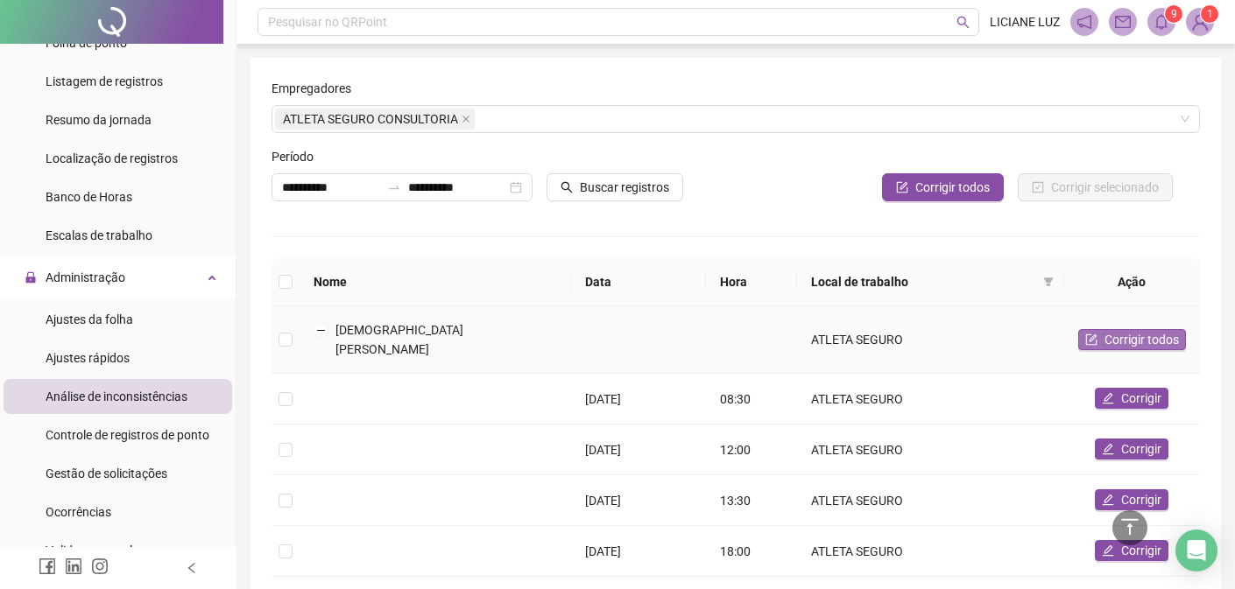
click at [1150, 332] on span "Corrigir todos" at bounding box center [1142, 339] width 74 height 19
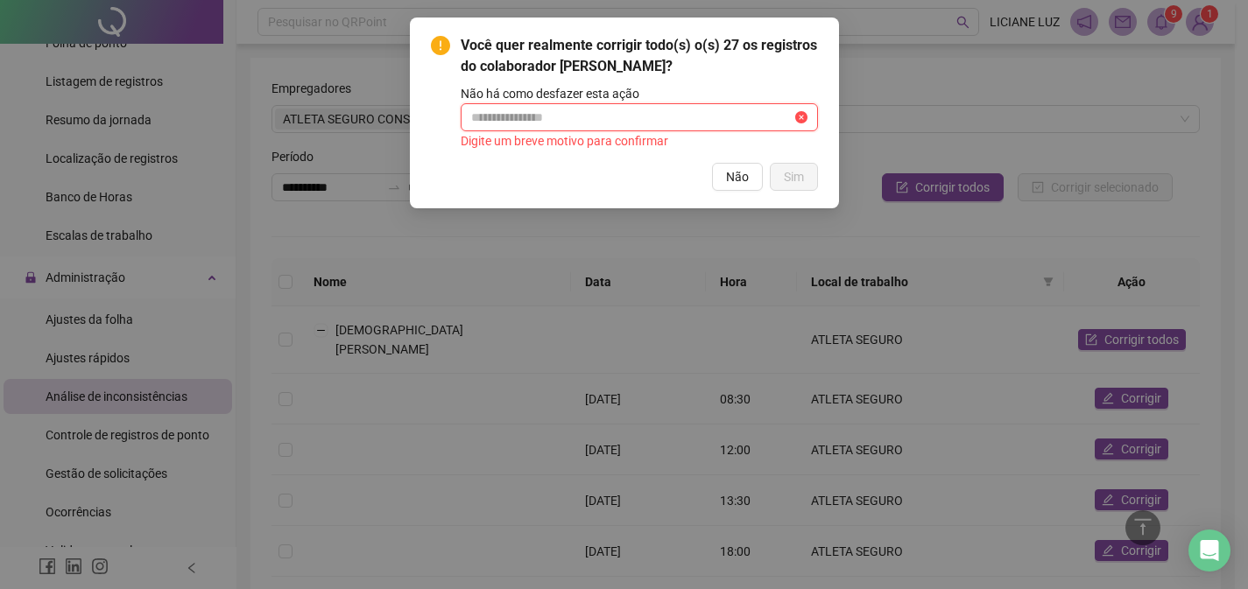
click at [657, 122] on input "text" at bounding box center [631, 117] width 321 height 19
drag, startPoint x: 678, startPoint y: 120, endPoint x: 238, endPoint y: 97, distance: 440.3
click at [251, 101] on div "**********" at bounding box center [624, 294] width 1248 height 589
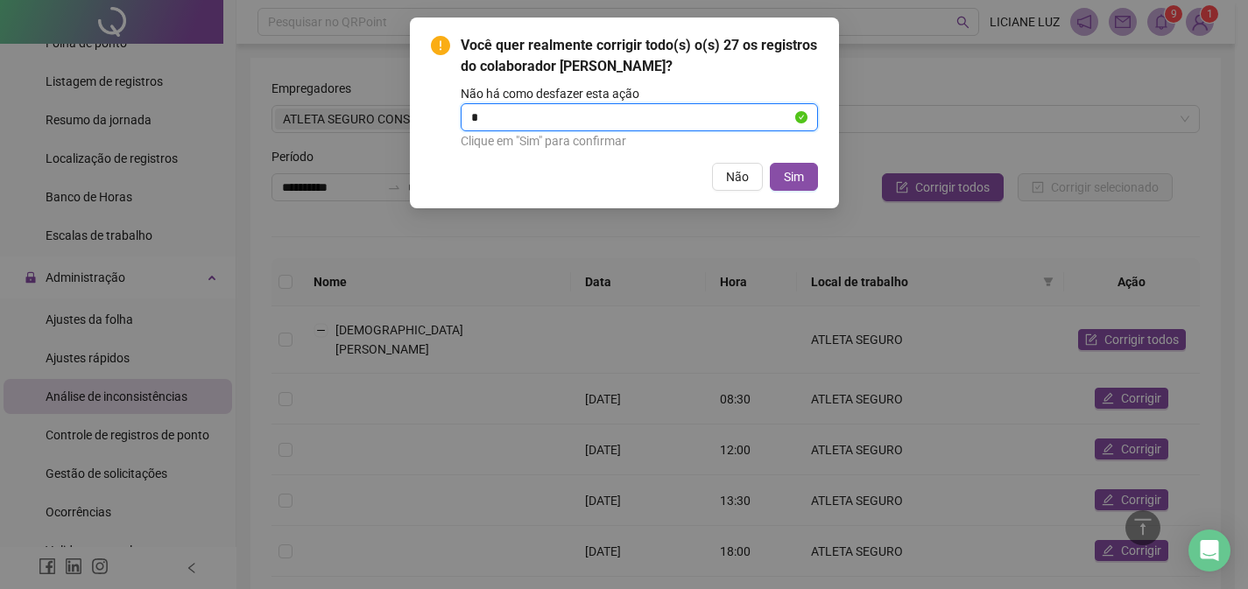
type input "**********"
click at [787, 180] on span "Sim" at bounding box center [794, 176] width 20 height 19
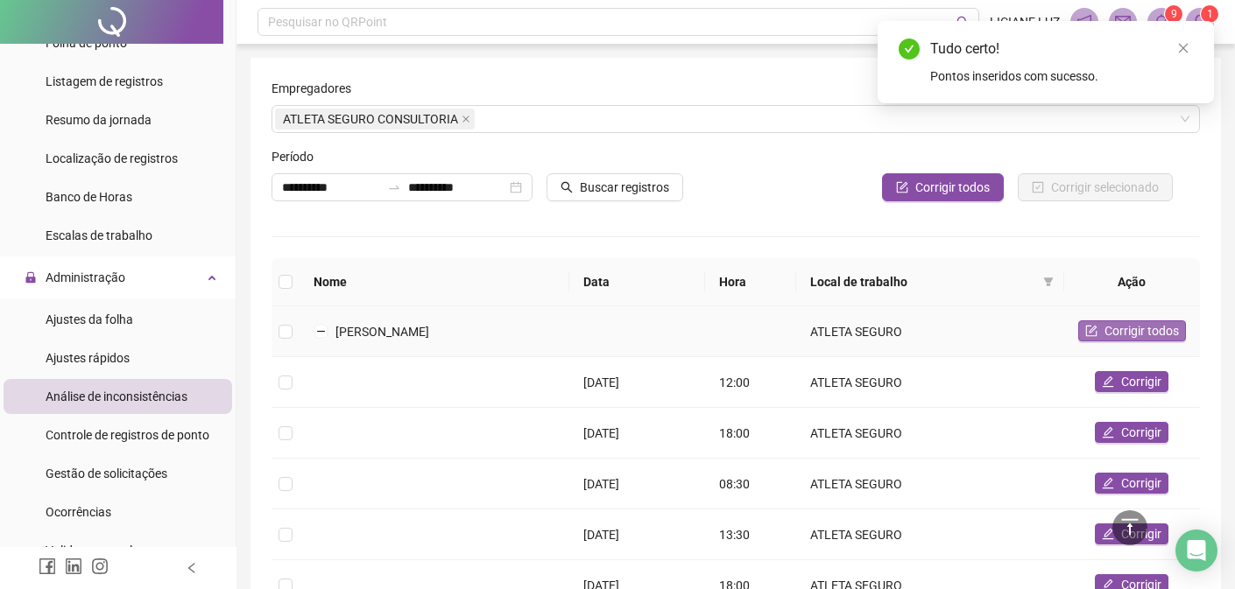
click at [1112, 328] on span "Corrigir todos" at bounding box center [1142, 330] width 74 height 19
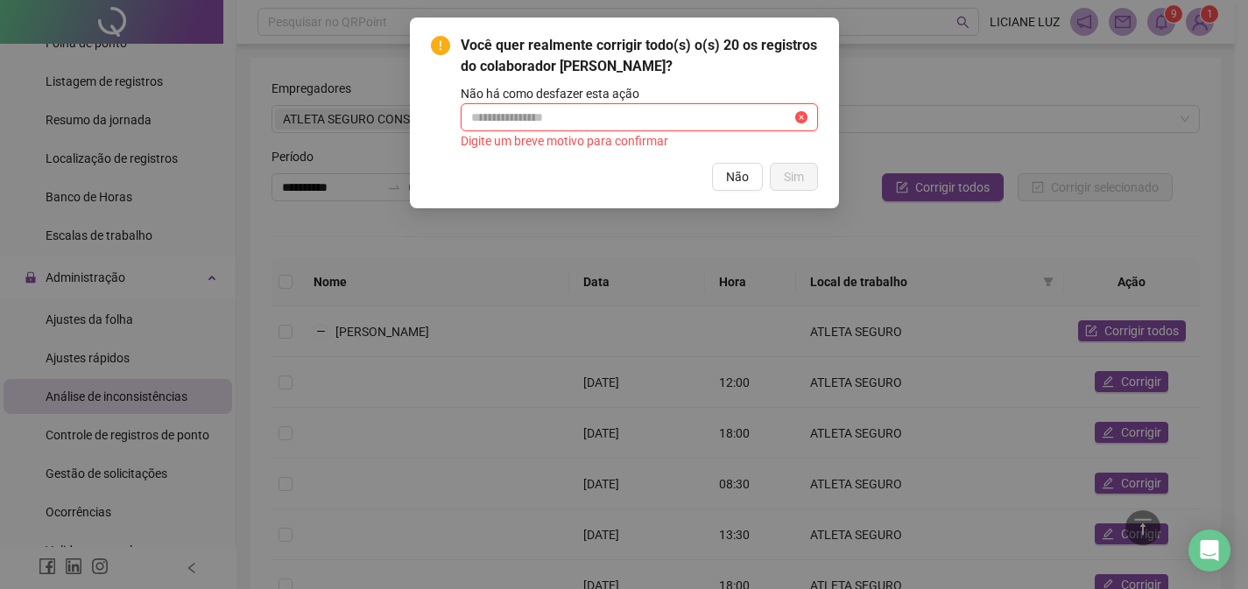
click at [647, 127] on input "text" at bounding box center [631, 117] width 321 height 19
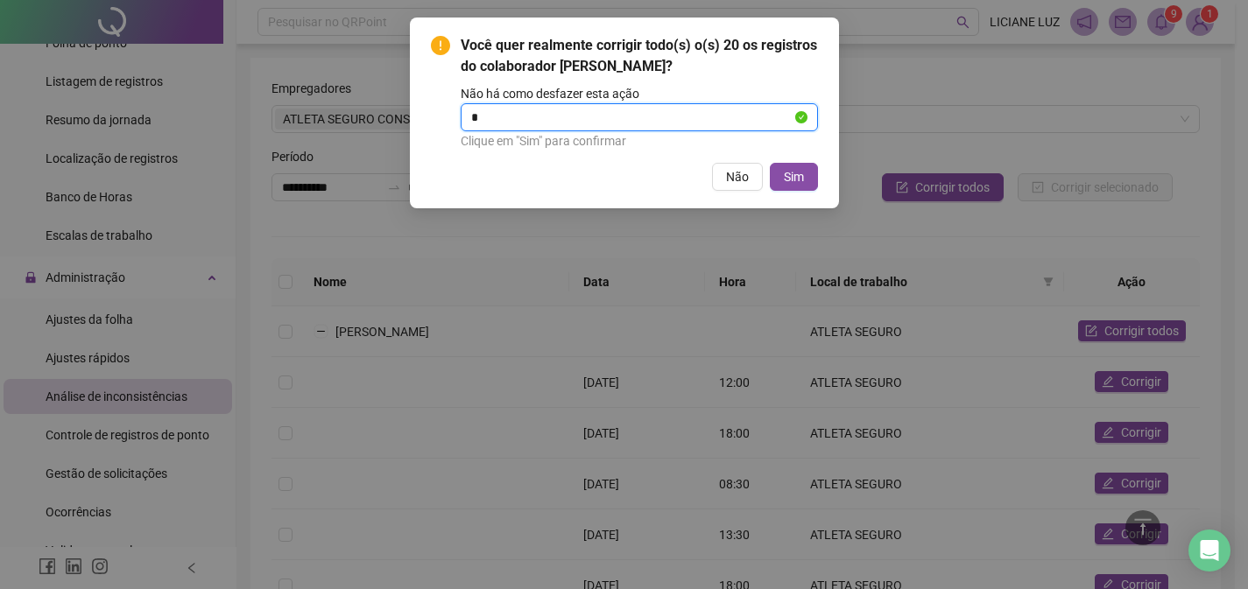
type input "**********"
click at [809, 191] on button "Sim" at bounding box center [794, 177] width 48 height 28
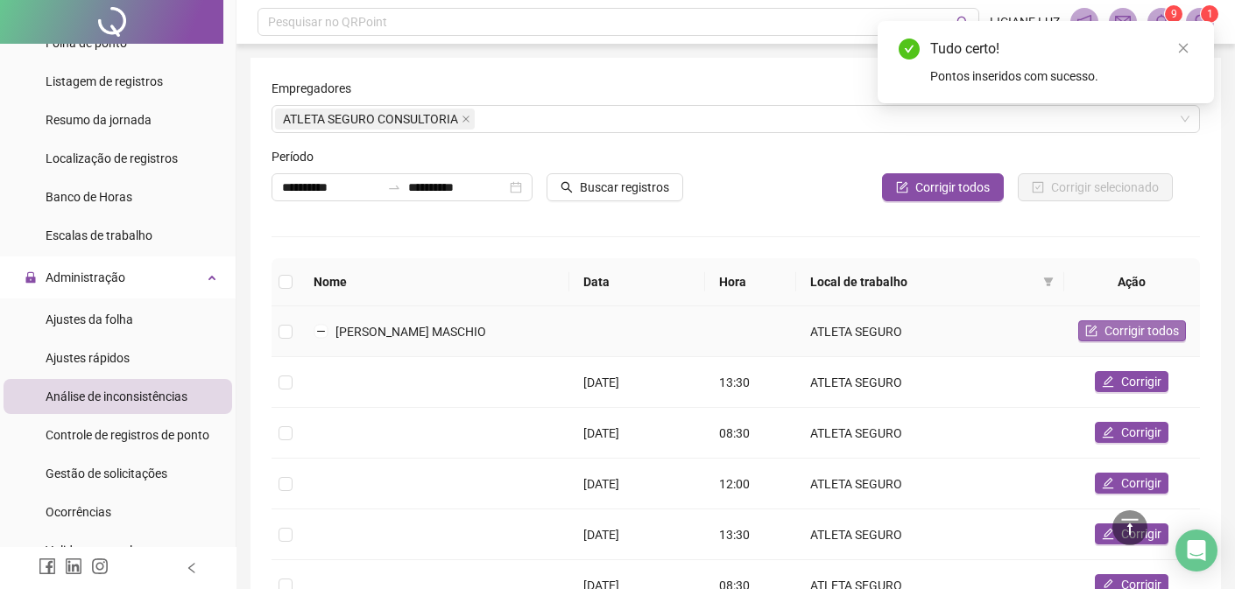
click at [1120, 337] on span "Corrigir todos" at bounding box center [1142, 330] width 74 height 19
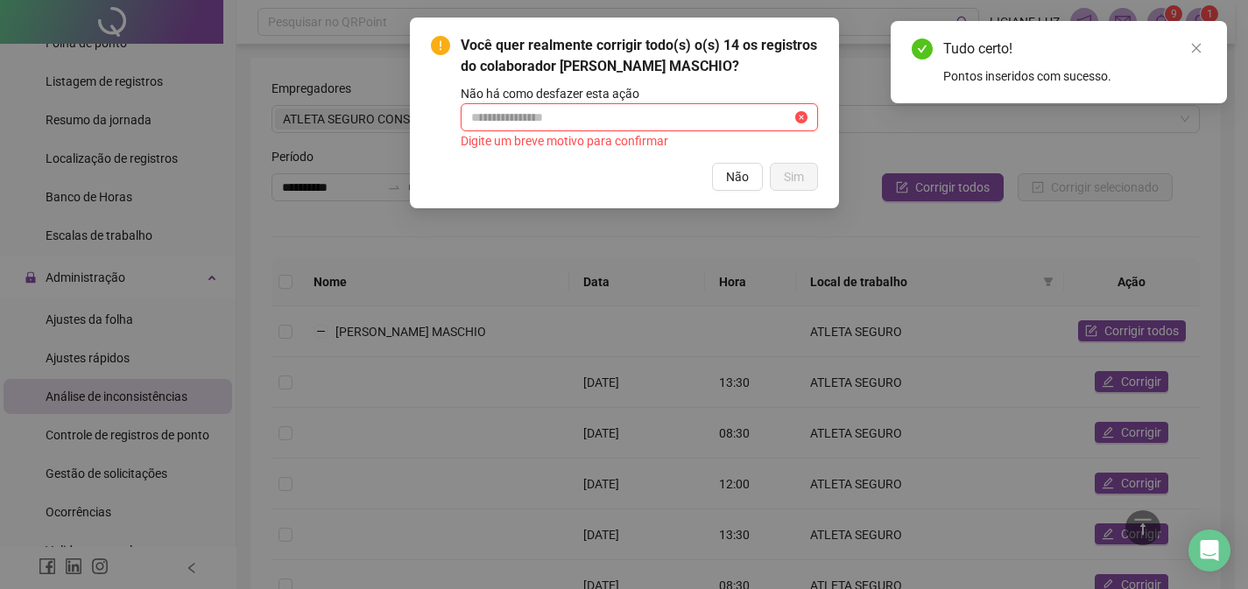
click at [593, 124] on input "text" at bounding box center [631, 117] width 321 height 19
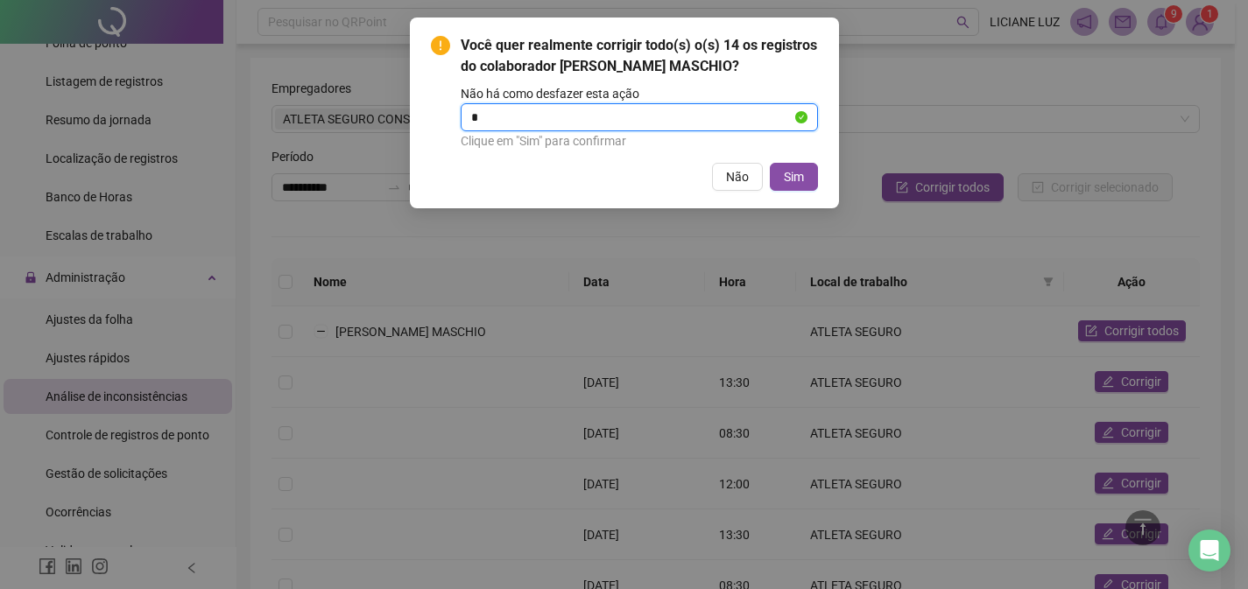
type input "**********"
click at [796, 181] on span "Sim" at bounding box center [794, 176] width 20 height 19
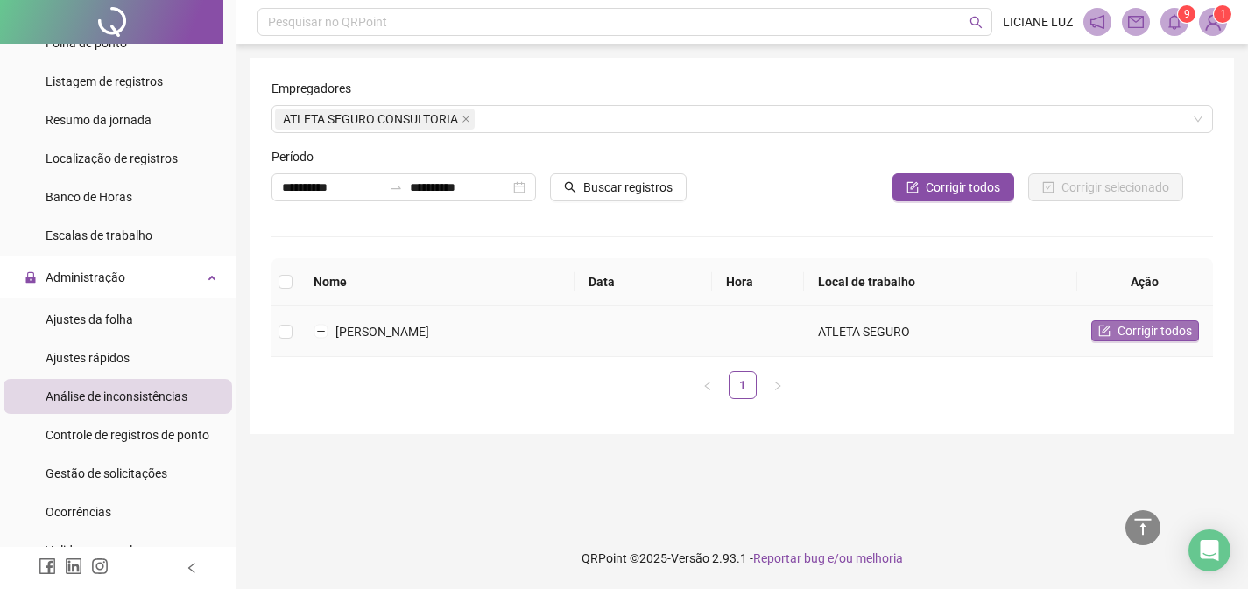
click at [1118, 334] on span "Corrigir todos" at bounding box center [1155, 330] width 74 height 19
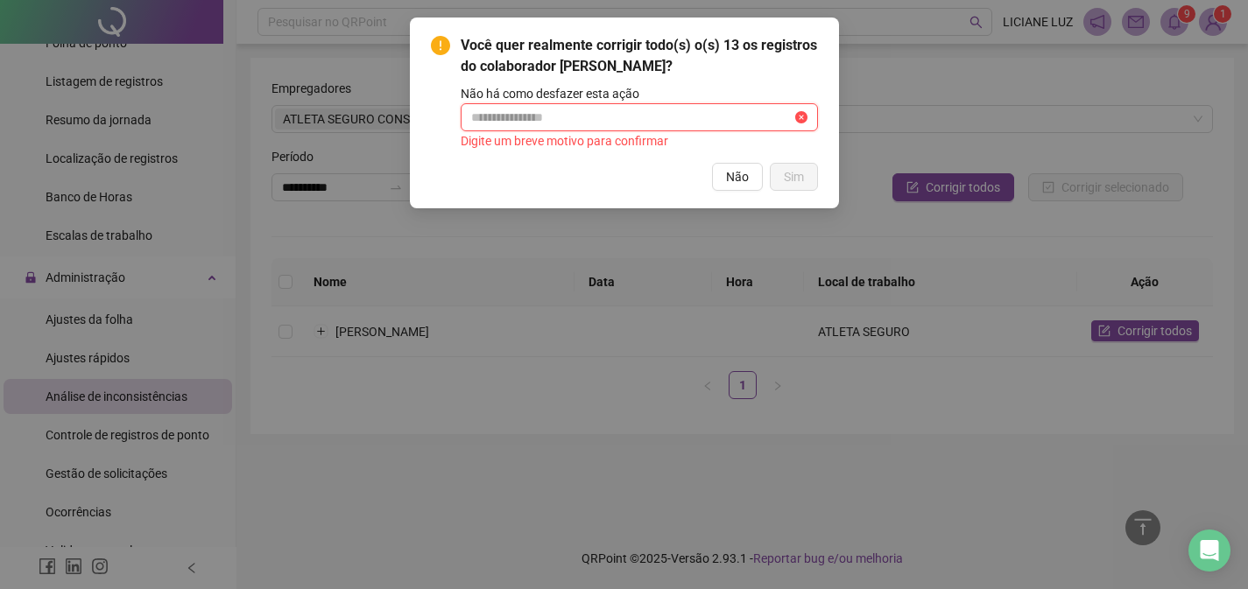
click at [589, 127] on input "text" at bounding box center [631, 117] width 321 height 19
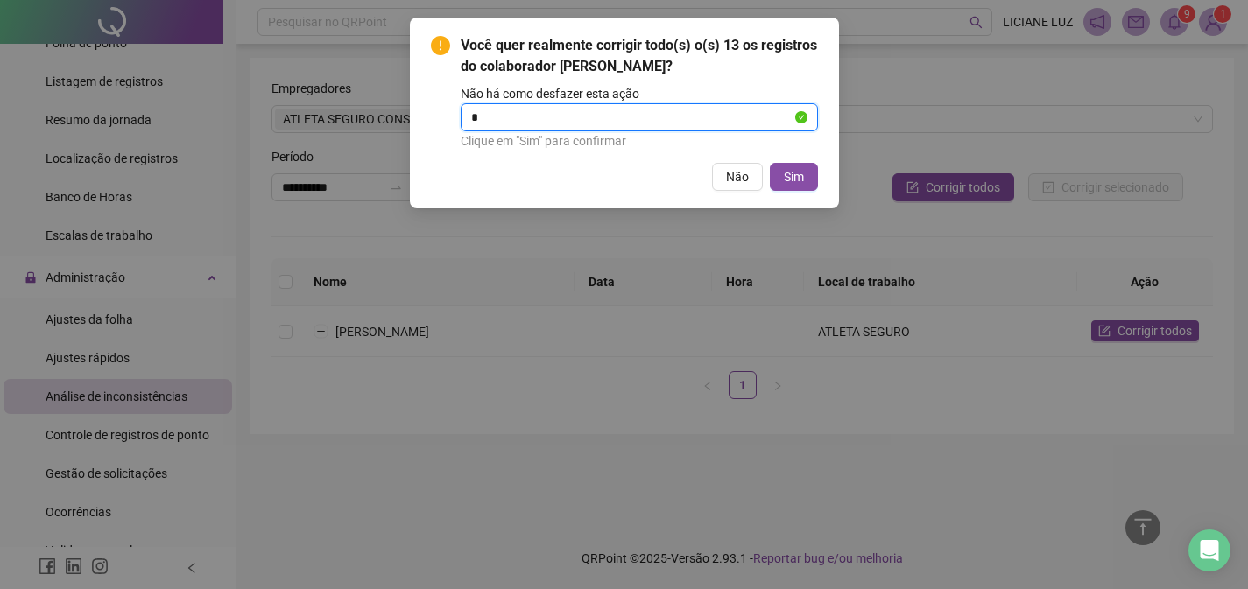
type input "**********"
click at [786, 187] on span "Sim" at bounding box center [794, 176] width 20 height 19
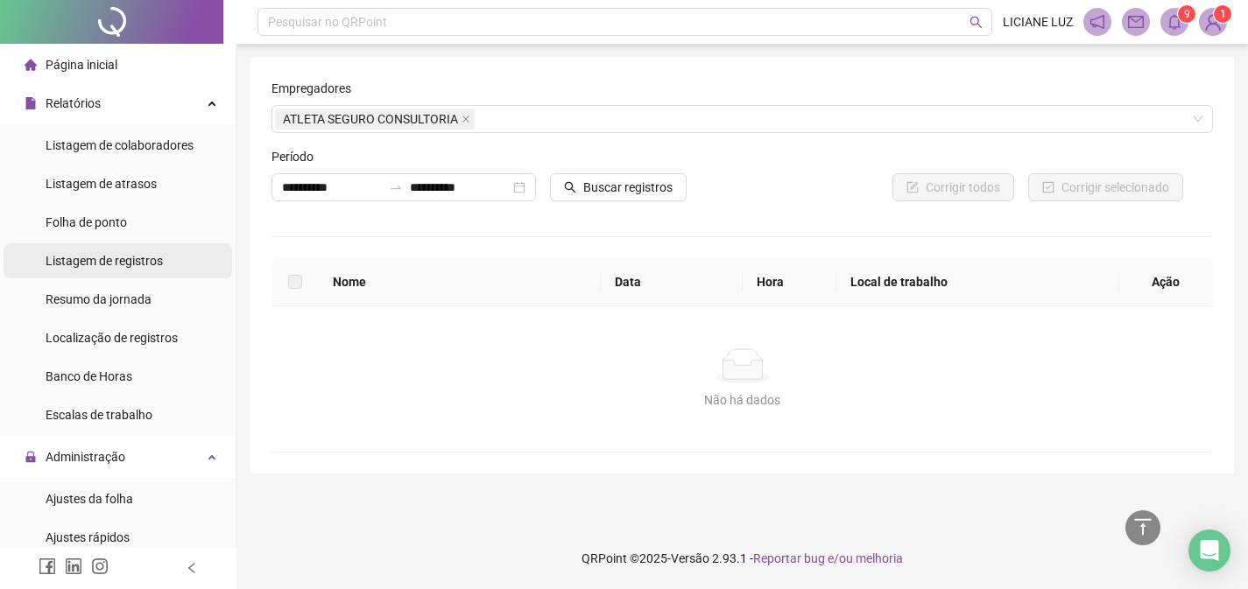
click at [112, 269] on div "Listagem de registros" at bounding box center [104, 260] width 117 height 35
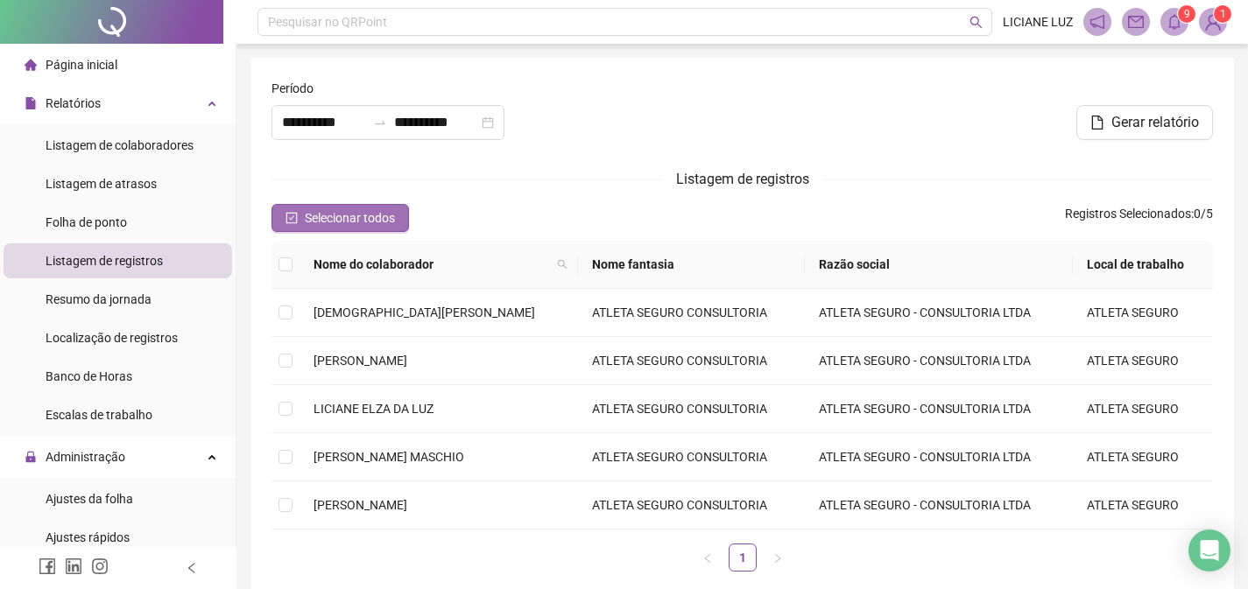
type input "**********"
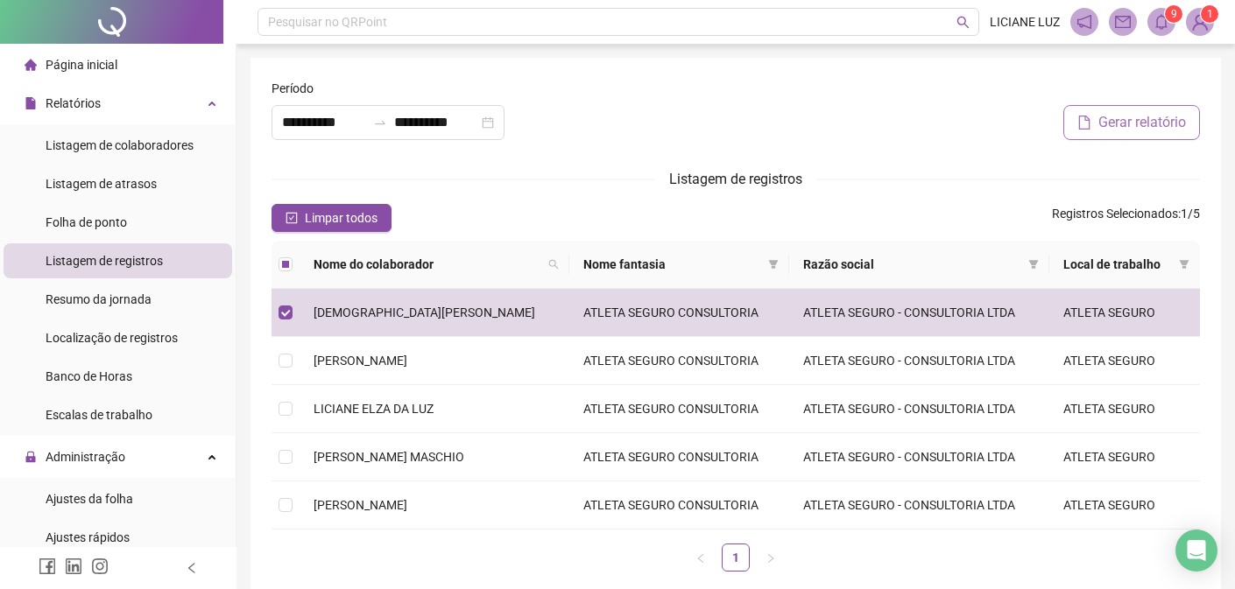
click at [1117, 124] on span "Gerar relatório" at bounding box center [1142, 122] width 88 height 21
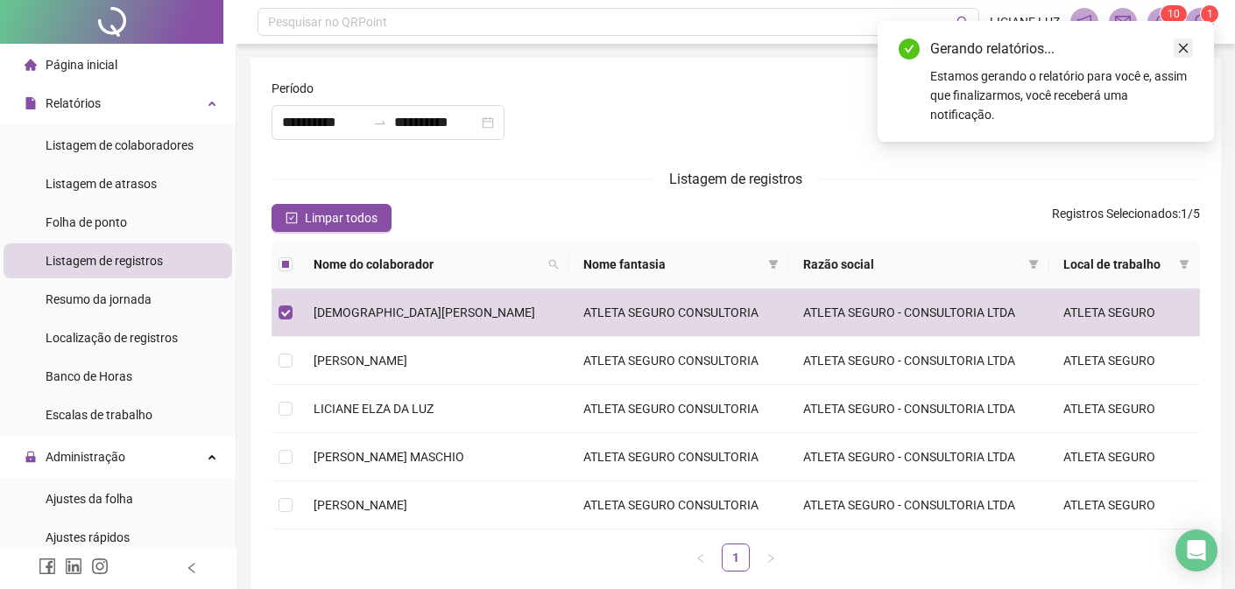
click at [1183, 46] on icon "close" at bounding box center [1183, 48] width 12 height 12
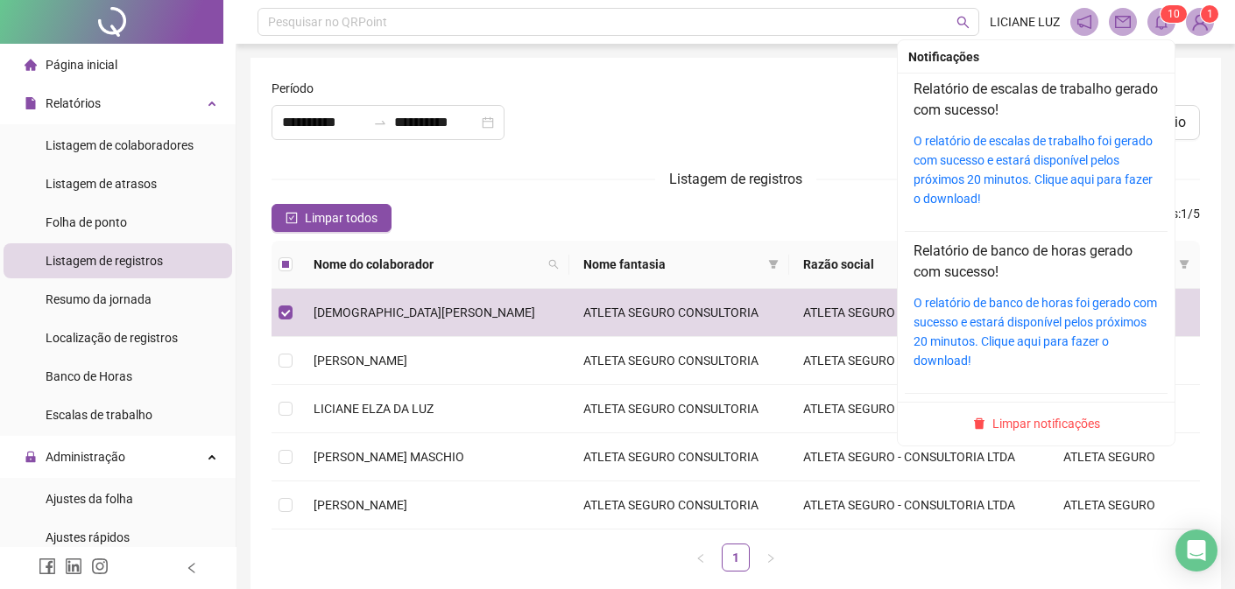
click at [1165, 29] on icon "bell" at bounding box center [1162, 22] width 16 height 16
click at [1027, 420] on span "Limpar notificações" at bounding box center [1046, 423] width 108 height 19
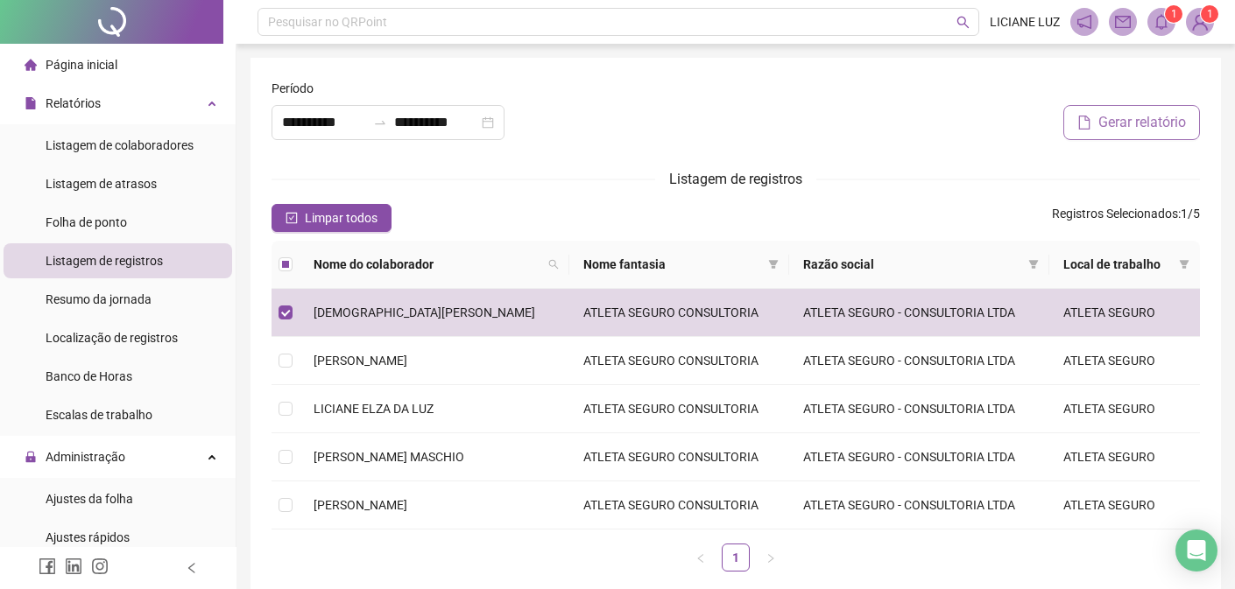
click at [1114, 125] on span "Gerar relatório" at bounding box center [1142, 122] width 88 height 21
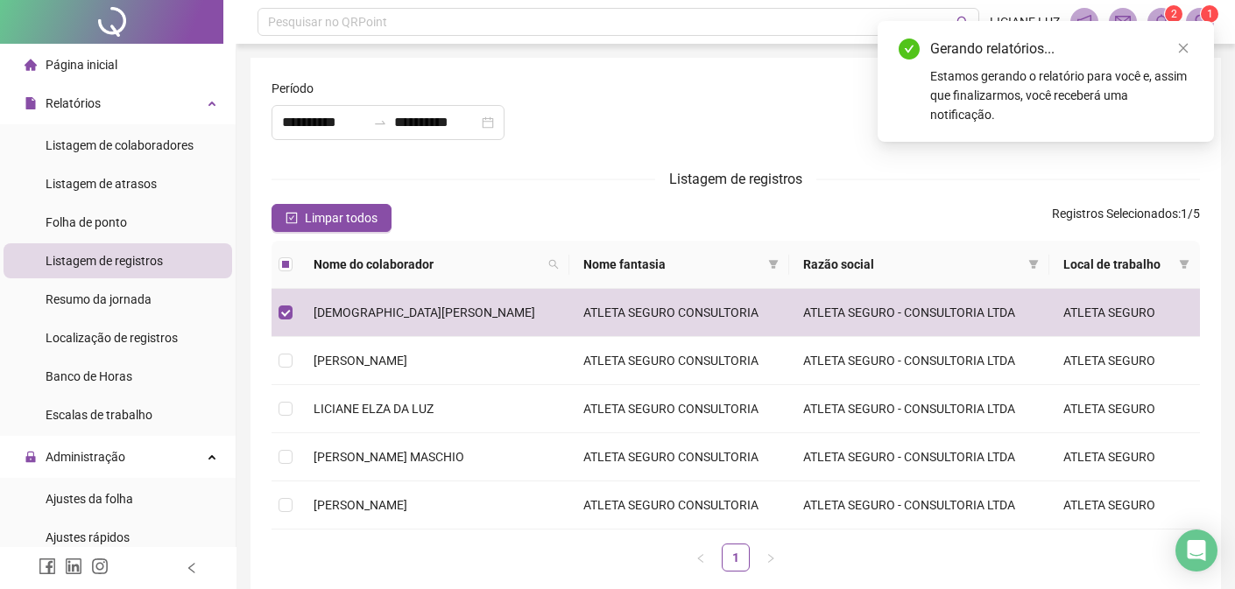
click at [848, 110] on div at bounding box center [736, 116] width 314 height 75
click at [1186, 43] on icon "close" at bounding box center [1183, 48] width 12 height 12
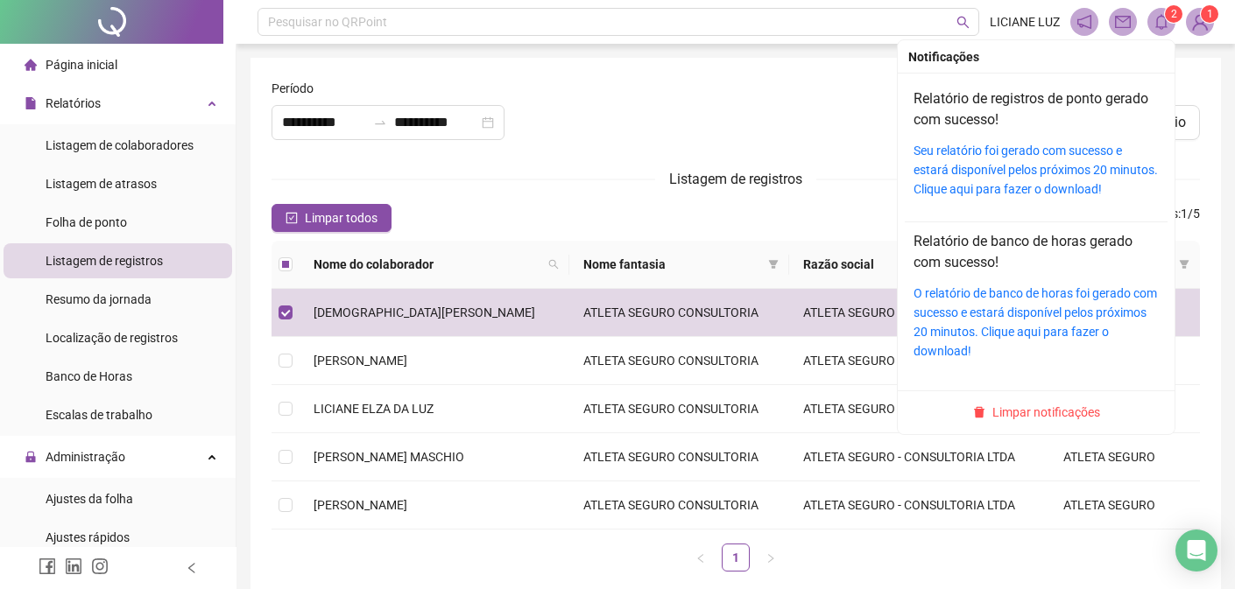
click at [1156, 13] on span at bounding box center [1161, 22] width 28 height 28
click at [993, 166] on link "Seu relatório foi gerado com sucesso e estará disponível pelos próximos 20 minu…" at bounding box center [1036, 170] width 244 height 53
click at [1015, 417] on span "Limpar notificações" at bounding box center [1046, 412] width 108 height 19
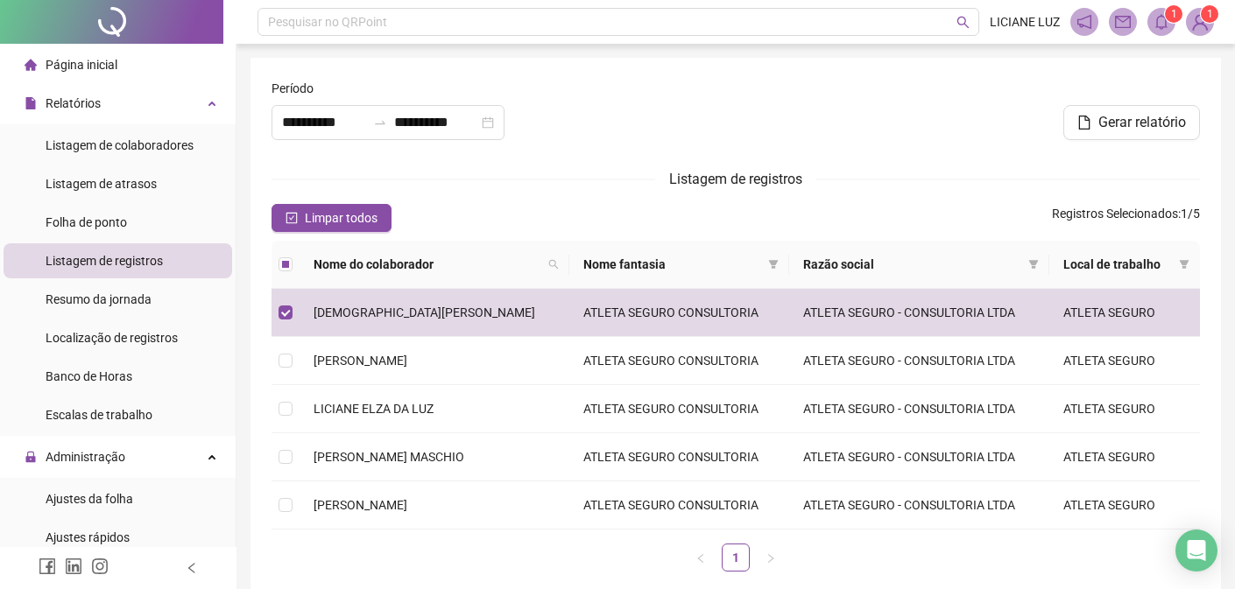
click at [1164, 22] on icon "bell" at bounding box center [1162, 22] width 16 height 16
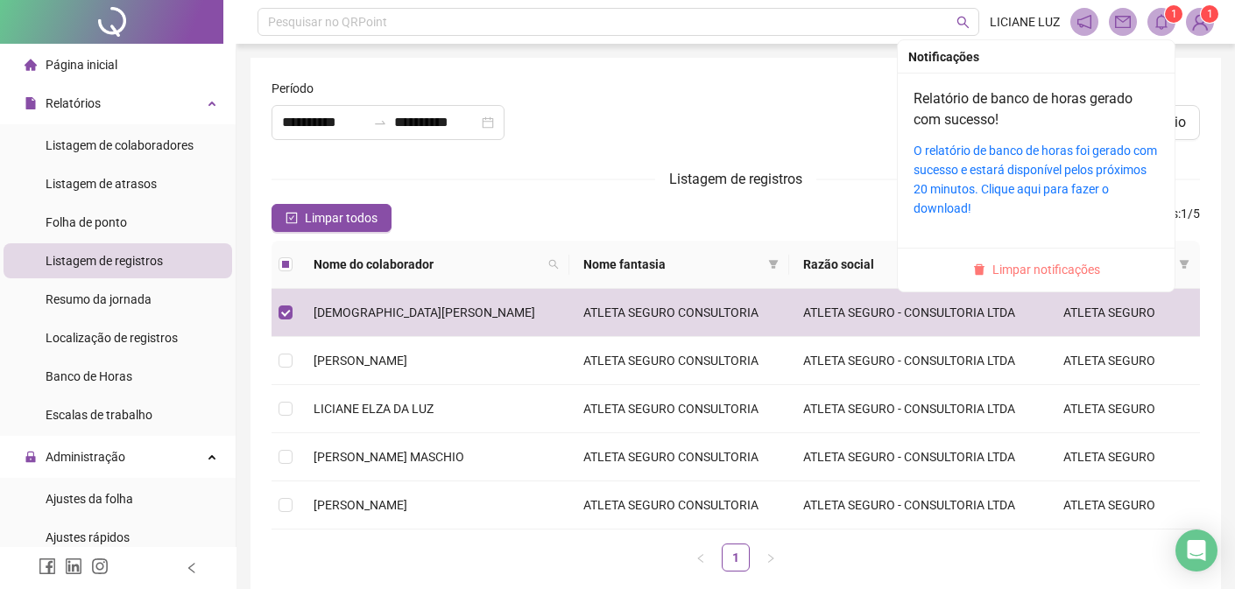
click at [1030, 274] on span "Limpar notificações" at bounding box center [1046, 269] width 108 height 19
click at [1029, 279] on span "Limpar notificações" at bounding box center [1046, 269] width 108 height 19
click at [1026, 273] on span "Limpar notificações" at bounding box center [1046, 269] width 108 height 19
